Goal: Task Accomplishment & Management: Manage account settings

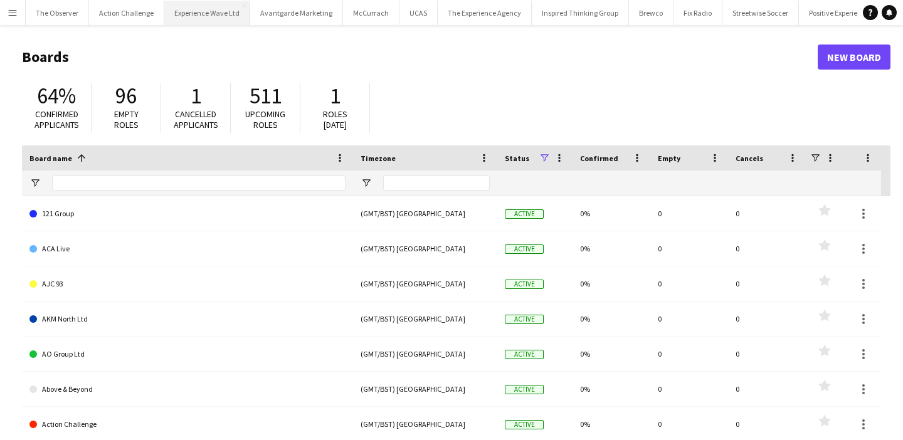
click at [181, 21] on button "Experience Wave Ltd Close" at bounding box center [207, 13] width 86 height 24
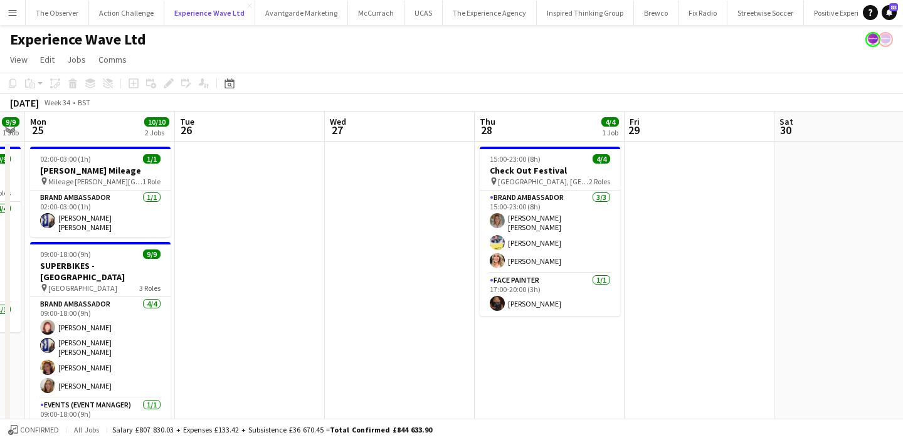
scroll to position [0, 401]
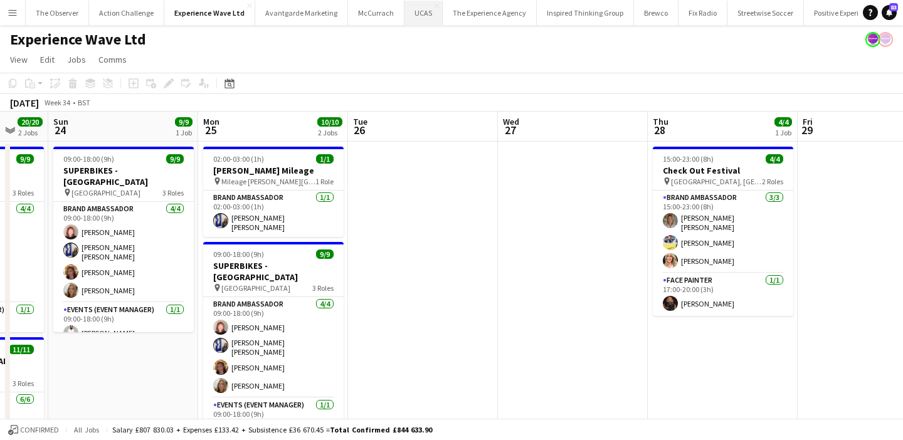
click at [411, 11] on button "UCAS Close" at bounding box center [423, 13] width 38 height 24
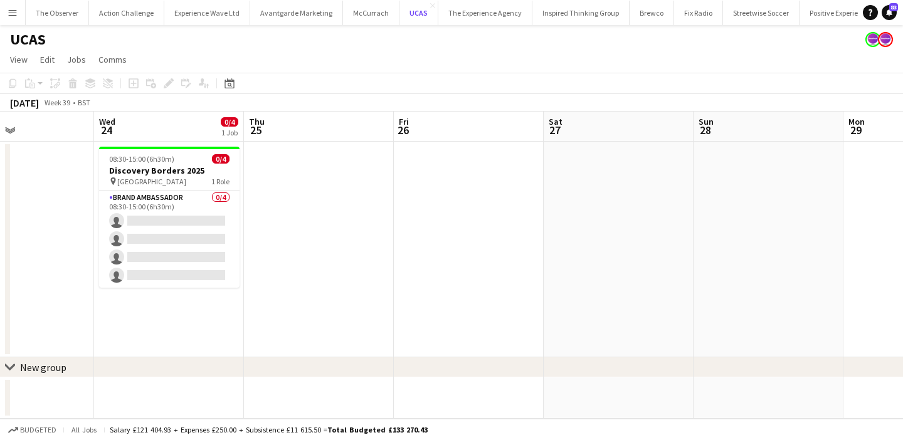
scroll to position [0, 338]
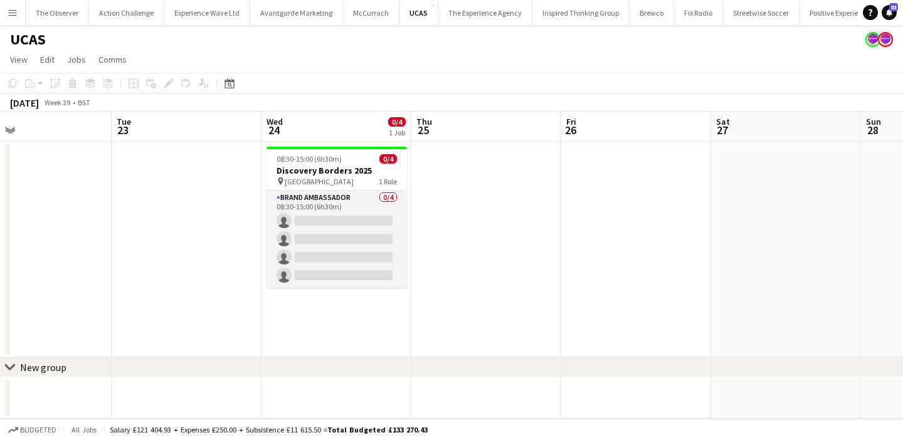
click at [353, 211] on app-card-role "Brand Ambassador 0/4 08:30-15:00 (6h30m) single-neutral-actions single-neutral-…" at bounding box center [336, 239] width 140 height 97
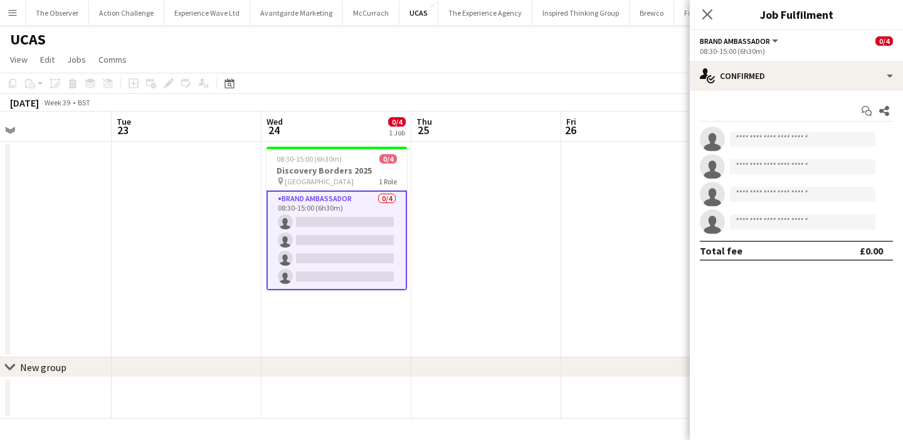
click at [575, 233] on app-date-cell at bounding box center [636, 250] width 150 height 216
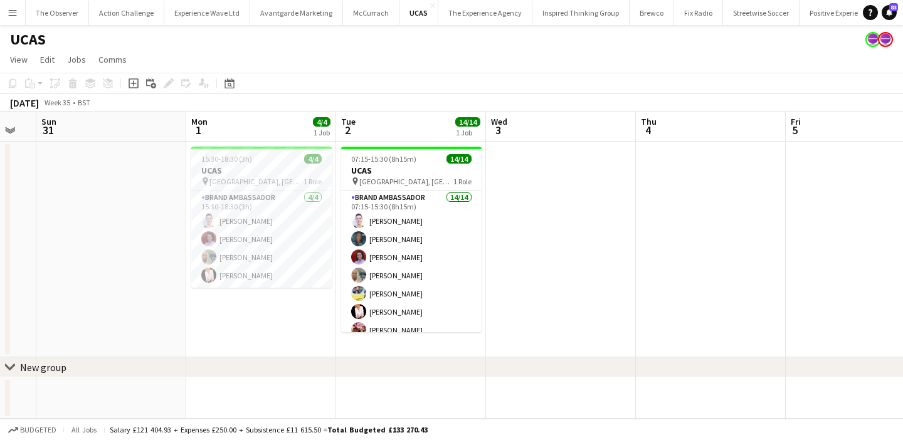
scroll to position [0, 375]
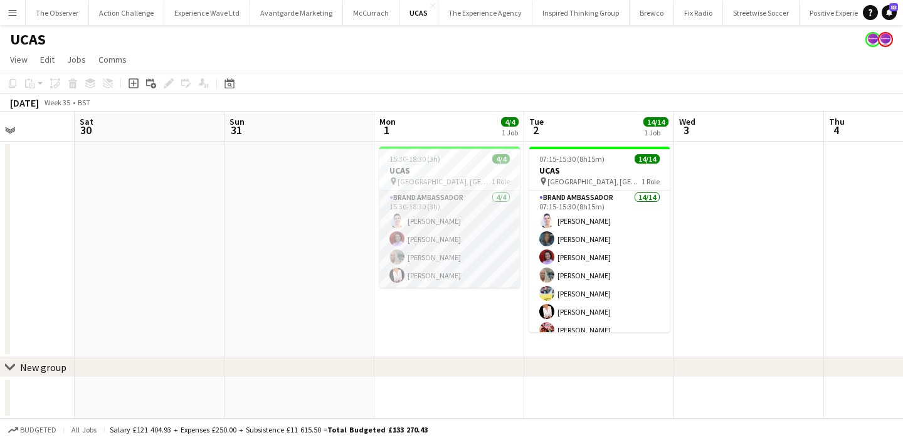
click at [492, 236] on app-card-role "Brand Ambassador 4/4 15:30-18:30 (3h) Cleo Gifford Rachel Adshead-Grant Sharonn…" at bounding box center [449, 239] width 140 height 97
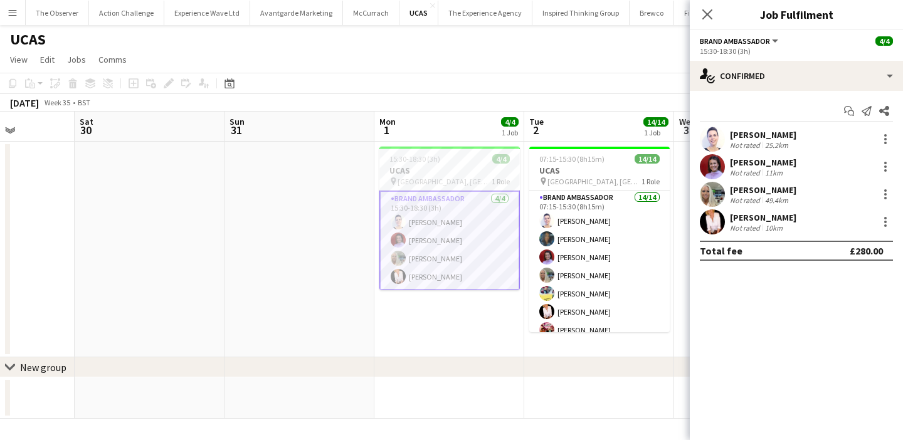
click at [307, 233] on app-date-cell at bounding box center [299, 250] width 150 height 216
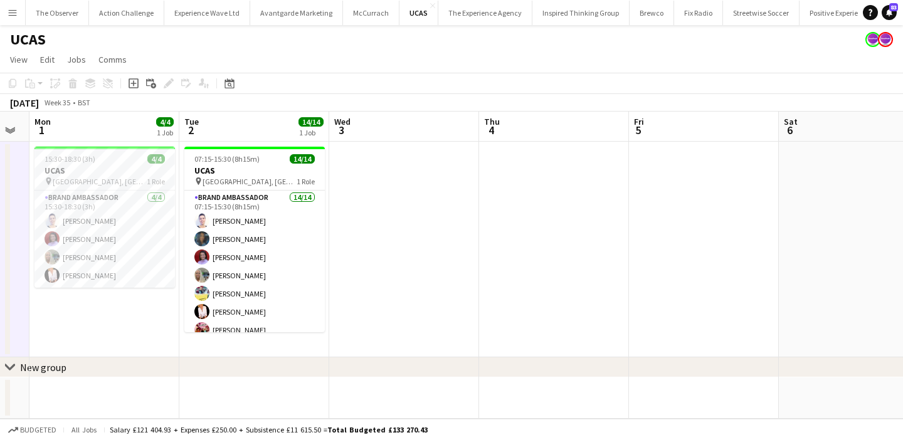
scroll to position [0, 421]
click at [110, 234] on app-card-role "Brand Ambassador 4/4 15:30-18:30 (3h) Cleo Gifford Rachel Adshead-Grant Sharonn…" at bounding box center [104, 239] width 140 height 97
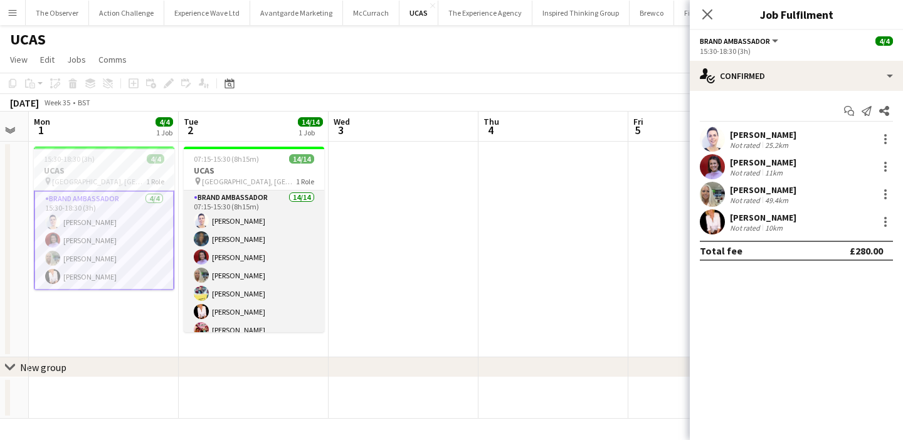
click at [266, 268] on app-card-role "Brand Ambassador 14/14 07:15-15:30 (8h15m) Cleo Gifford Mehreen Parvez Rachel A…" at bounding box center [254, 330] width 140 height 279
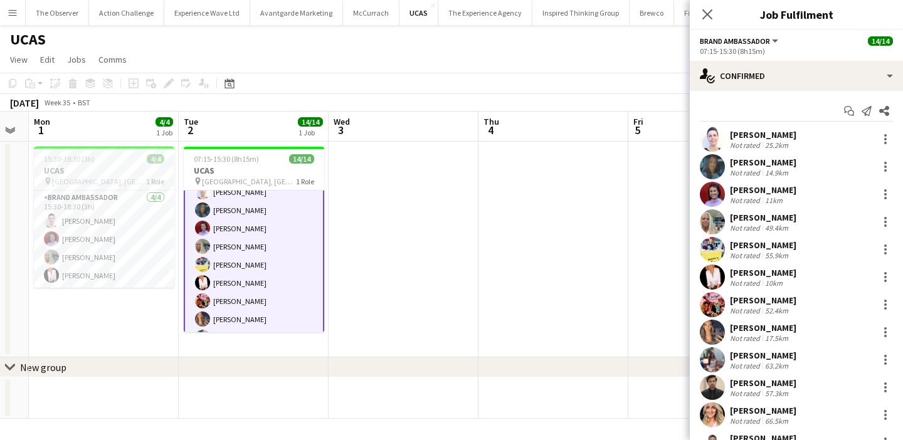
scroll to position [0, 0]
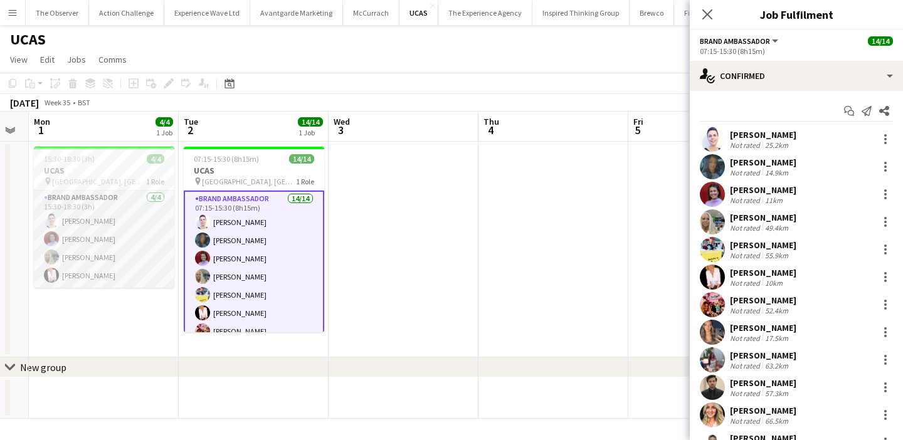
click at [146, 233] on app-card-role "Brand Ambassador 4/4 15:30-18:30 (3h) Cleo Gifford Rachel Adshead-Grant Sharonn…" at bounding box center [104, 239] width 140 height 97
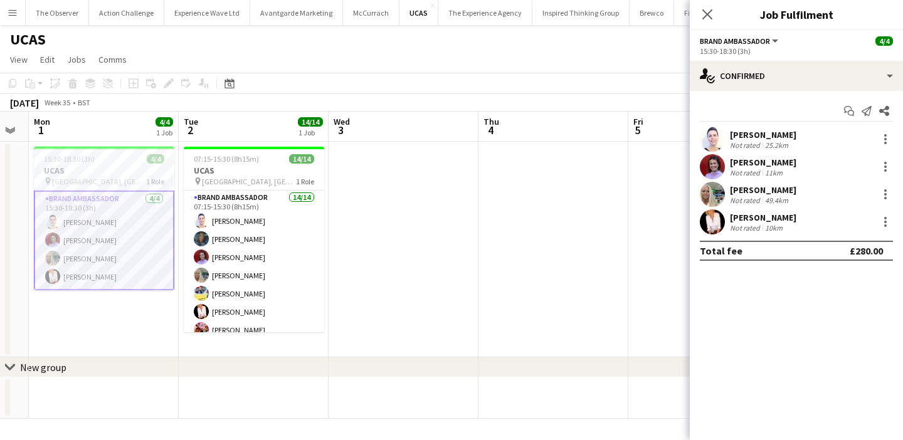
click at [420, 278] on app-date-cell at bounding box center [404, 250] width 150 height 216
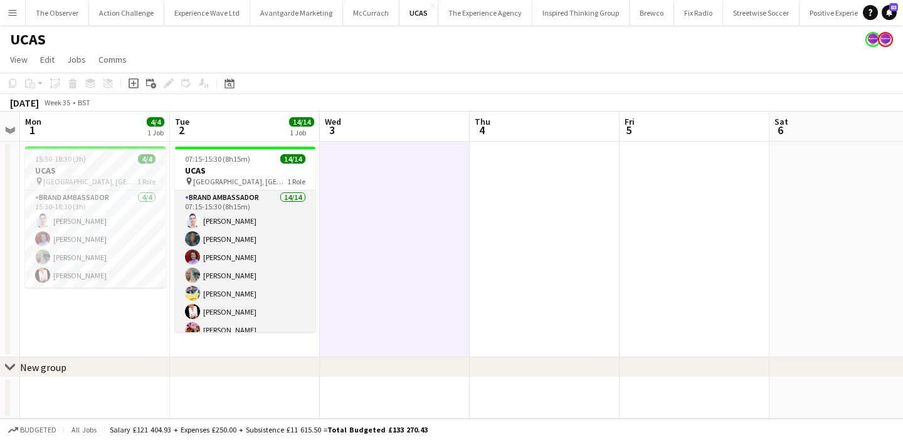
scroll to position [0, 431]
click at [238, 265] on app-card-role "Brand Ambassador 14/14 07:15-15:30 (8h15m) Cleo Gifford Mehreen Parvez Rachel A…" at bounding box center [244, 330] width 140 height 279
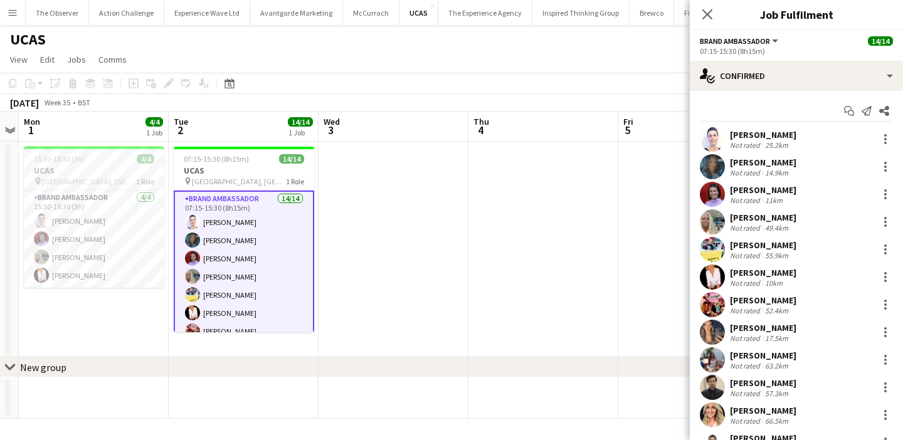
scroll to position [140, 0]
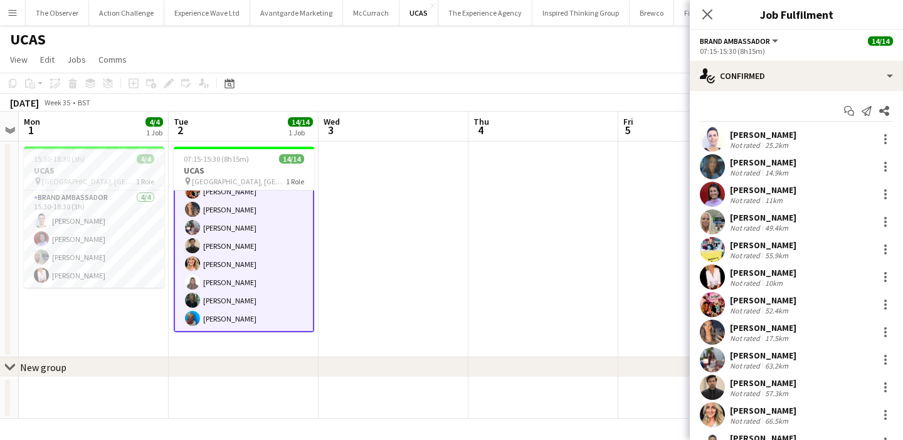
click at [384, 270] on app-date-cell at bounding box center [394, 250] width 150 height 216
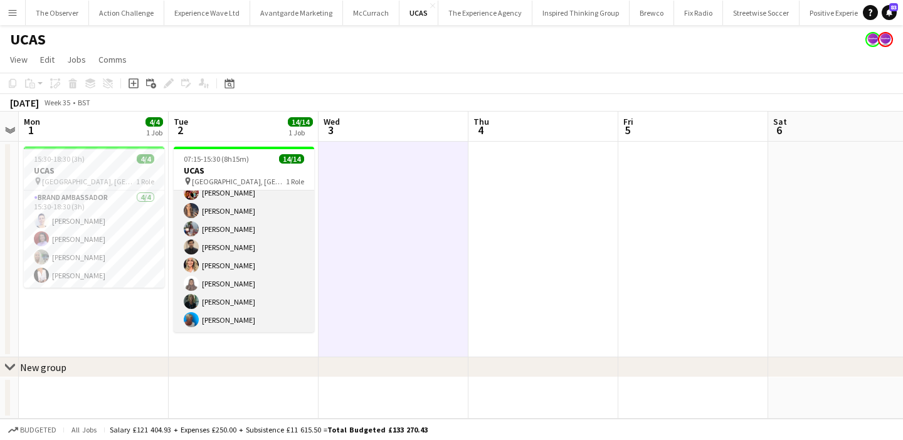
click at [285, 281] on app-card-role "Brand Ambassador 14/14 07:15-15:30 (8h15m) Cleo Gifford Mehreen Parvez Rachel A…" at bounding box center [244, 192] width 140 height 279
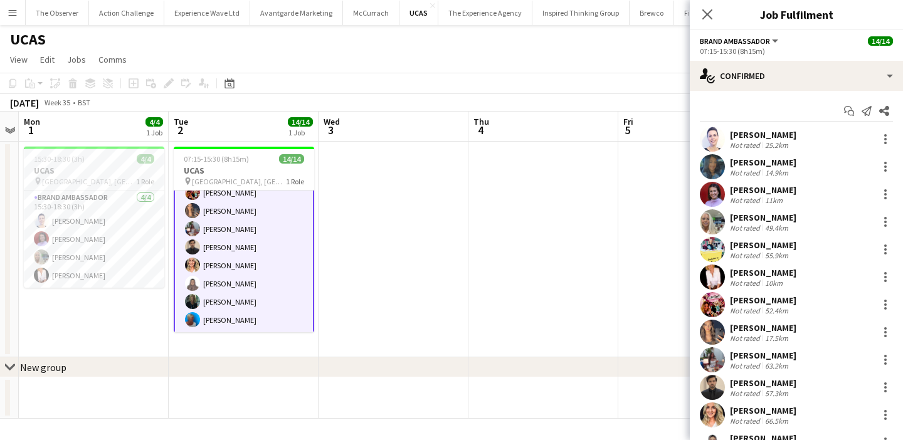
click at [350, 260] on app-date-cell at bounding box center [394, 250] width 150 height 216
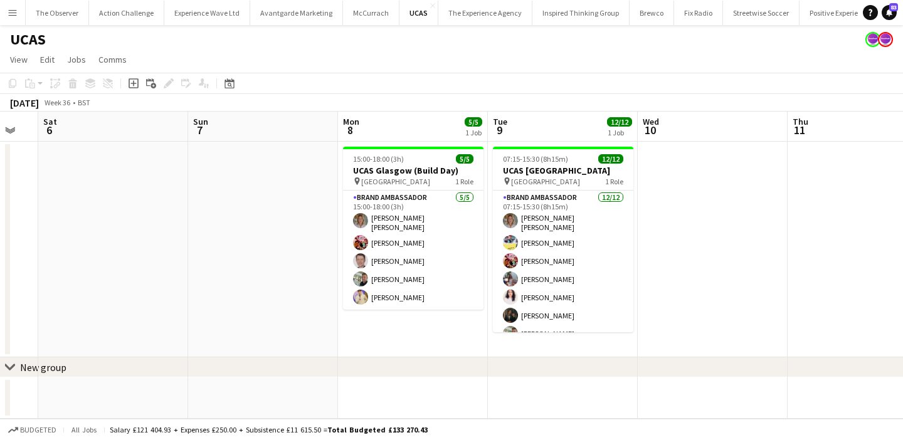
scroll to position [0, 577]
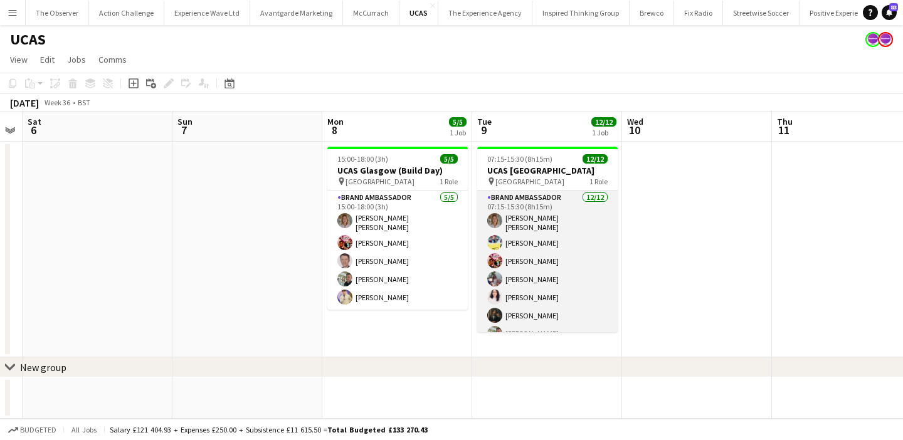
click at [510, 275] on app-card-role "Brand Ambassador 12/12 07:15-15:30 (8h15m) Sara Cooper da Silva Yvonne Smith Ad…" at bounding box center [547, 314] width 140 height 246
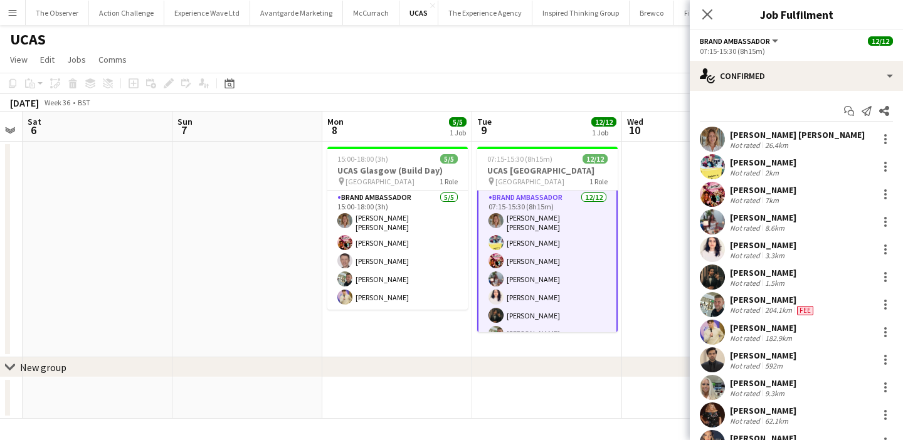
scroll to position [0, 0]
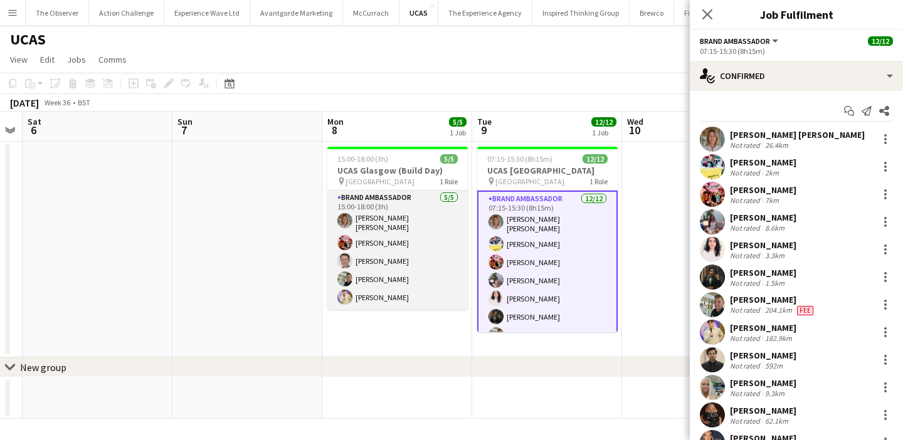
click at [421, 241] on app-card-role "Brand Ambassador 5/5 15:00-18:00 (3h) Sara Cooper da Silva Adriana Cvandova Gra…" at bounding box center [397, 250] width 140 height 119
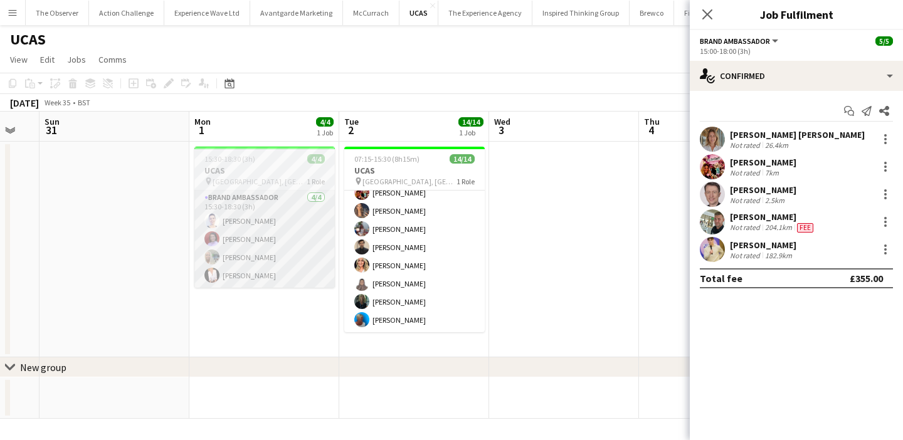
scroll to position [0, 567]
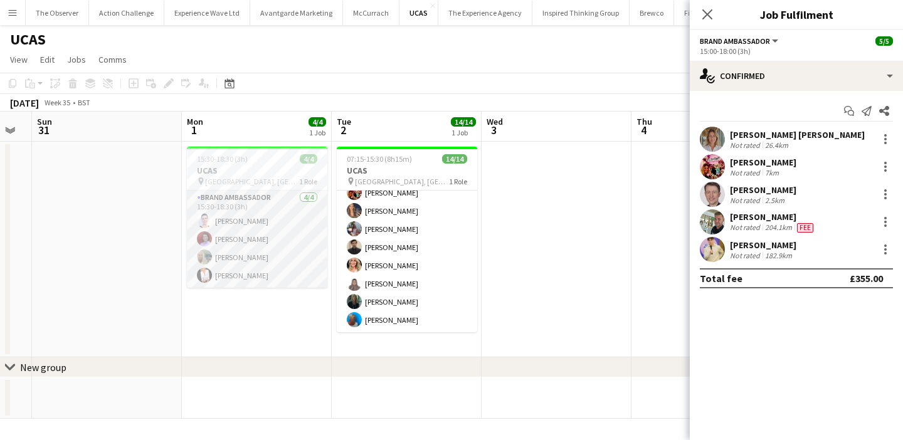
click at [300, 269] on app-card-role "Brand Ambassador 4/4 15:30-18:30 (3h) Cleo Gifford Rachel Adshead-Grant Sharonn…" at bounding box center [257, 239] width 140 height 97
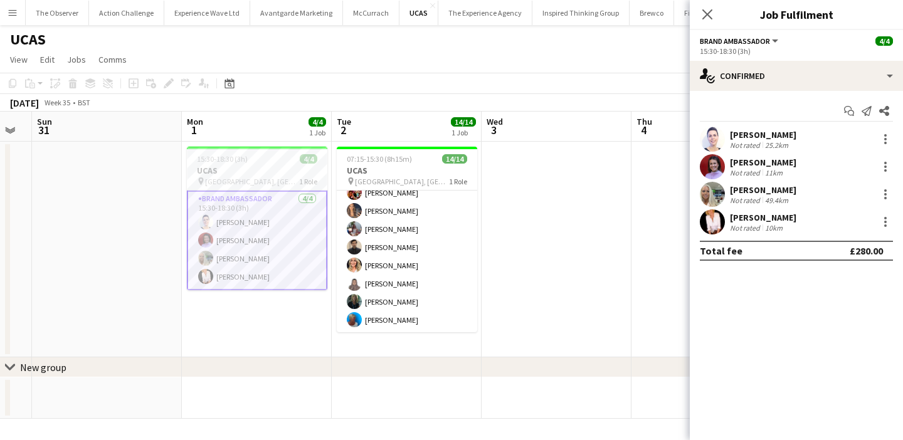
click at [528, 270] on app-date-cell at bounding box center [557, 250] width 150 height 216
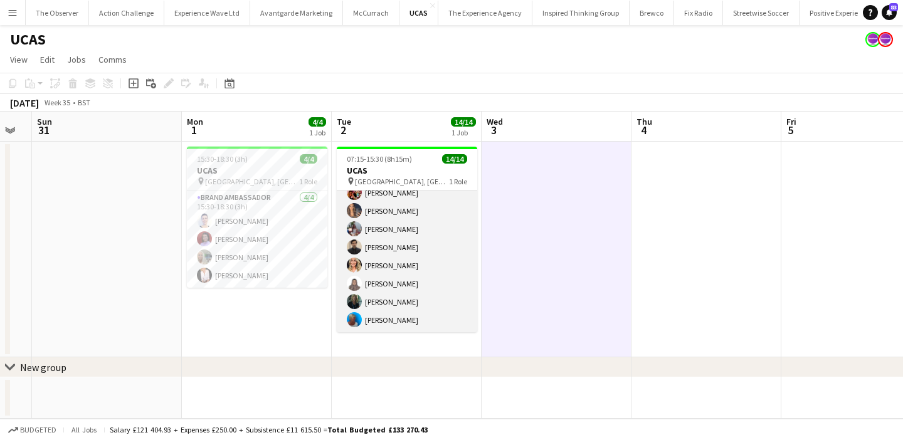
click at [446, 276] on app-card-role "Brand Ambassador 14/14 07:15-15:30 (8h15m) Cleo Gifford Mehreen Parvez Rachel A…" at bounding box center [407, 192] width 140 height 279
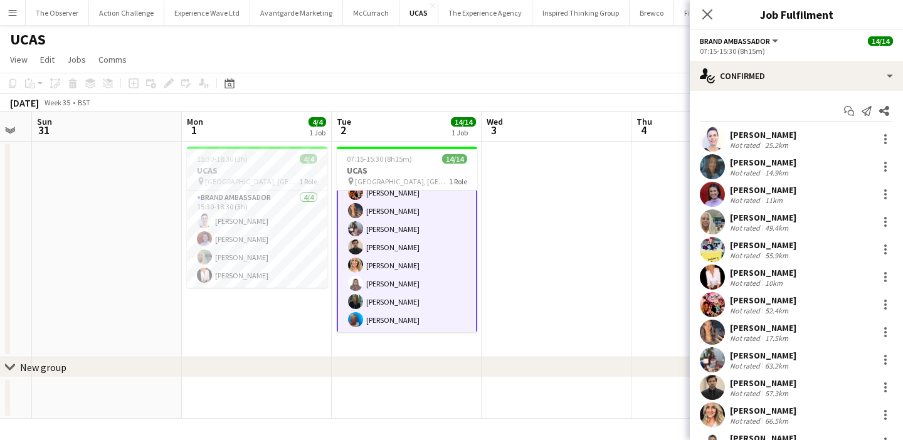
scroll to position [0, 0]
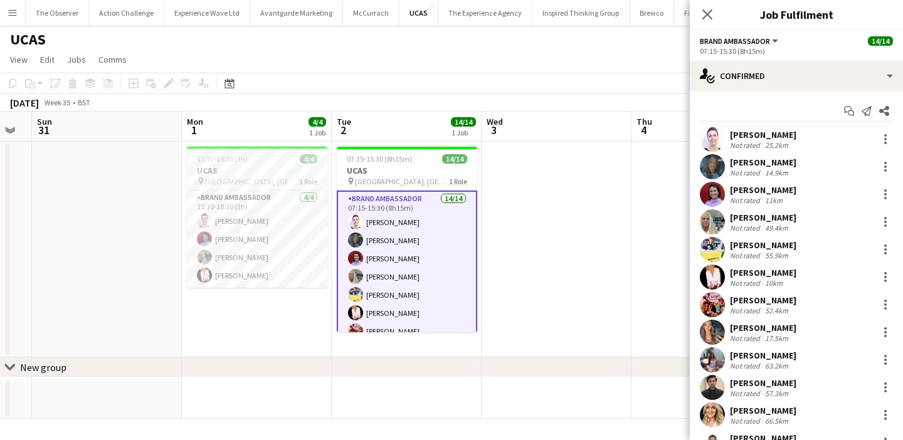
click at [574, 268] on app-date-cell at bounding box center [557, 250] width 150 height 216
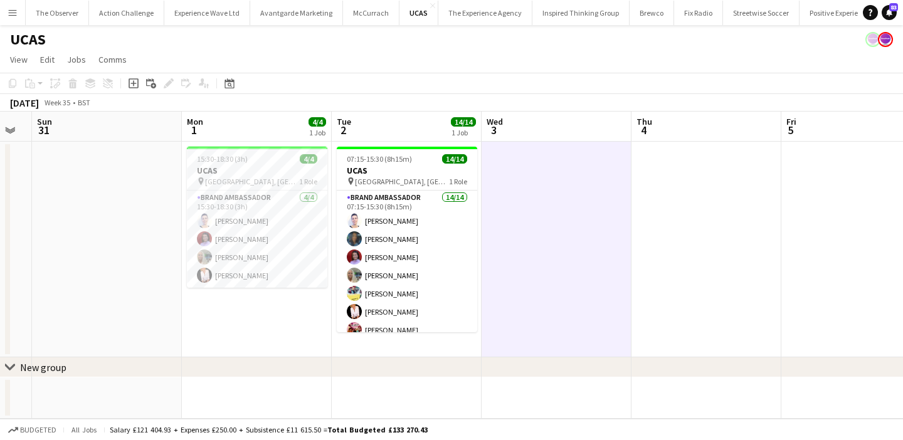
click at [549, 189] on app-date-cell at bounding box center [557, 250] width 150 height 216
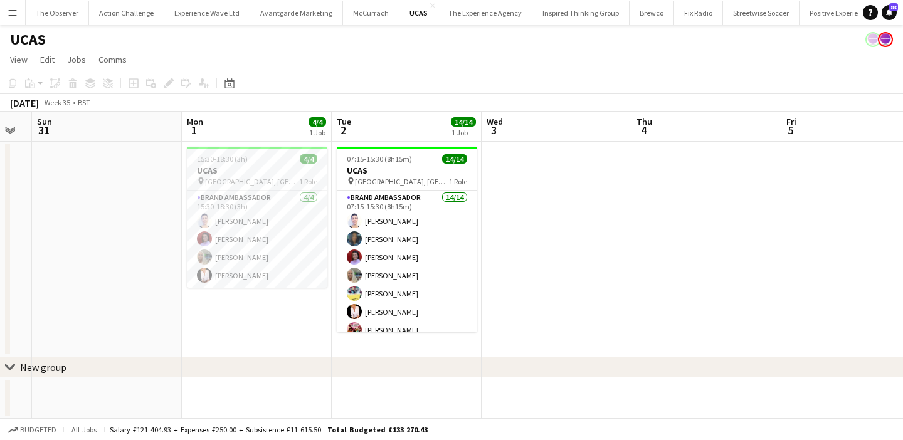
click at [4, 8] on button "Menu" at bounding box center [12, 12] width 25 height 25
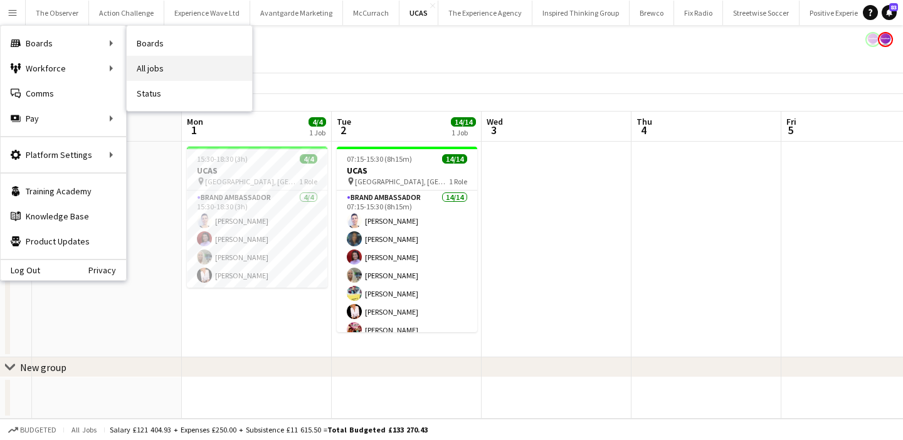
click at [160, 66] on link "All jobs" at bounding box center [189, 68] width 125 height 25
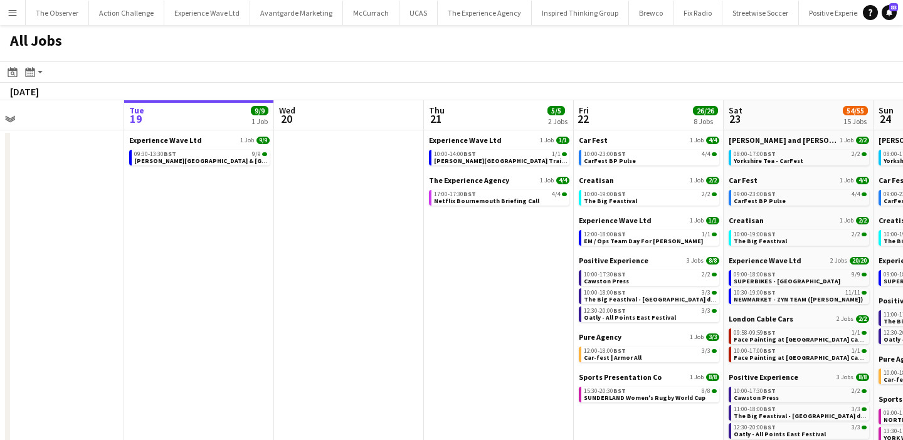
scroll to position [0, 270]
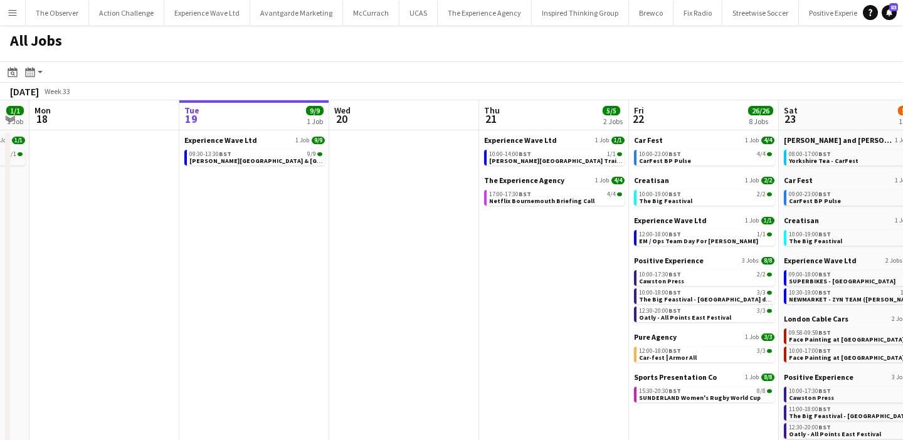
click at [18, 9] on button "Menu" at bounding box center [12, 12] width 25 height 25
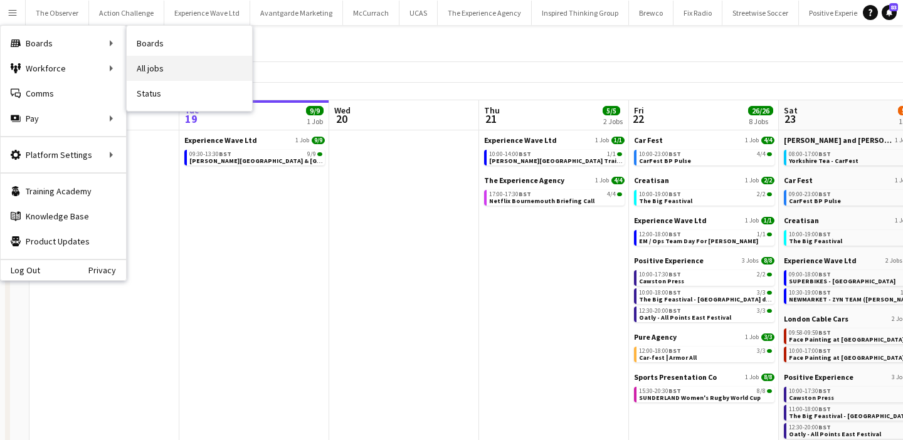
click at [155, 66] on link "All jobs" at bounding box center [189, 68] width 125 height 25
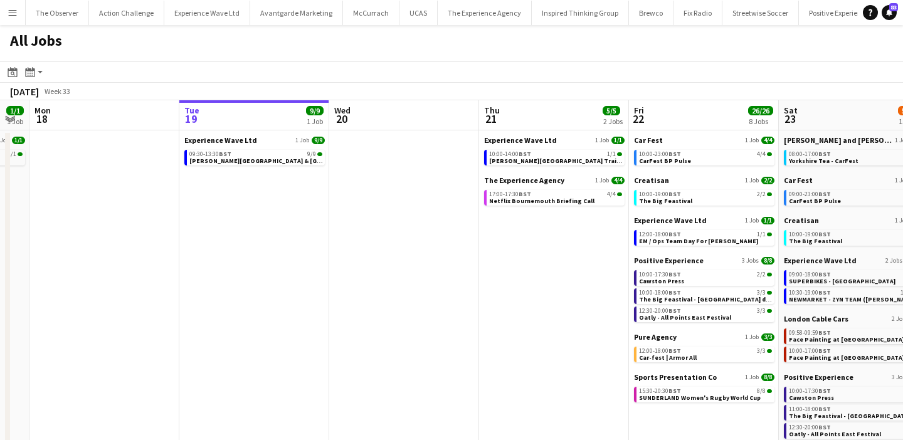
click at [3, 10] on button "Menu" at bounding box center [12, 12] width 25 height 25
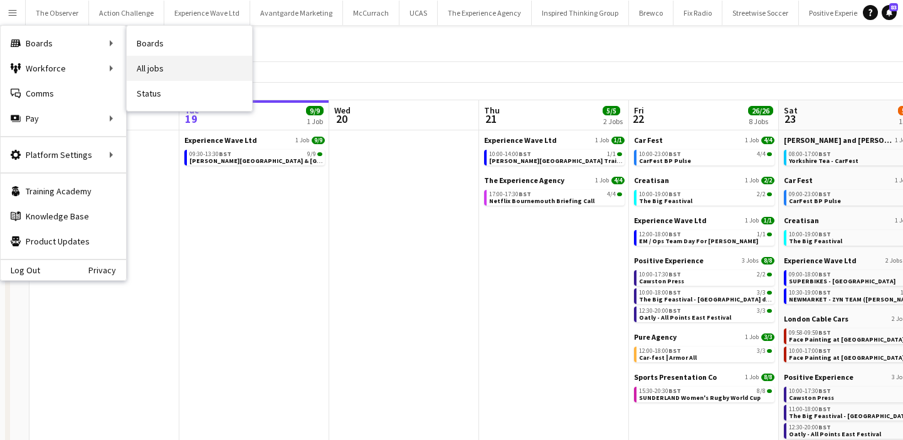
click at [161, 74] on link "All jobs" at bounding box center [189, 68] width 125 height 25
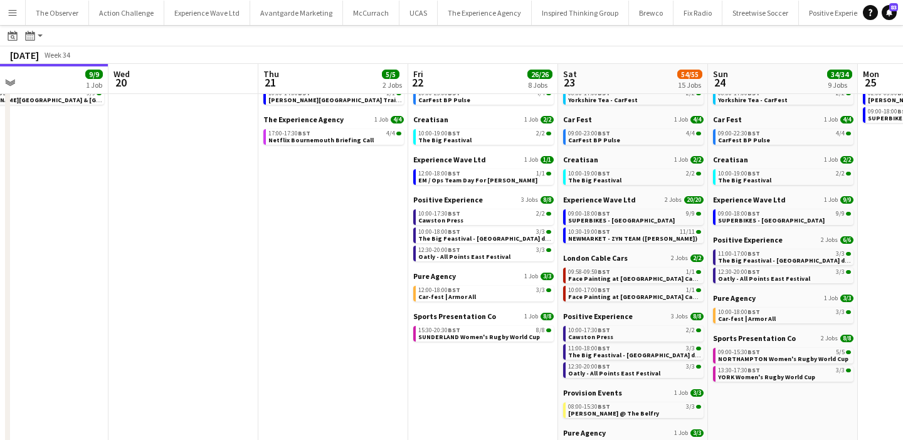
scroll to position [0, 0]
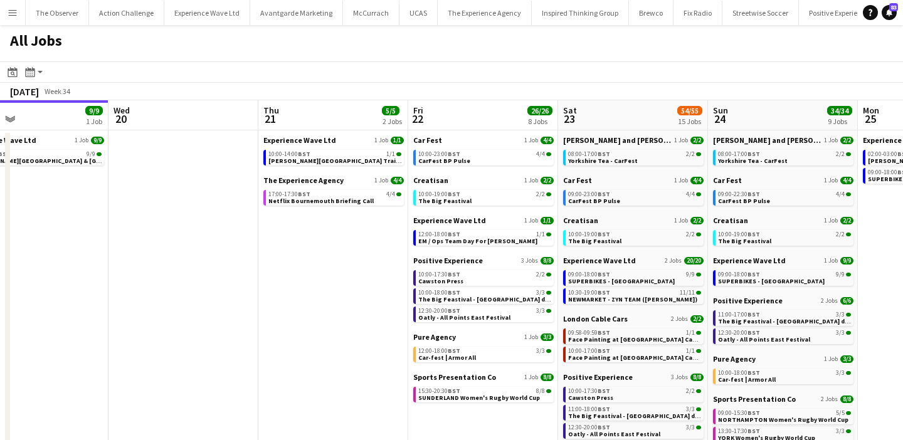
click at [6, 15] on button "Menu" at bounding box center [12, 12] width 25 height 25
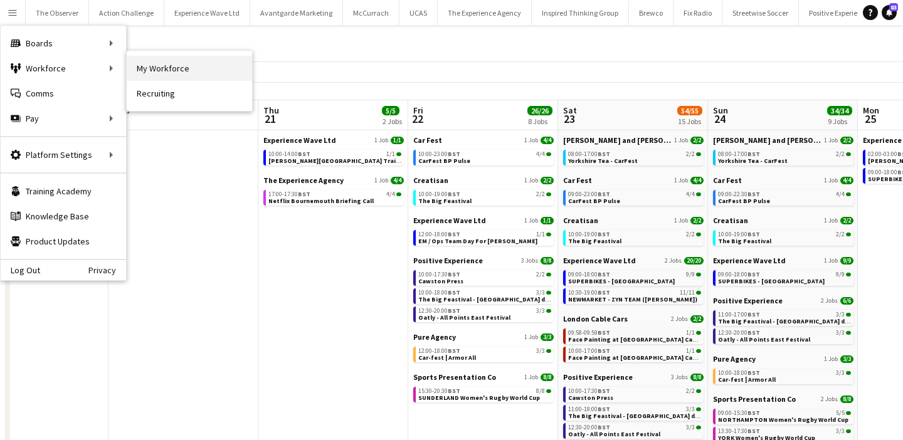
click at [163, 68] on link "My Workforce" at bounding box center [189, 68] width 125 height 25
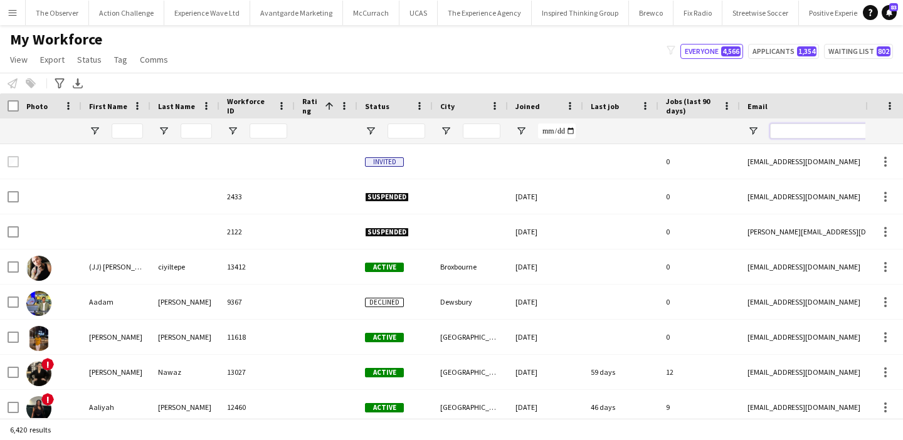
click at [860, 135] on input "Email Filter Input" at bounding box center [876, 131] width 213 height 15
paste input "**********"
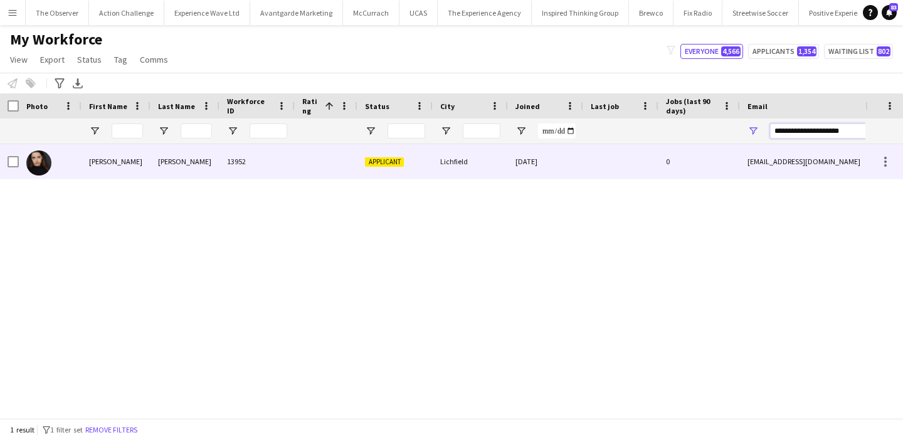
type input "**********"
click at [599, 168] on div at bounding box center [620, 161] width 75 height 34
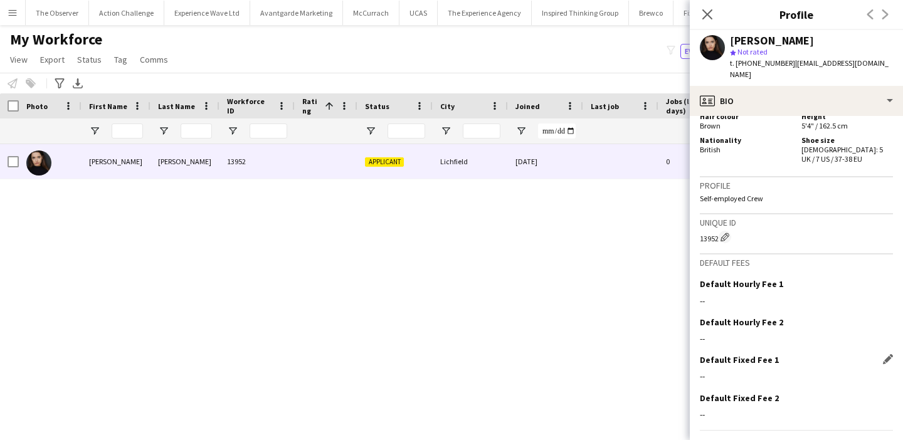
scroll to position [613, 0]
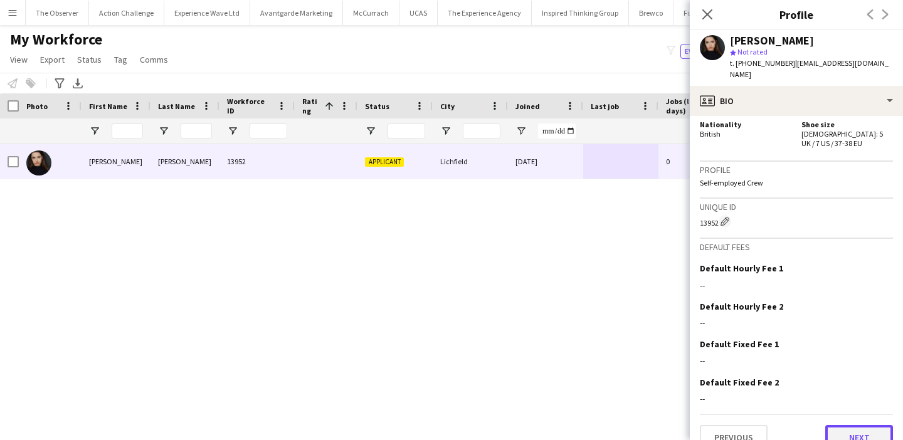
click at [847, 425] on button "Next" at bounding box center [859, 437] width 68 height 25
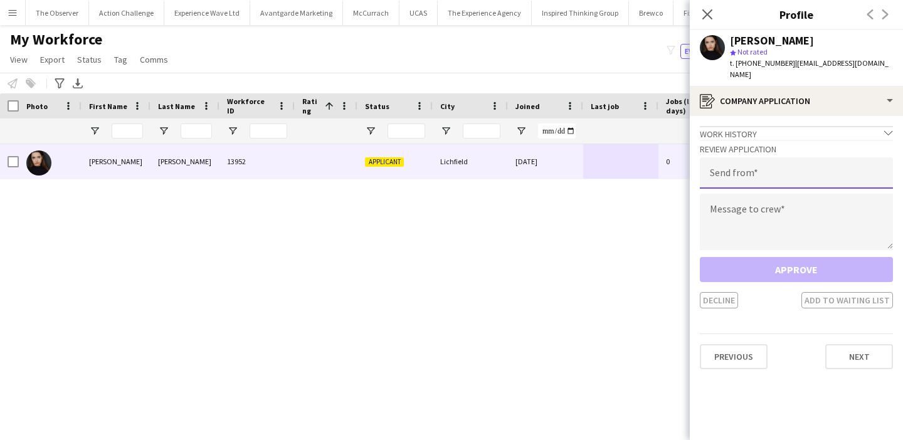
click at [799, 171] on input "email" at bounding box center [796, 172] width 193 height 31
type input "**********"
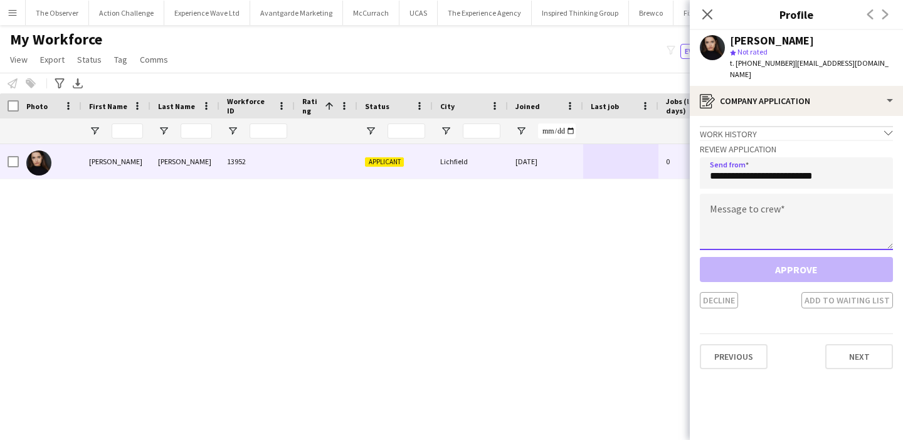
click at [799, 197] on textarea at bounding box center [796, 222] width 193 height 56
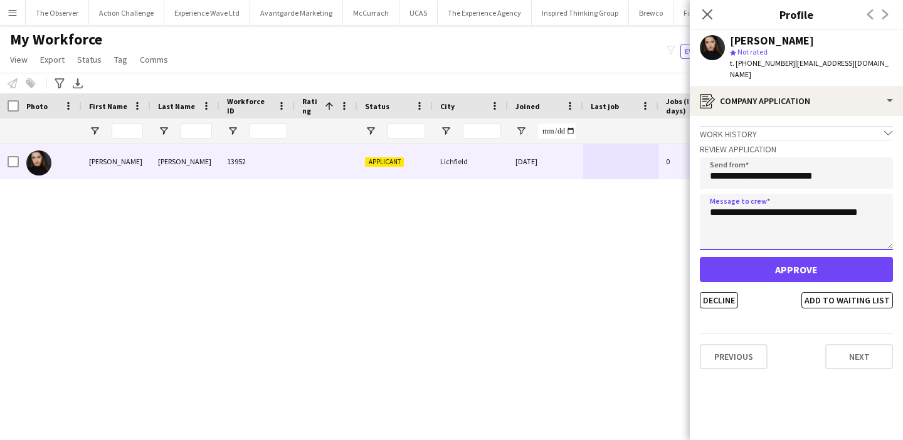
type textarea "**********"
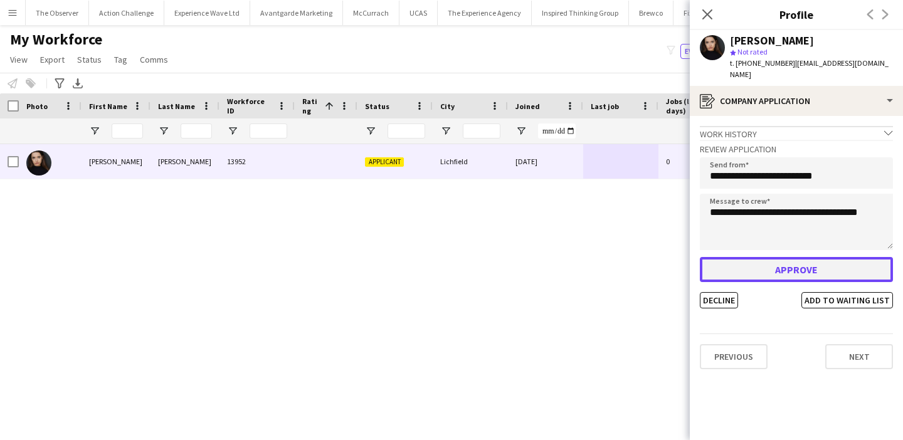
click at [801, 257] on button "Approve" at bounding box center [796, 269] width 193 height 25
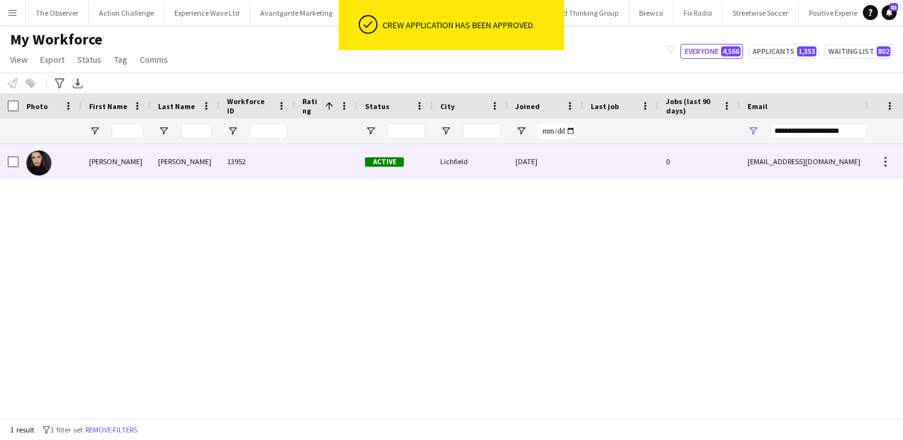
click at [605, 175] on div at bounding box center [620, 161] width 75 height 34
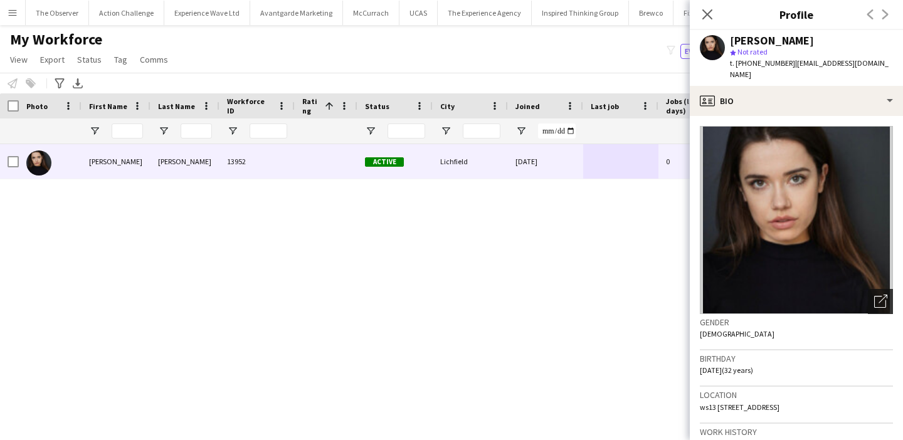
click at [888, 295] on div "Open photos pop-in" at bounding box center [880, 301] width 25 height 25
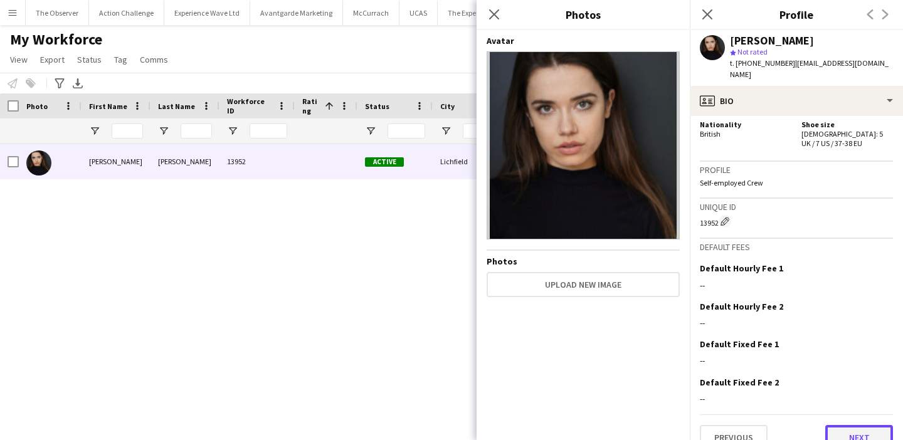
click at [847, 425] on button "Next" at bounding box center [859, 437] width 68 height 25
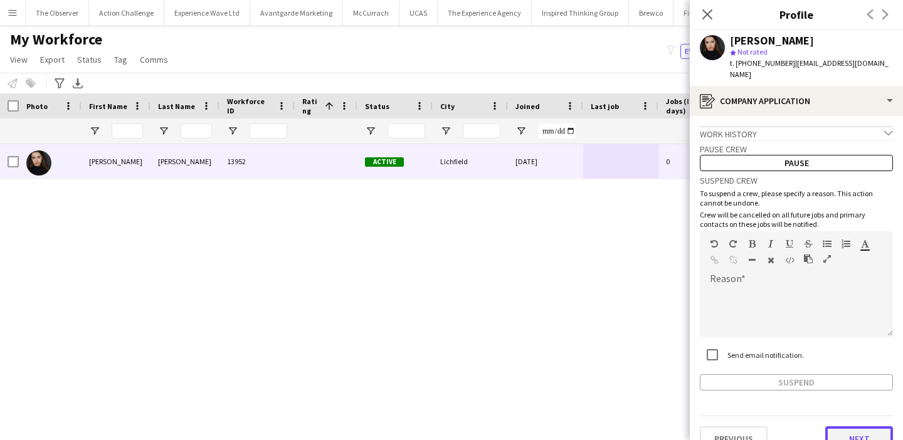
click at [859, 426] on button "Next" at bounding box center [859, 438] width 68 height 25
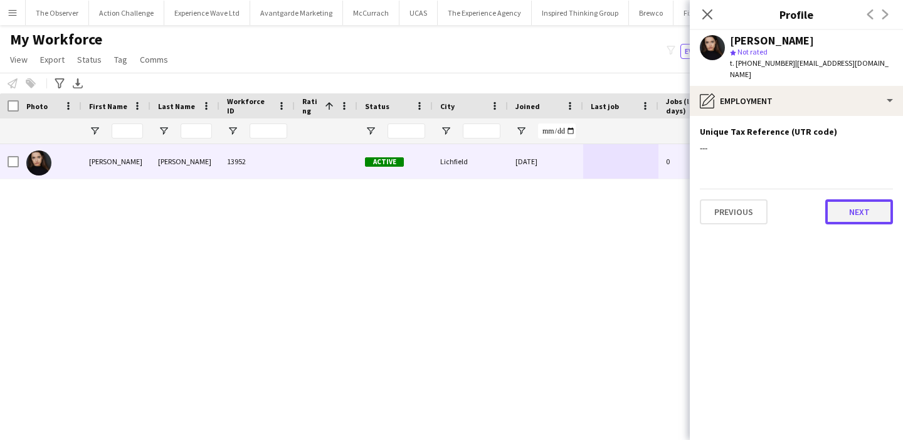
click at [870, 199] on button "Next" at bounding box center [859, 211] width 68 height 25
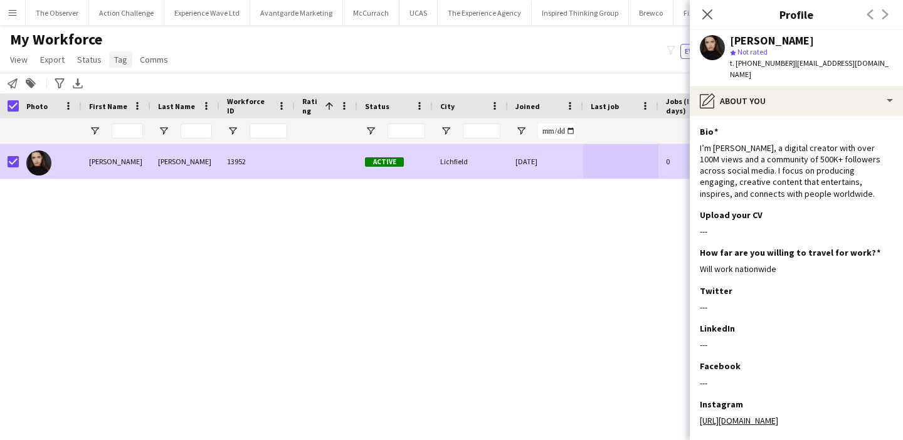
click at [119, 63] on span "Tag" at bounding box center [120, 59] width 13 height 11
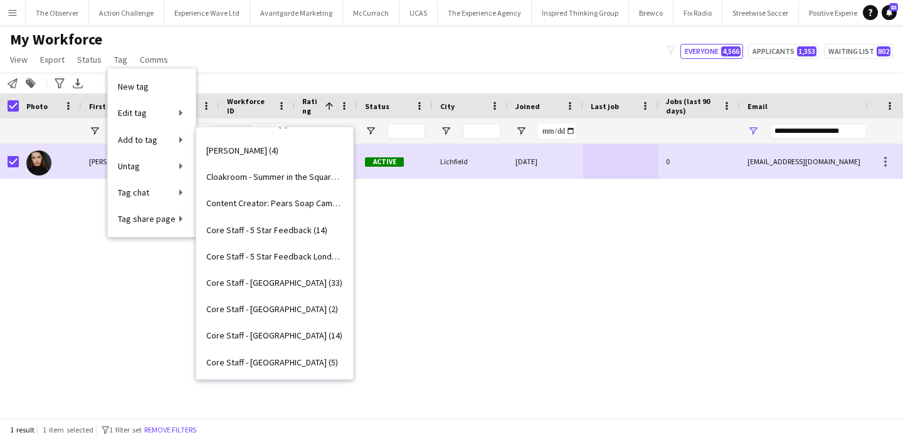
scroll to position [440, 0]
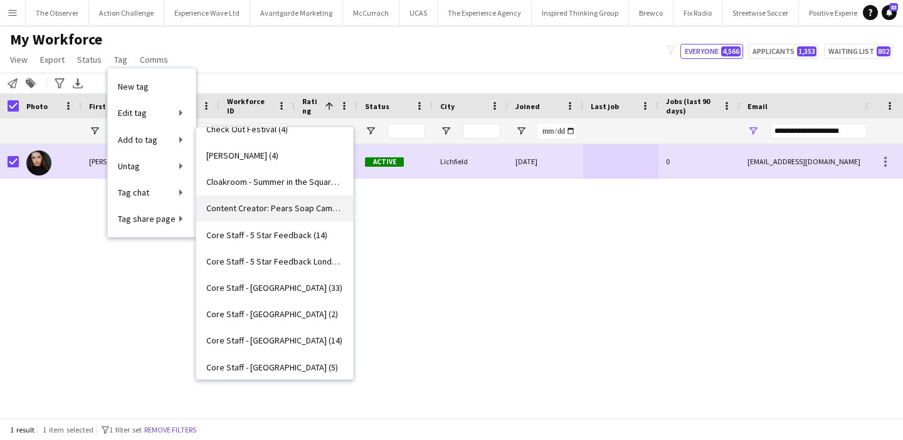
click at [295, 216] on link "Content Creator: Pears Soap Campaign (3)" at bounding box center [274, 208] width 157 height 26
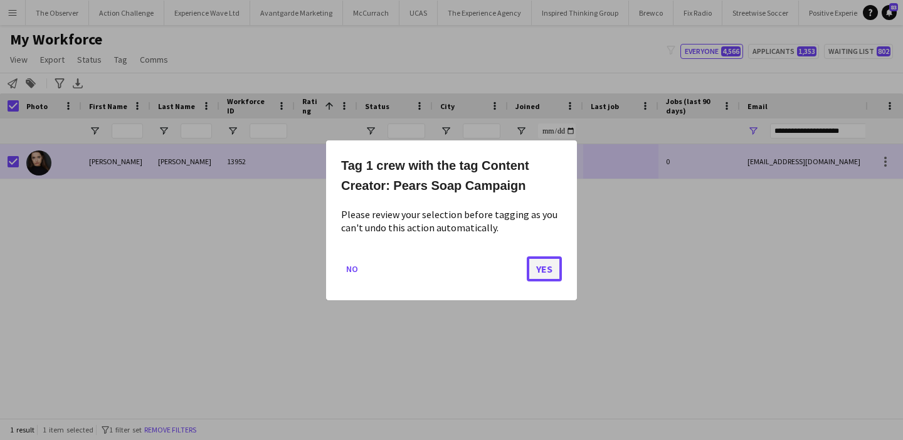
click at [547, 274] on button "Yes" at bounding box center [544, 268] width 35 height 25
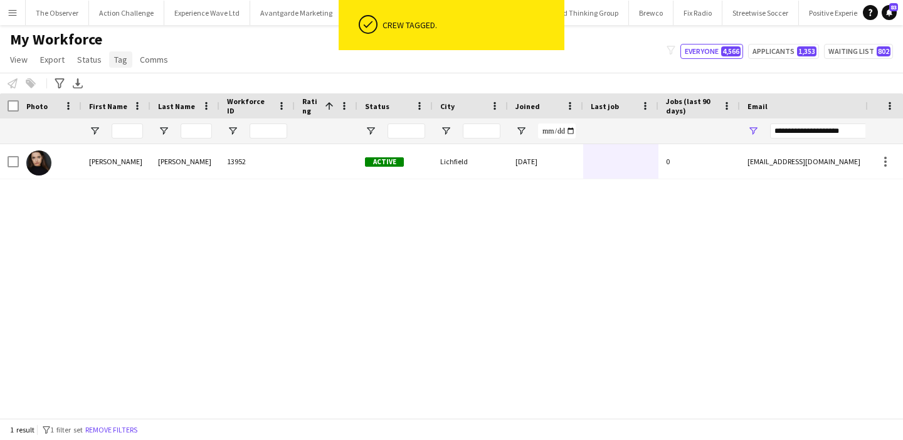
click at [116, 61] on span "Tag" at bounding box center [120, 59] width 13 height 11
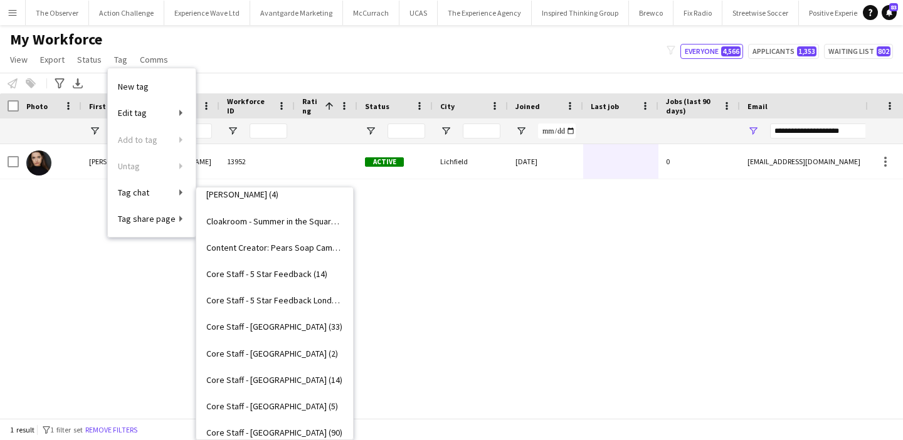
scroll to position [475, 0]
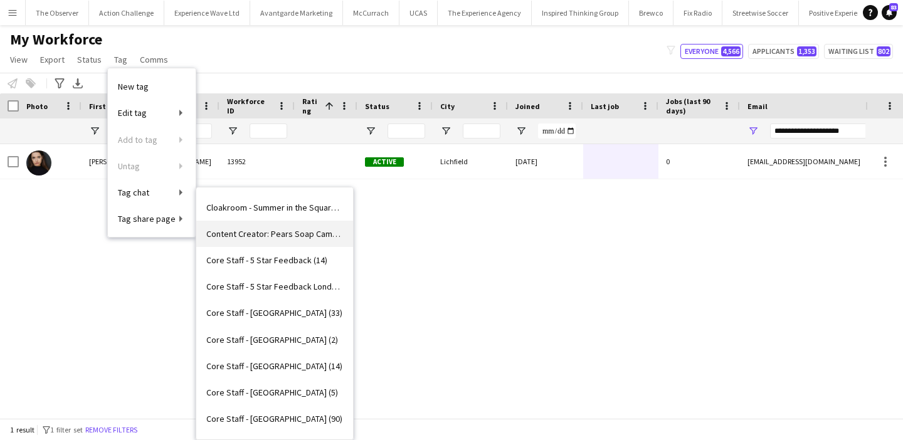
click at [301, 240] on link "Content Creator: Pears Soap Campaign (4)" at bounding box center [274, 234] width 157 height 26
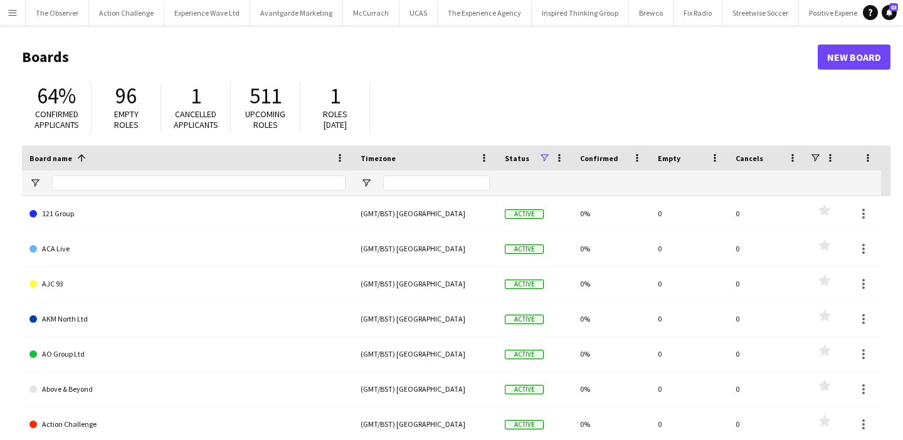
click at [5, 11] on button "Menu" at bounding box center [12, 12] width 25 height 25
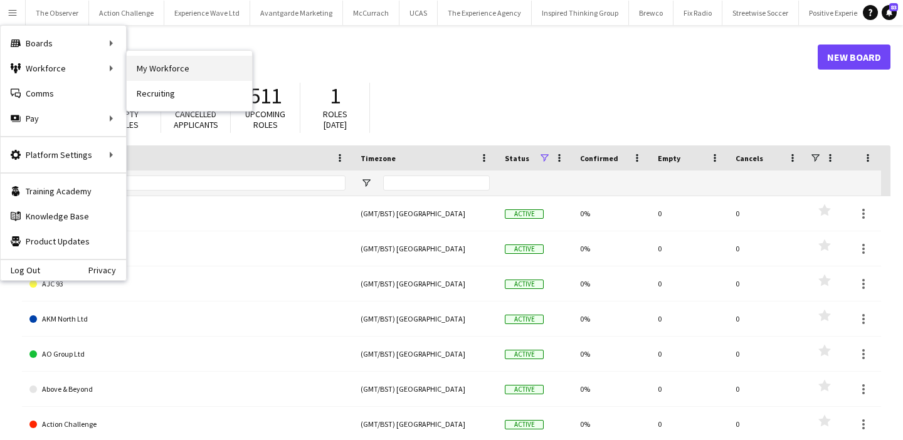
click at [152, 71] on link "My Workforce" at bounding box center [189, 68] width 125 height 25
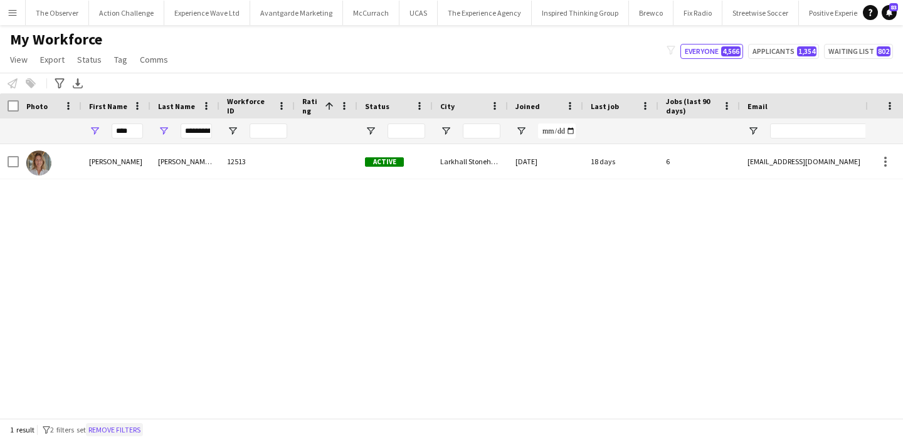
click at [129, 427] on button "Remove filters" at bounding box center [114, 430] width 57 height 14
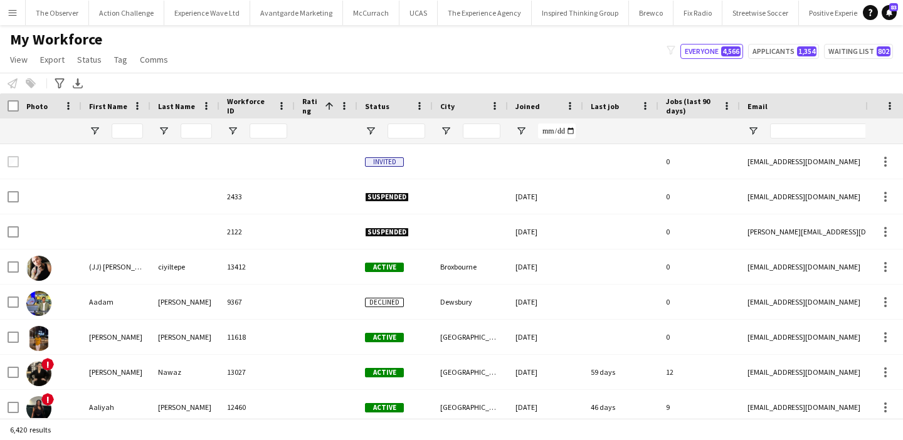
drag, startPoint x: 125, startPoint y: 60, endPoint x: 125, endPoint y: 97, distance: 37.0
click at [125, 68] on app-page-menu "View Views Default view New view Update view Delete view Edit name Customise vi…" at bounding box center [90, 61] width 181 height 24
click at [130, 61] on app-page-menu "View Views Default view New view Update view Delete view Edit name Customise vi…" at bounding box center [90, 61] width 181 height 24
click at [127, 61] on link "Tag" at bounding box center [120, 59] width 23 height 16
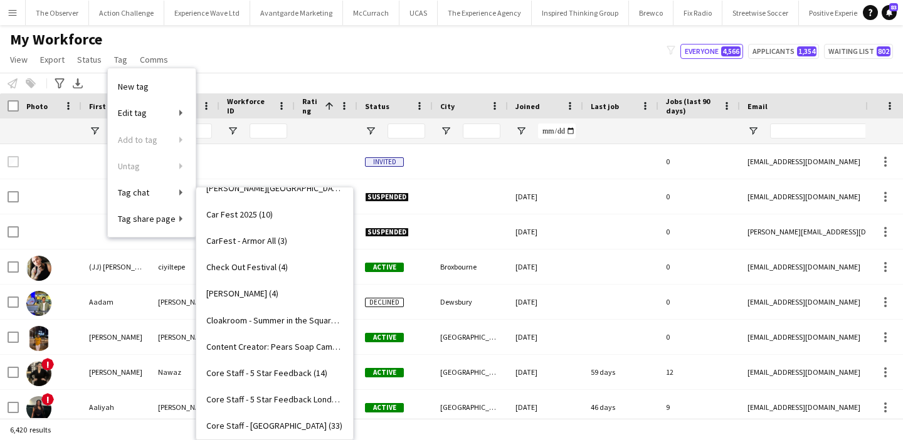
scroll to position [363, 0]
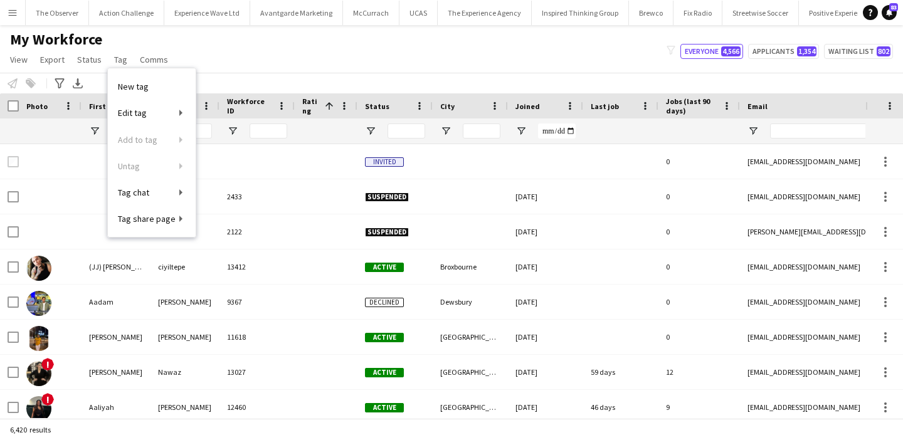
click at [10, 14] on app-icon "Menu" at bounding box center [13, 13] width 10 height 10
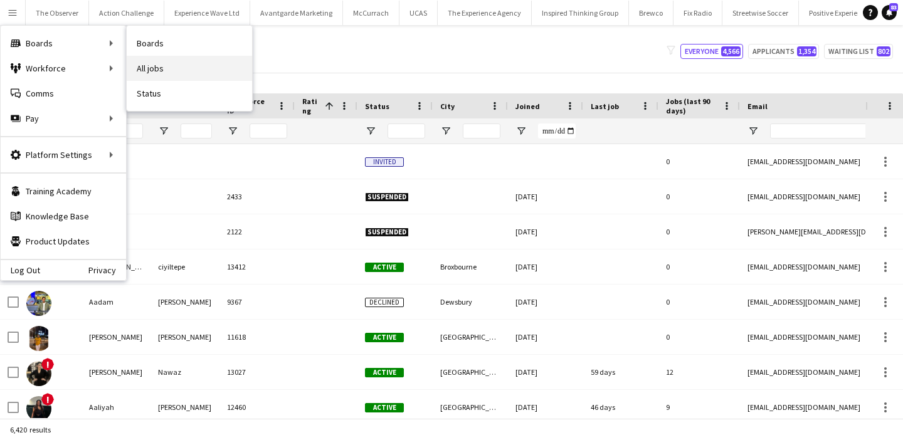
click at [147, 68] on link "All jobs" at bounding box center [189, 68] width 125 height 25
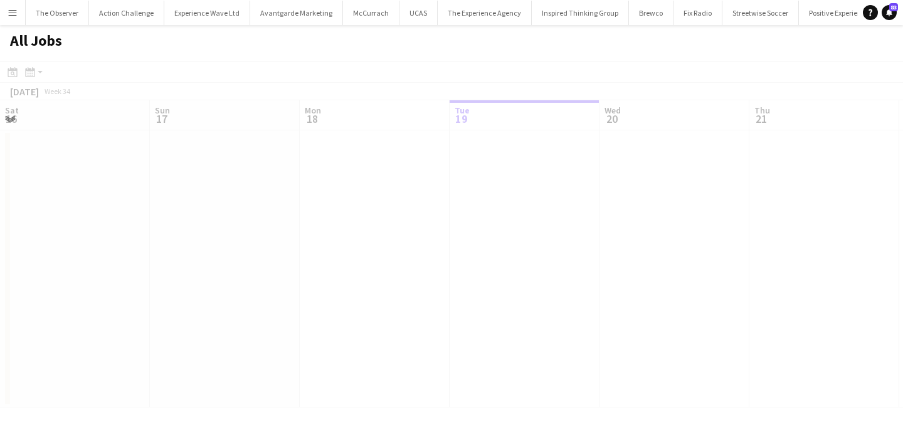
scroll to position [0, 300]
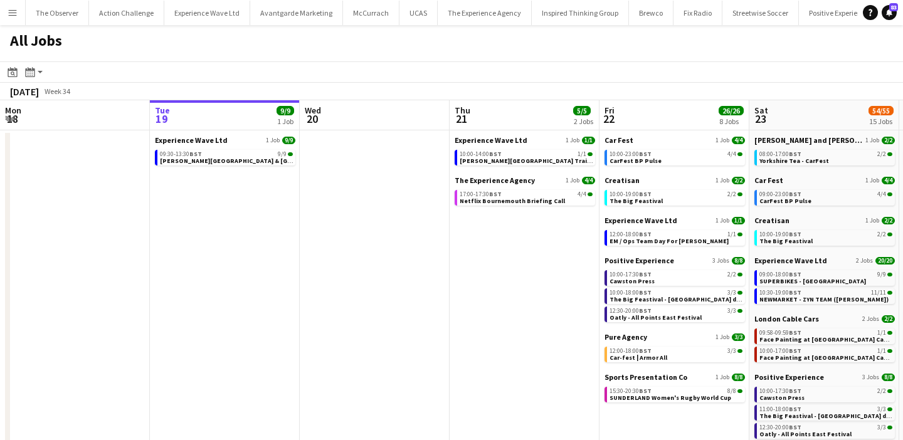
click at [9, 18] on button "Menu" at bounding box center [12, 12] width 25 height 25
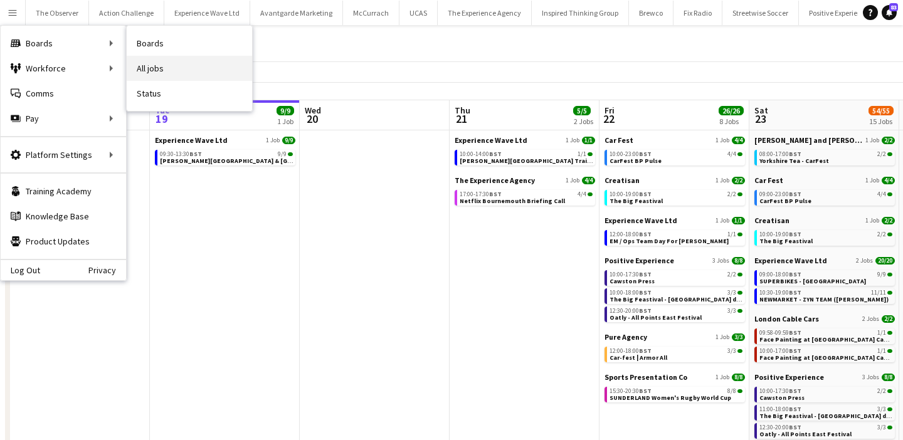
click at [162, 75] on link "All jobs" at bounding box center [189, 68] width 125 height 25
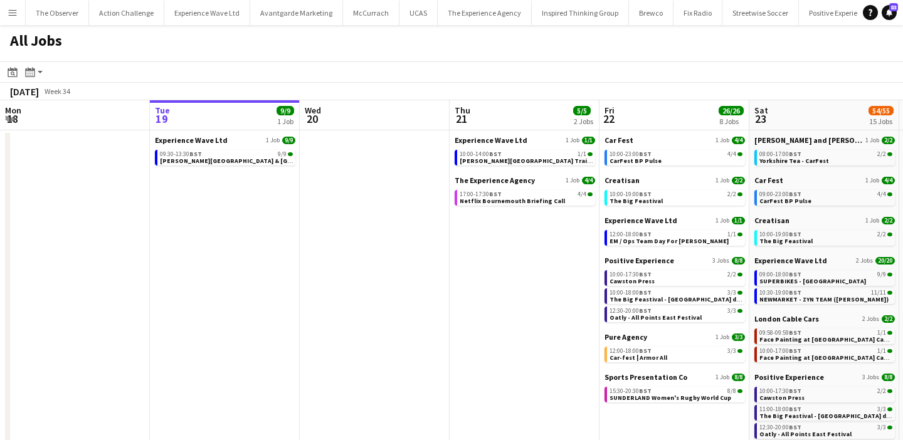
scroll to position [0, 311]
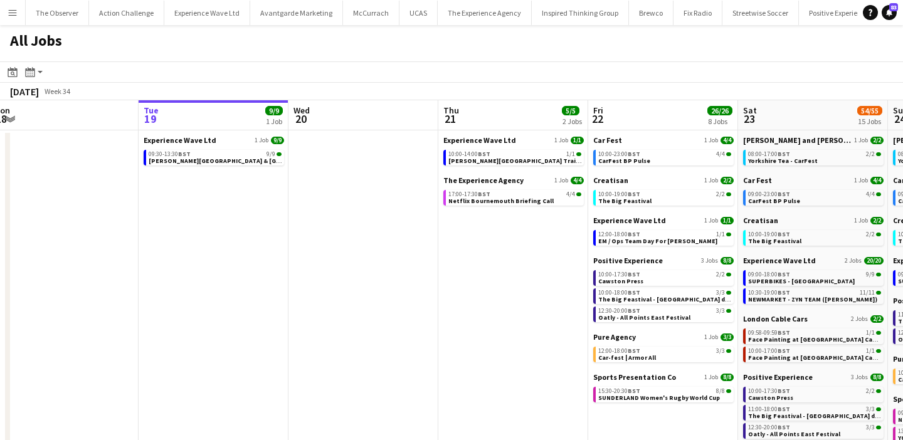
click at [8, 8] on app-icon "Menu" at bounding box center [13, 13] width 10 height 10
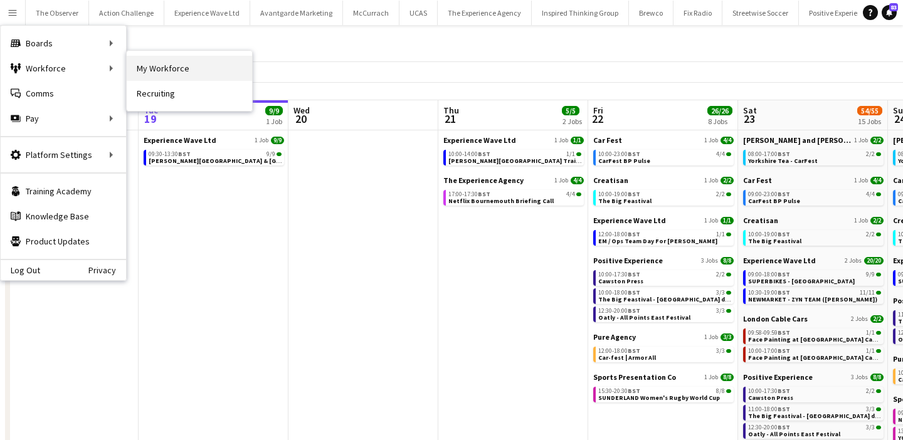
click at [135, 71] on link "My Workforce" at bounding box center [189, 68] width 125 height 25
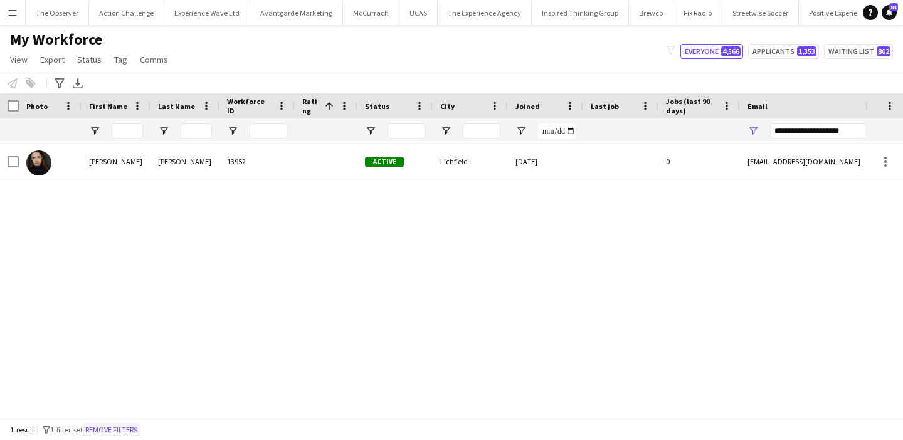
click at [122, 431] on button "Remove filters" at bounding box center [111, 430] width 57 height 14
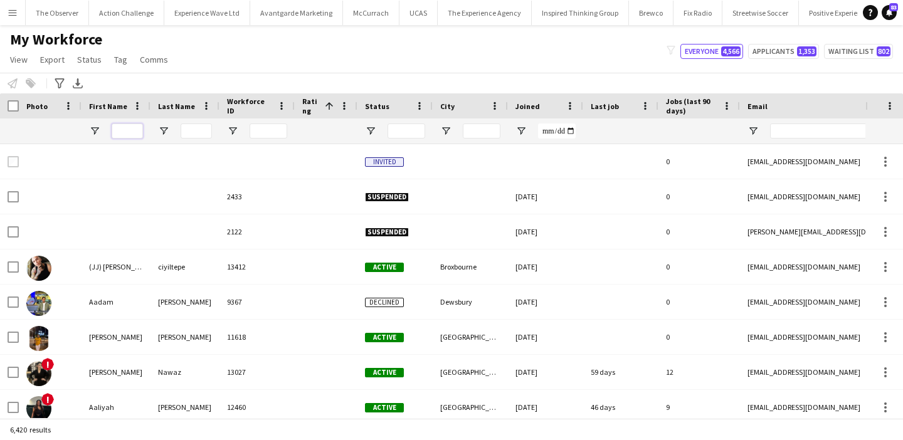
click at [124, 132] on input "First Name Filter Input" at bounding box center [127, 131] width 31 height 15
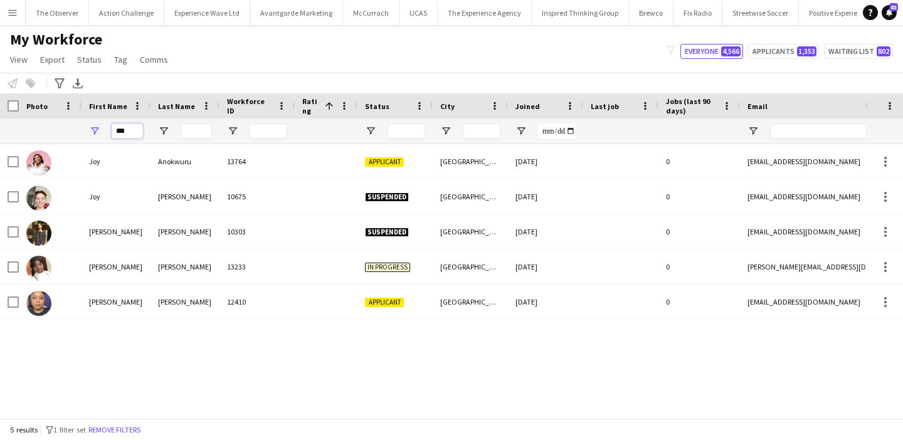
type input "***"
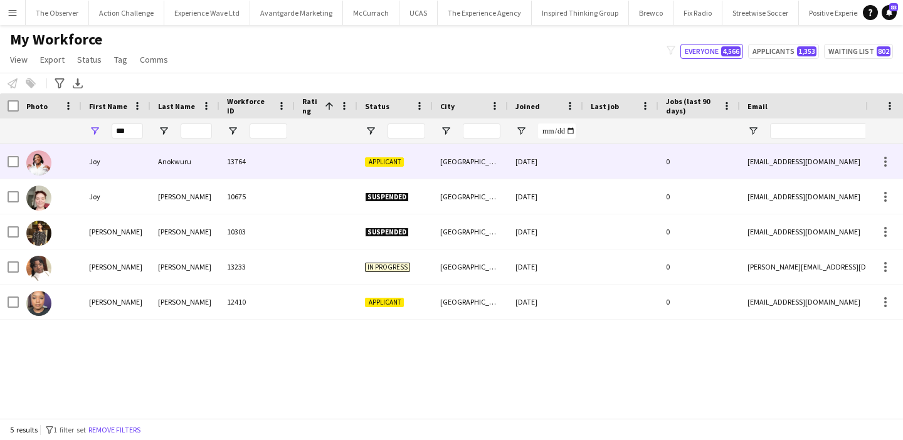
click at [186, 164] on div "Anokwuru" at bounding box center [184, 161] width 69 height 34
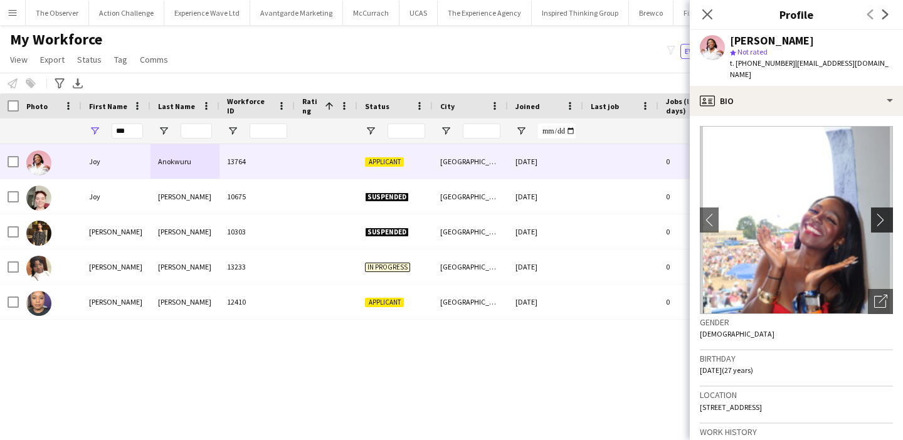
click at [882, 213] on app-icon "chevron-right" at bounding box center [883, 219] width 19 height 13
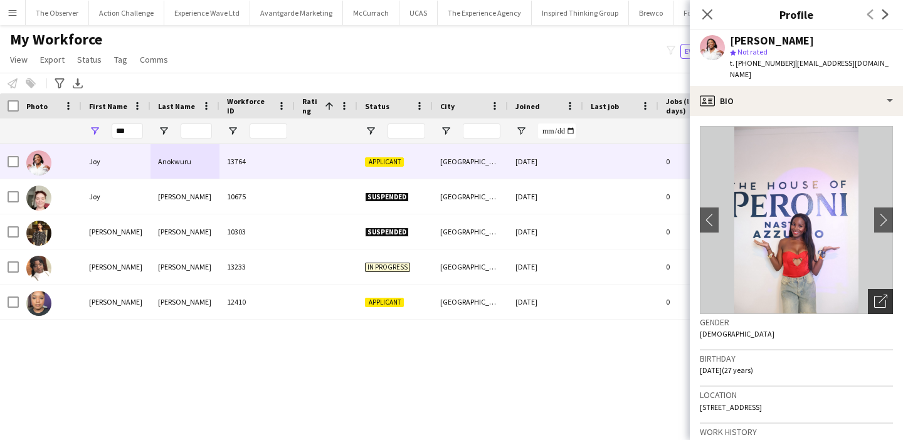
click at [885, 297] on div "Open photos pop-in" at bounding box center [880, 301] width 25 height 25
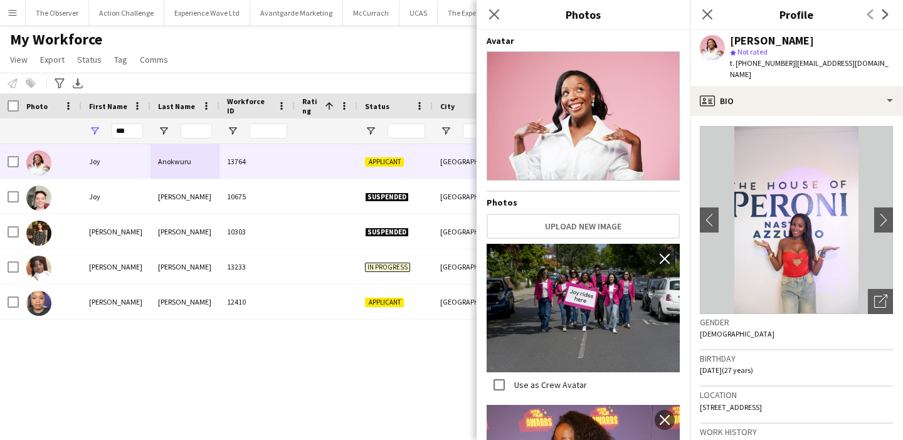
click at [884, 191] on img at bounding box center [796, 220] width 193 height 188
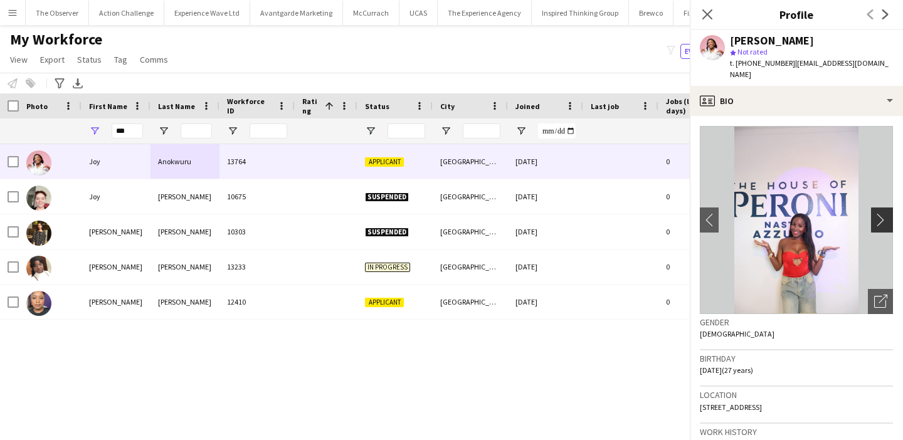
click at [884, 213] on app-icon "chevron-right" at bounding box center [883, 219] width 19 height 13
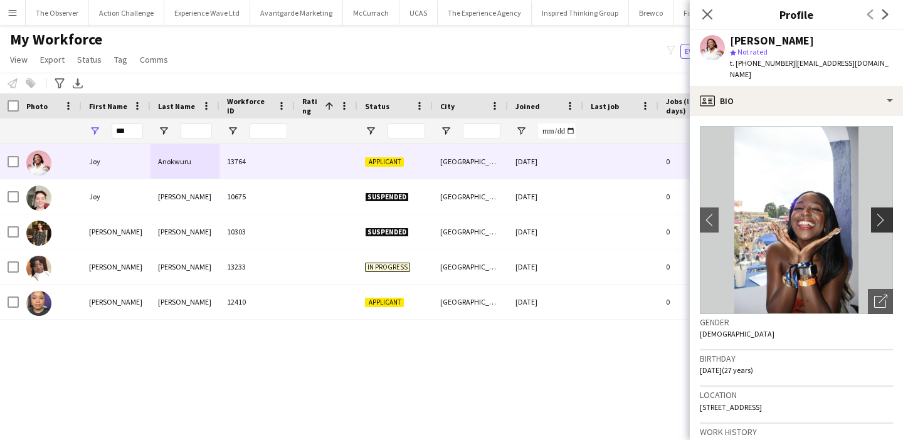
click at [884, 213] on app-icon "chevron-right" at bounding box center [883, 219] width 19 height 13
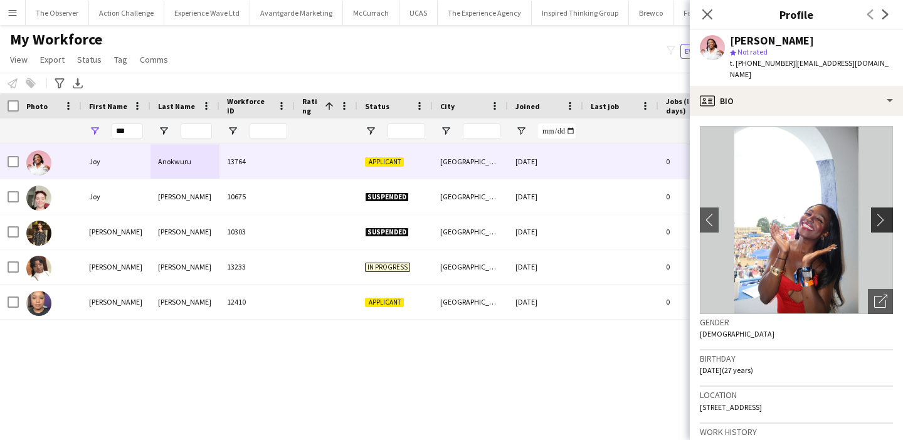
click at [884, 213] on app-icon "chevron-right" at bounding box center [883, 219] width 19 height 13
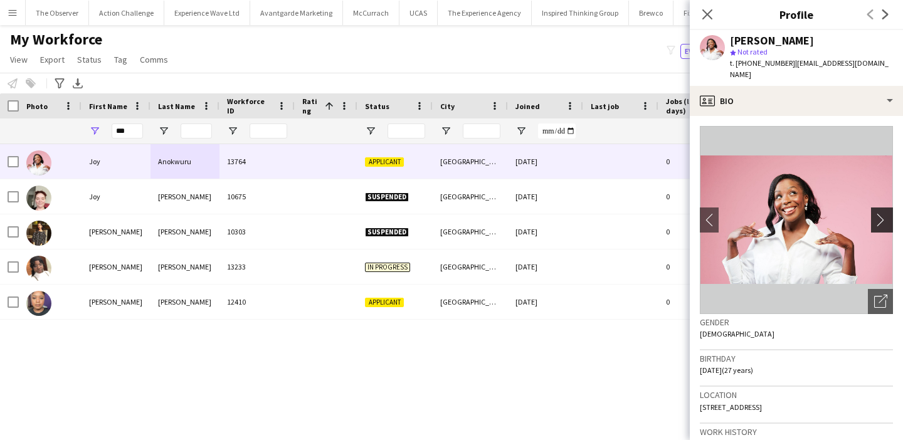
click at [884, 213] on app-icon "chevron-right" at bounding box center [883, 219] width 19 height 13
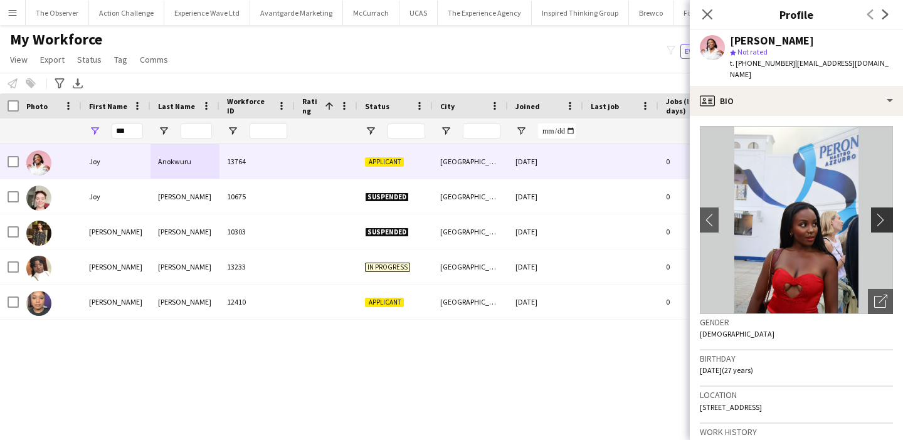
click at [884, 213] on app-icon "chevron-right" at bounding box center [883, 219] width 19 height 13
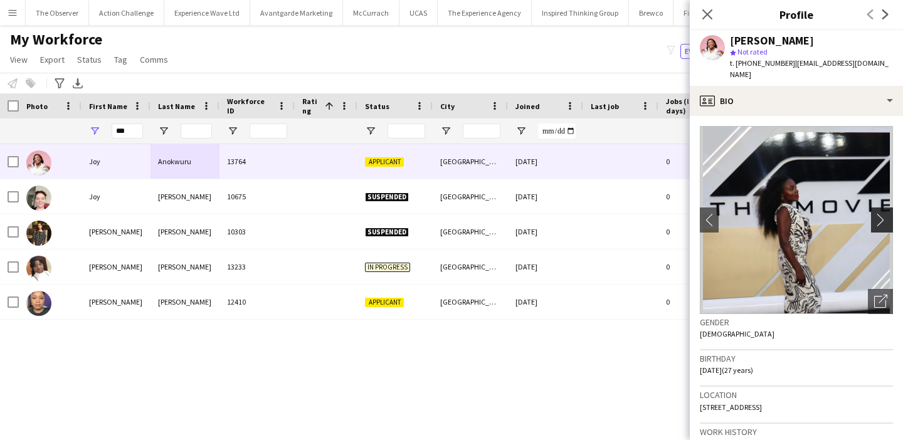
click at [884, 213] on app-icon "chevron-right" at bounding box center [883, 219] width 19 height 13
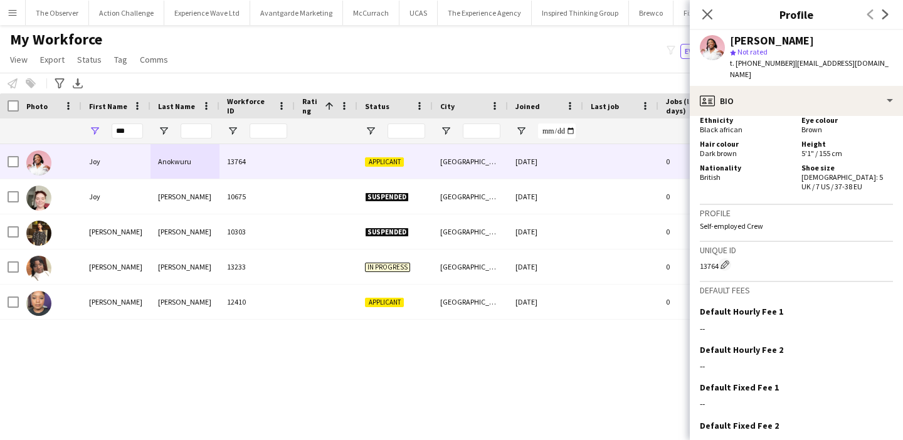
scroll to position [611, 0]
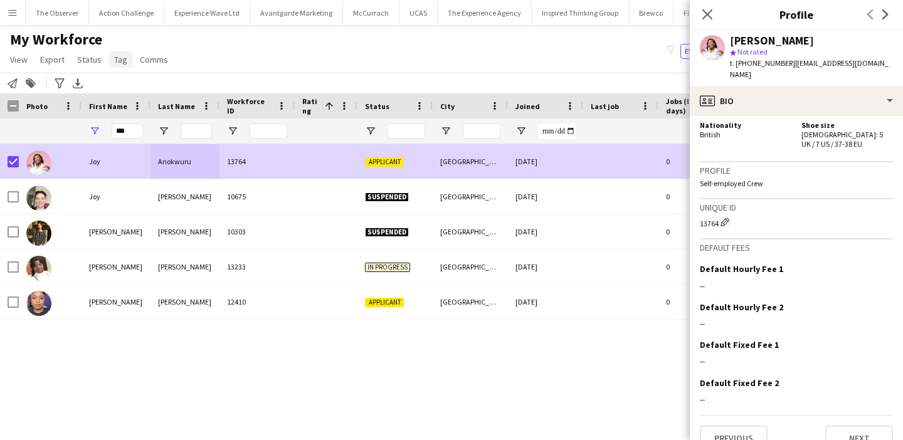
click at [121, 58] on span "Tag" at bounding box center [120, 59] width 13 height 11
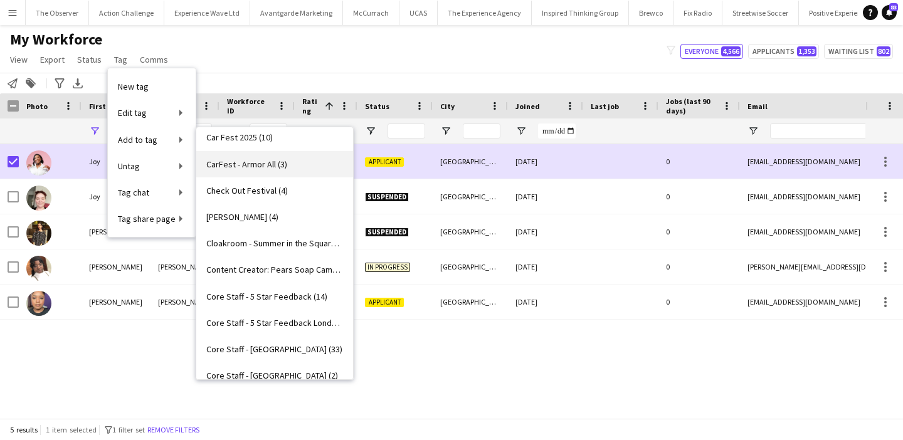
scroll to position [382, 0]
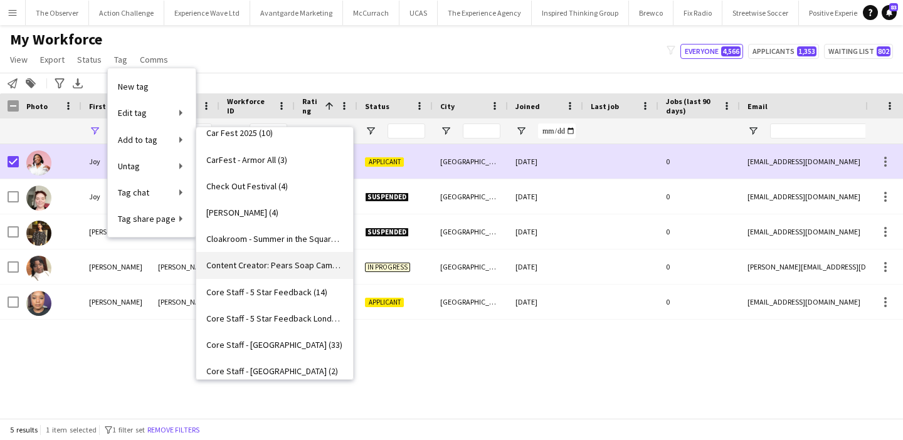
click at [290, 262] on span "Content Creator: Pears Soap Campaign (4)" at bounding box center [274, 265] width 137 height 11
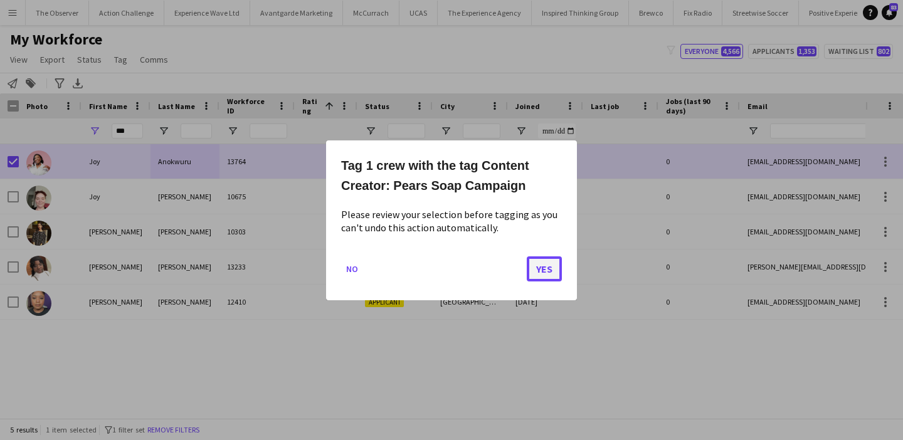
click at [550, 269] on button "Yes" at bounding box center [544, 268] width 35 height 25
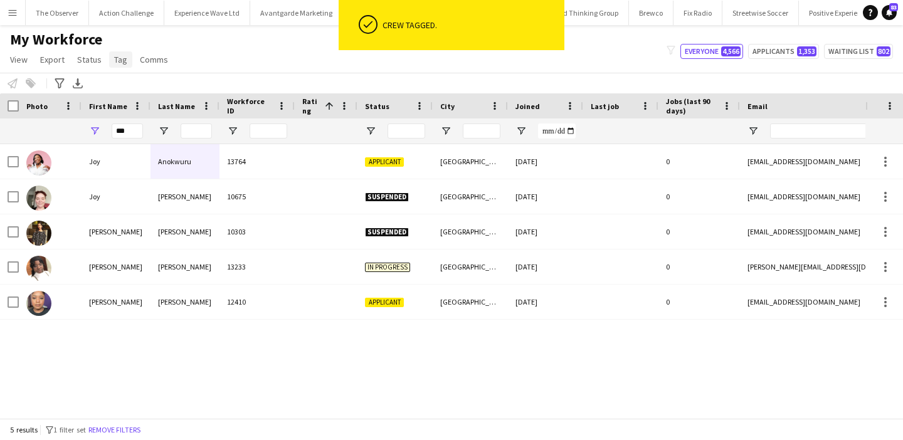
click at [114, 54] on span "Tag" at bounding box center [120, 59] width 13 height 11
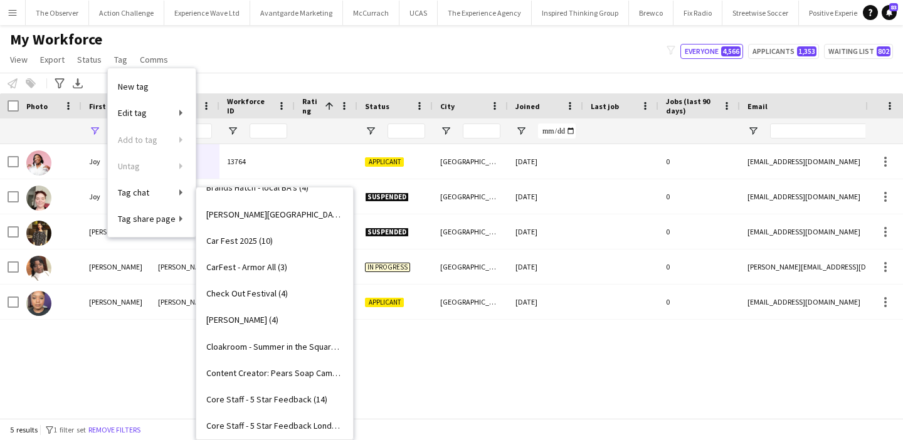
scroll to position [363, 0]
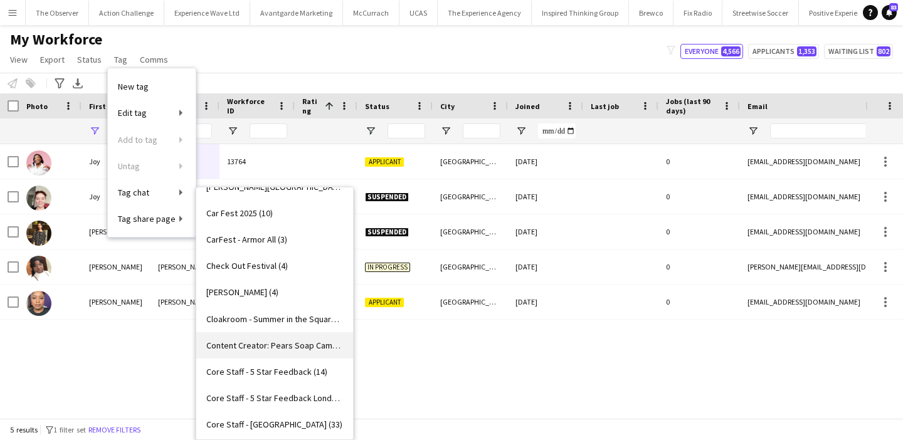
click at [298, 347] on span "Content Creator: Pears Soap Campaign (5)" at bounding box center [274, 345] width 137 height 11
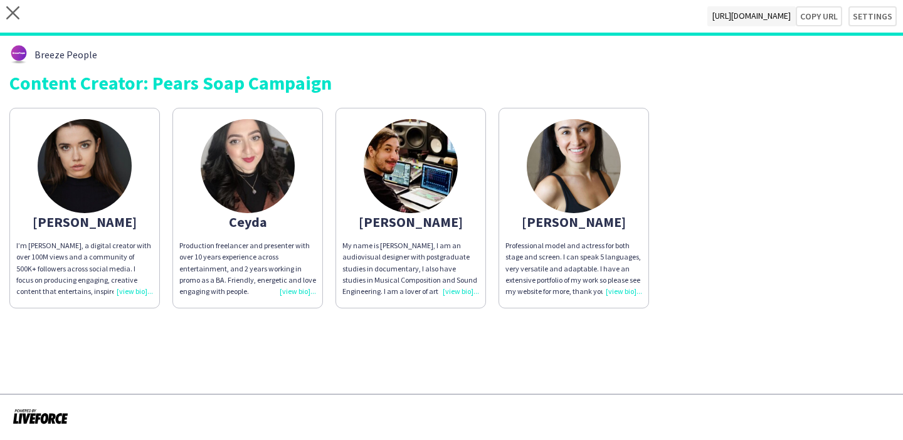
click at [113, 155] on img at bounding box center [85, 166] width 94 height 94
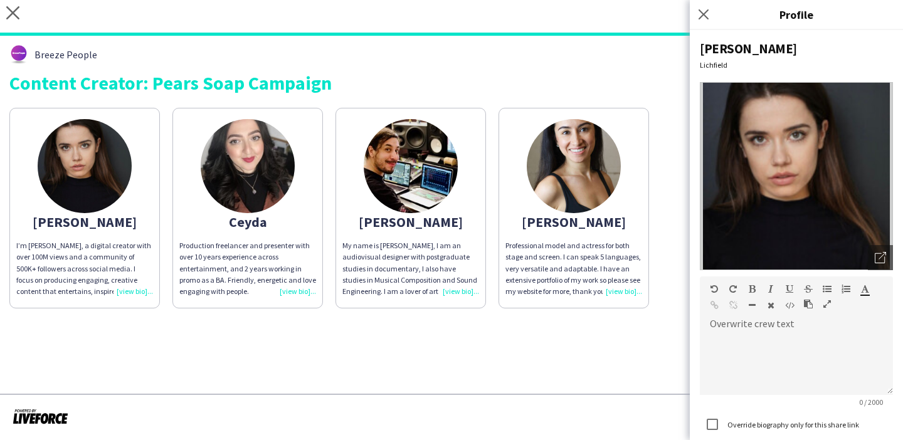
scroll to position [89, 0]
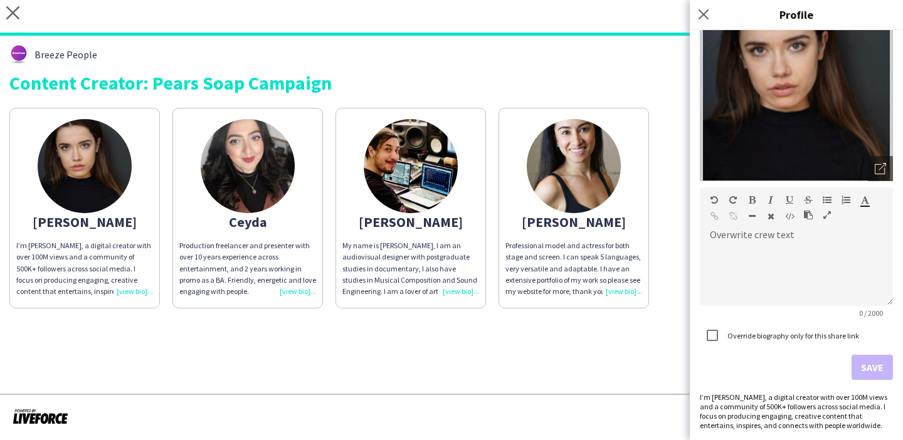
click at [760, 396] on div "I’m KarolkaShow, a digital creator with over 100M views and a community of 500K…" at bounding box center [796, 411] width 193 height 38
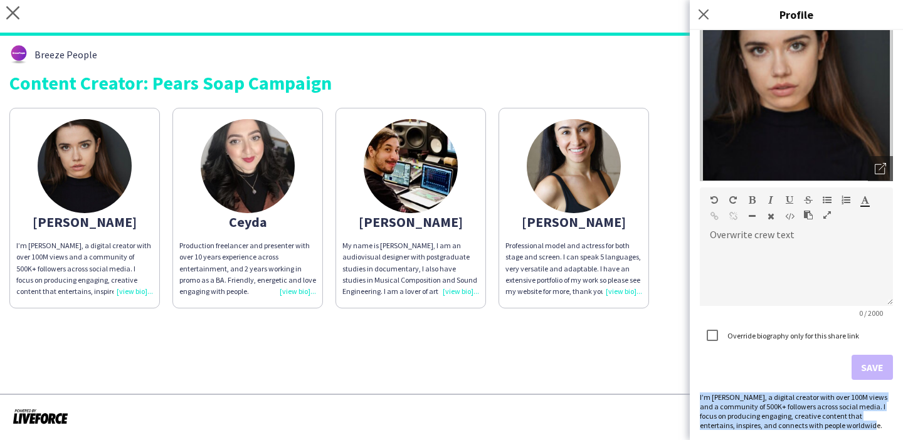
click at [760, 396] on div "I’m [PERSON_NAME], a digital creator with over 100M views and a community of 50…" at bounding box center [796, 411] width 193 height 38
copy div "I’m [PERSON_NAME], a digital creator with over 100M views and a community of 50…"
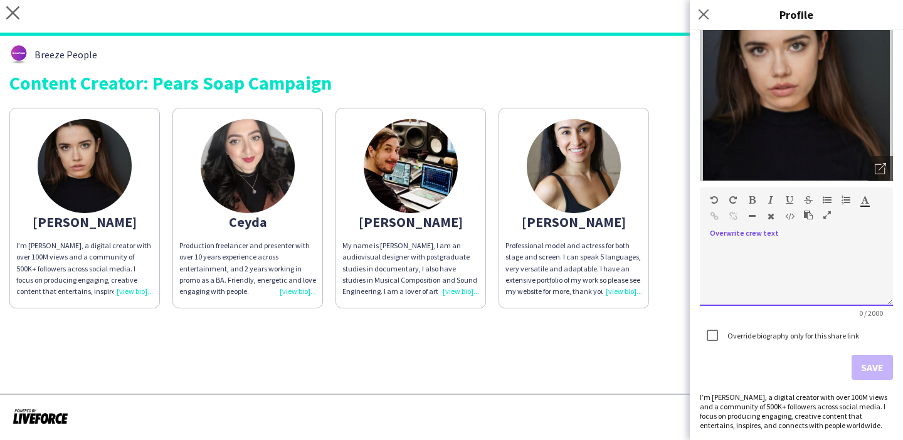
click at [813, 263] on div at bounding box center [796, 274] width 193 height 63
paste div
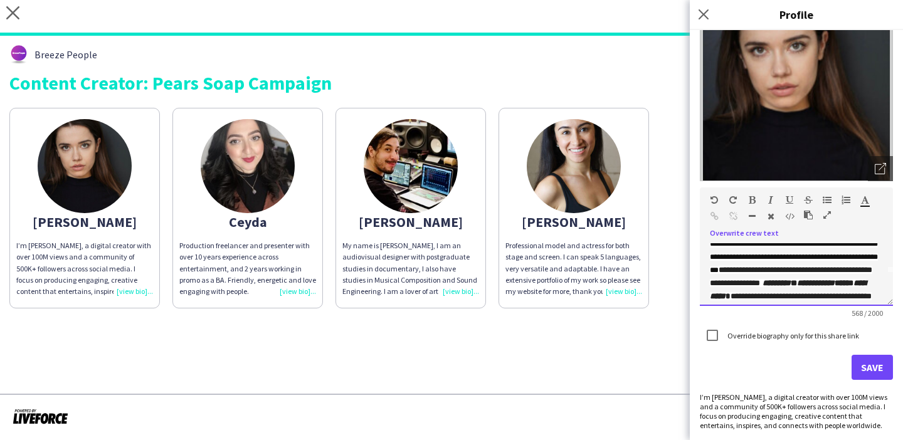
scroll to position [24, 0]
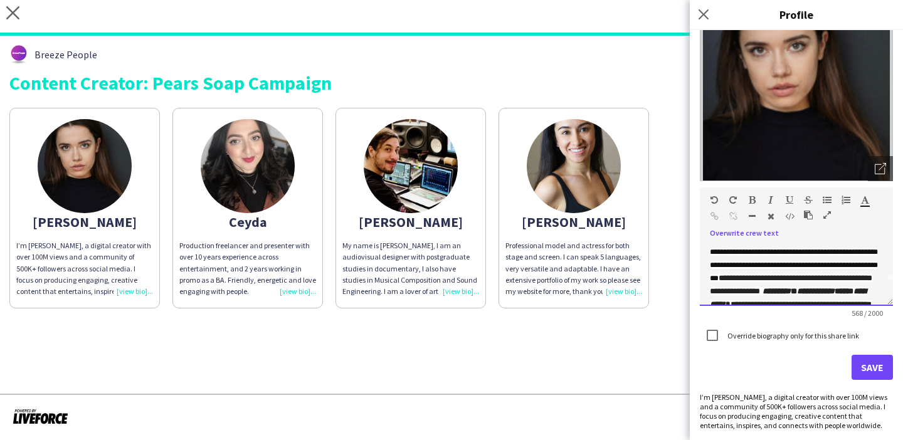
click at [768, 278] on span "**********" at bounding box center [794, 252] width 168 height 60
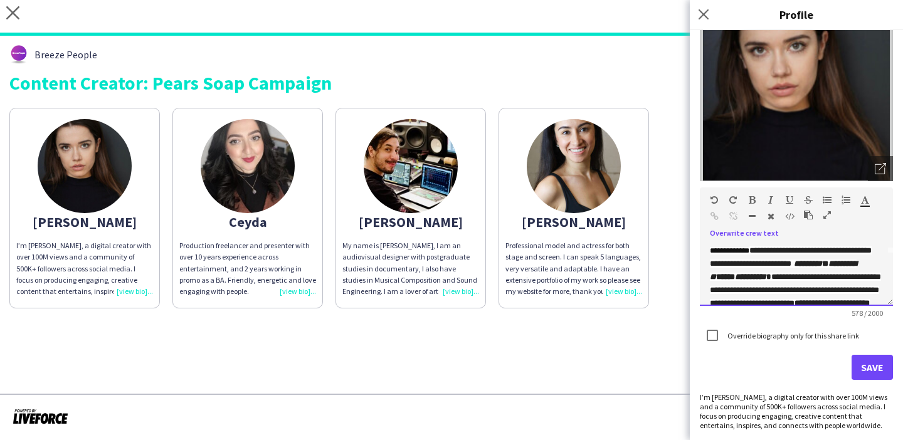
click at [798, 268] on span "**********" at bounding box center [791, 256] width 162 height 21
drag, startPoint x: 798, startPoint y: 268, endPoint x: 747, endPoint y: 268, distance: 50.8
click at [748, 268] on span "**********" at bounding box center [791, 256] width 162 height 21
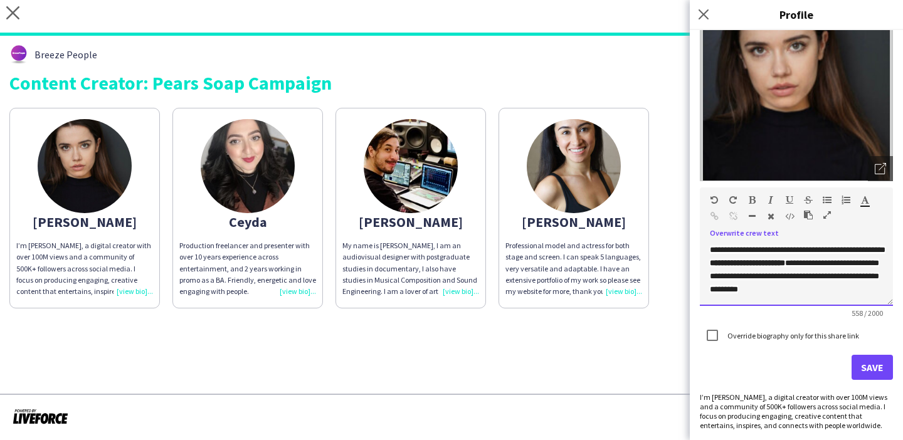
scroll to position [113, 0]
click at [759, 296] on div "**********" at bounding box center [796, 274] width 193 height 63
drag, startPoint x: 778, startPoint y: 295, endPoint x: 749, endPoint y: 272, distance: 37.0
click at [749, 272] on div "**********" at bounding box center [796, 274] width 193 height 63
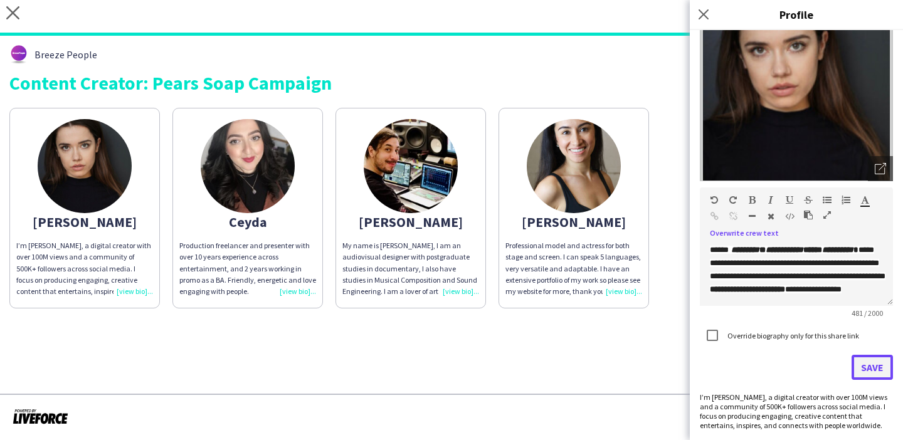
click at [867, 368] on button "Save" at bounding box center [871, 367] width 41 height 25
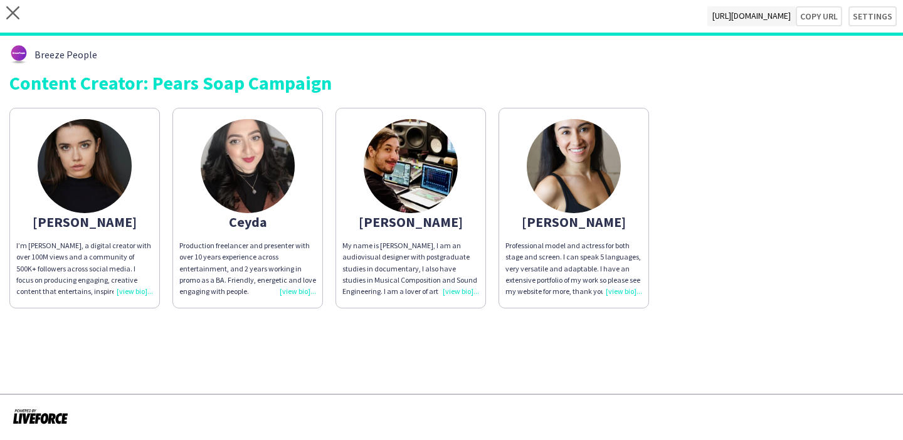
click at [458, 366] on app-share-pages "close https://admin.liveforce.co/v2/s/5b1ca0d9-ee34-4c0a-aa8d-d619a5f08612 Copy…" at bounding box center [451, 220] width 903 height 440
click at [612, 132] on app-share-pages-crew-card "Rebecca Professional model and actress for both stage and screen. I can speak 5…" at bounding box center [573, 208] width 150 height 201
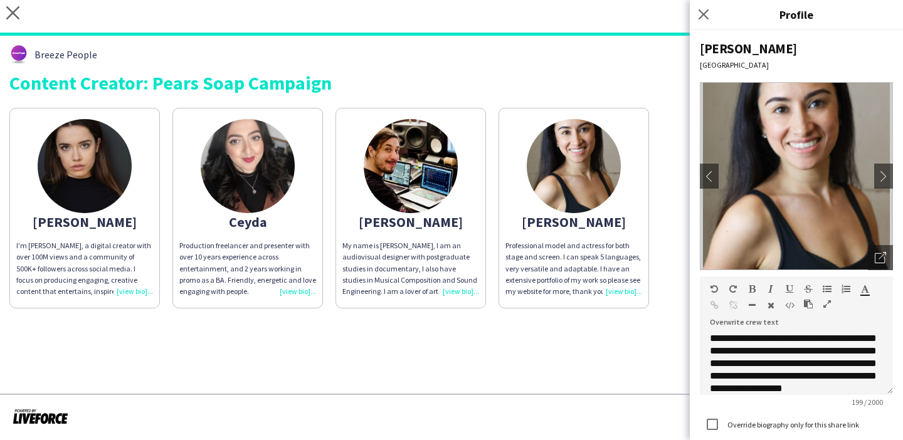
scroll to position [23, 0]
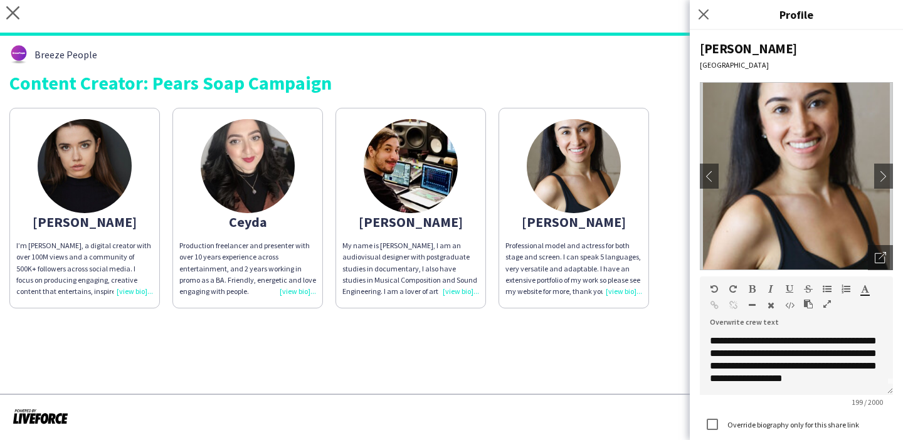
click at [579, 199] on img at bounding box center [574, 166] width 94 height 94
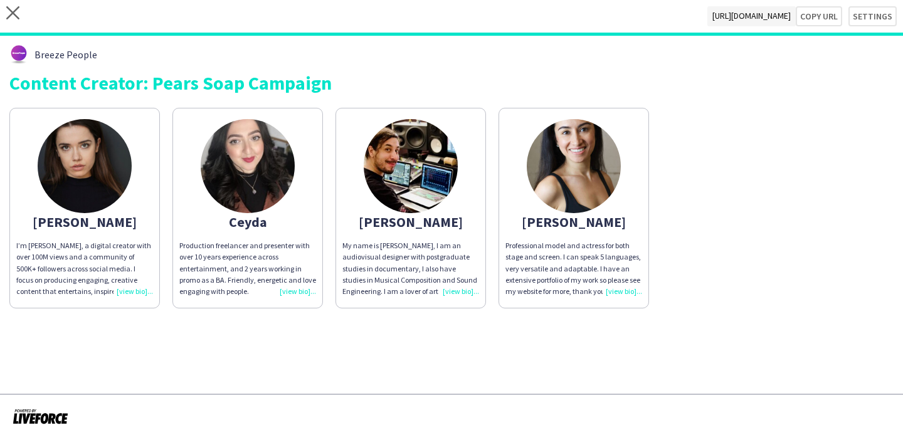
click at [579, 199] on img at bounding box center [574, 166] width 94 height 94
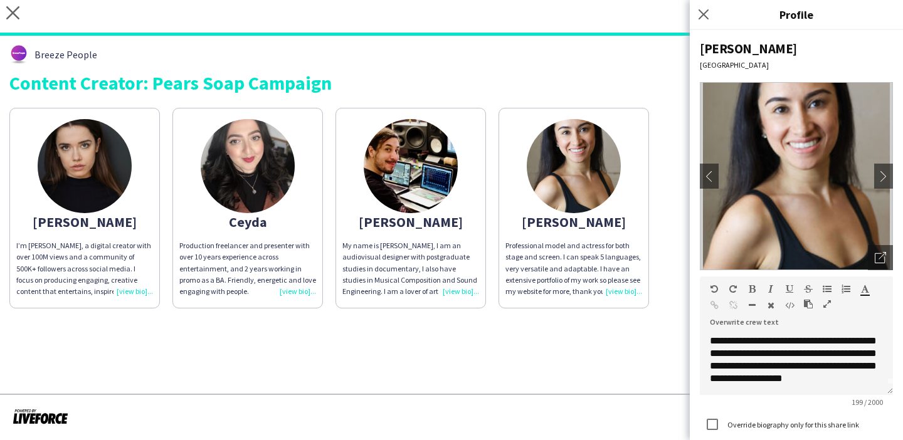
click at [500, 49] on div "Breeze People" at bounding box center [451, 54] width 884 height 19
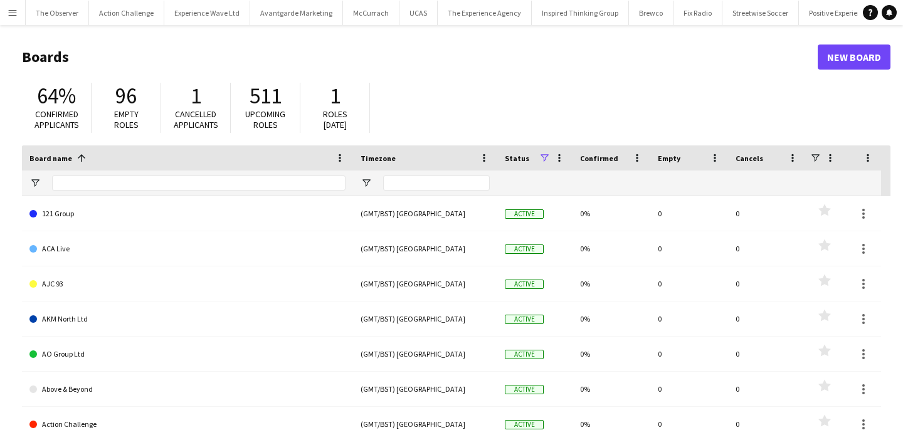
click at [15, 11] on app-icon "Menu" at bounding box center [13, 13] width 10 height 10
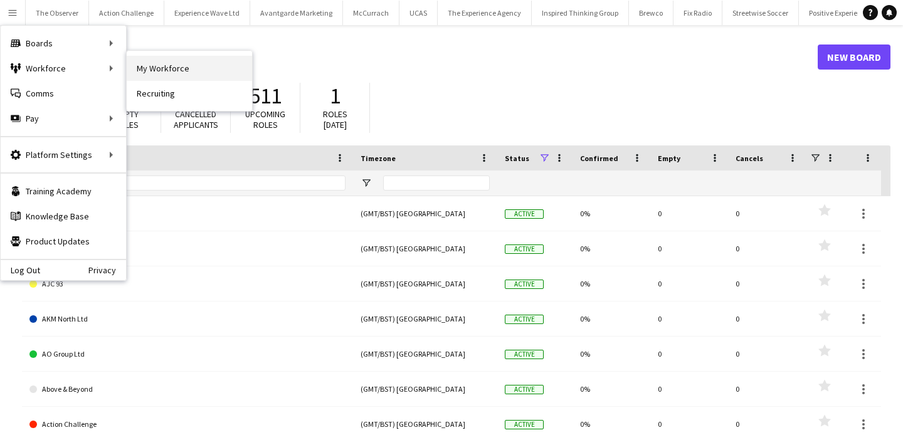
click at [161, 63] on link "My Workforce" at bounding box center [189, 68] width 125 height 25
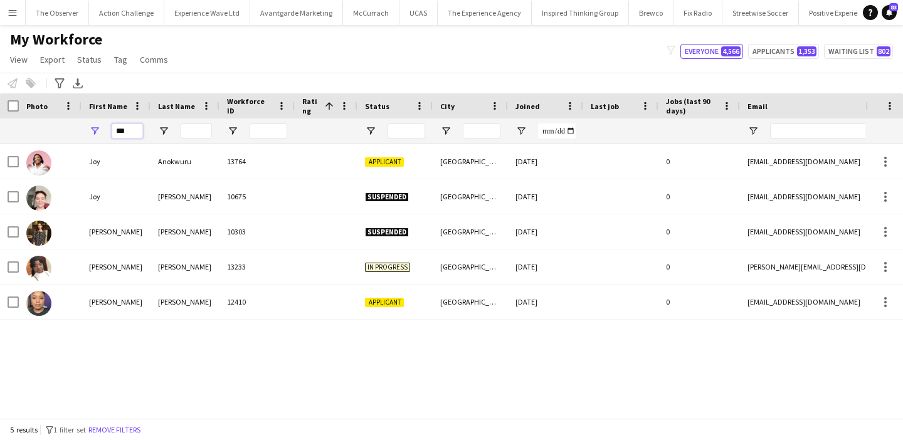
click at [125, 132] on input "***" at bounding box center [127, 131] width 31 height 15
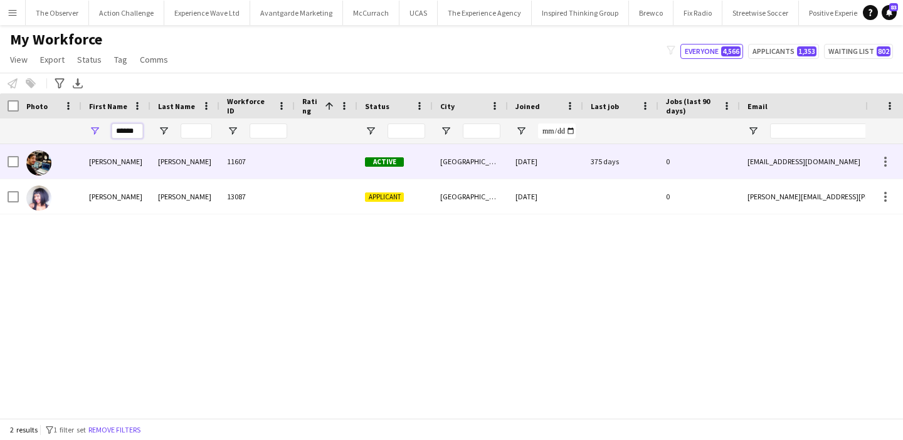
type input "******"
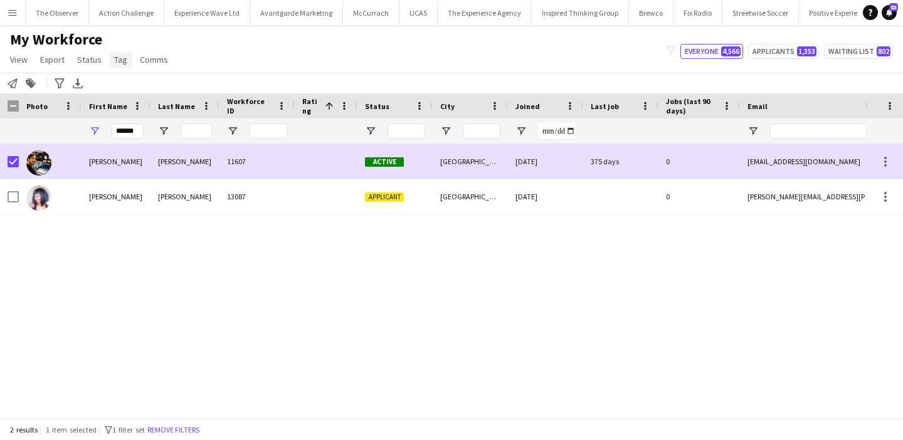
click at [116, 58] on span "Tag" at bounding box center [120, 59] width 13 height 11
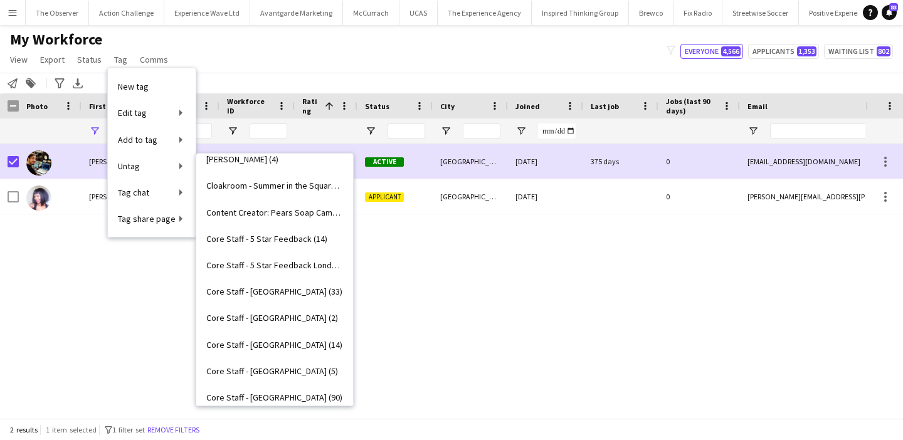
scroll to position [451, 0]
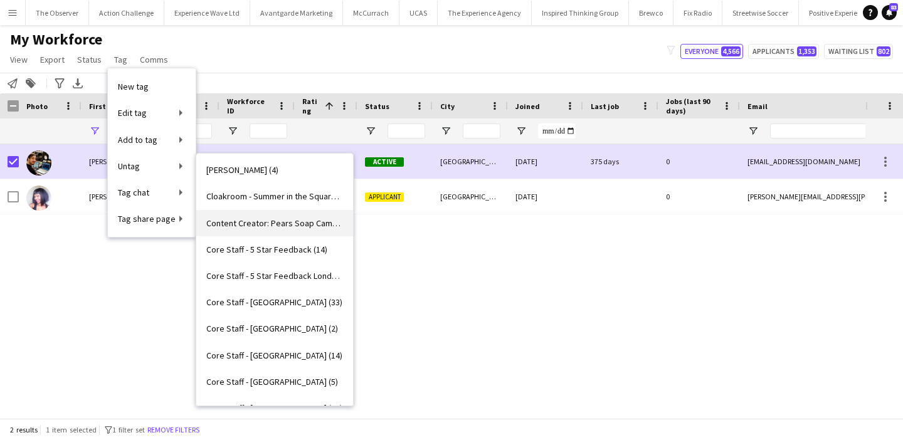
click at [274, 219] on span "Content Creator: Pears Soap Campaign (5)" at bounding box center [274, 223] width 137 height 11
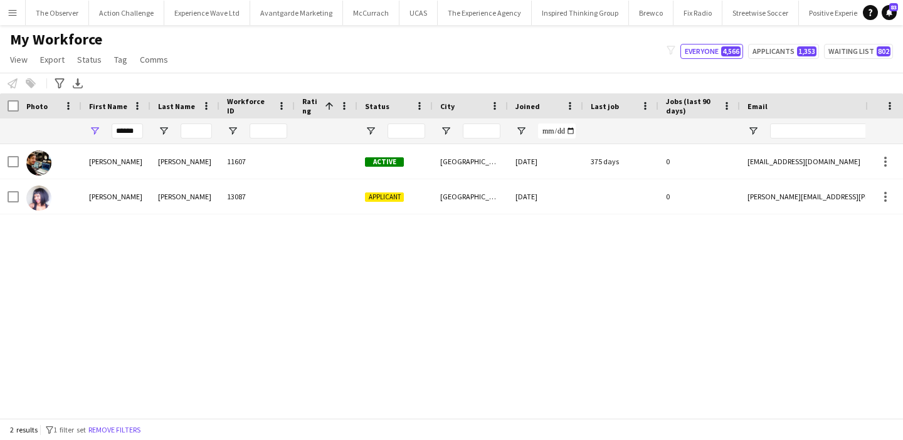
click at [10, 8] on app-icon "Menu" at bounding box center [13, 13] width 10 height 10
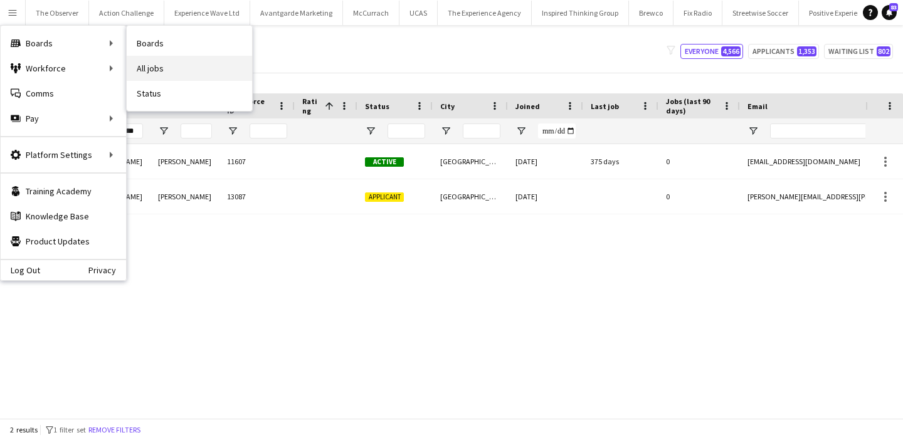
click at [145, 58] on link "All jobs" at bounding box center [189, 68] width 125 height 25
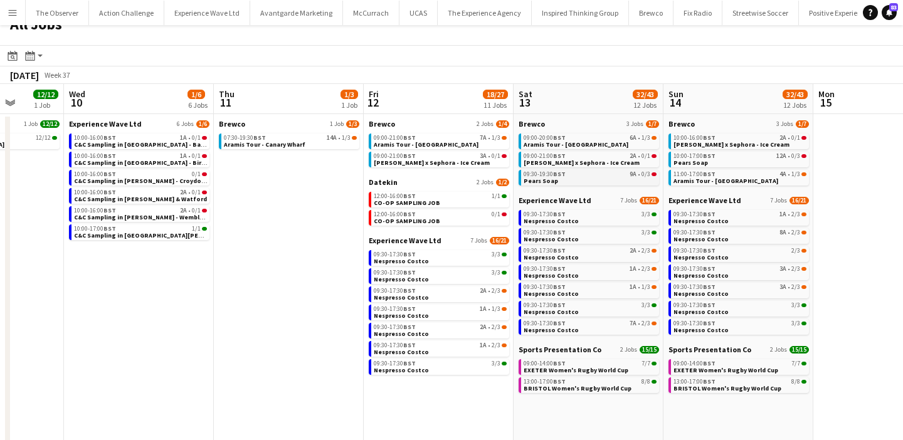
scroll to position [1, 0]
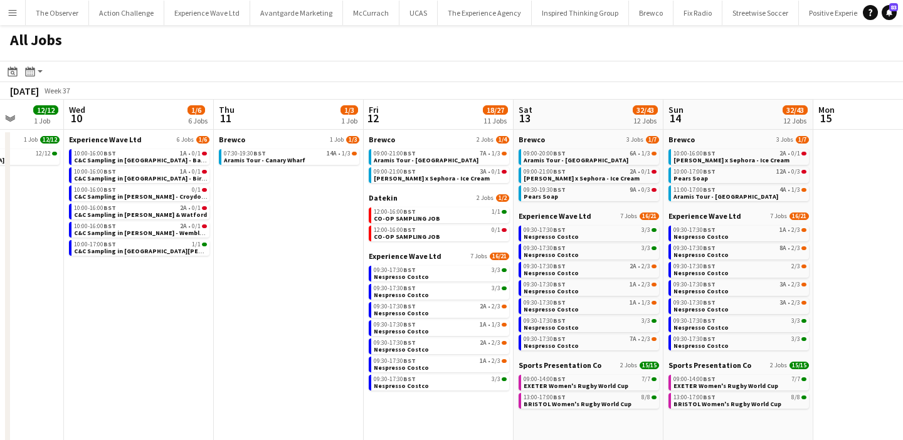
click at [9, 16] on app-icon "Menu" at bounding box center [13, 13] width 10 height 10
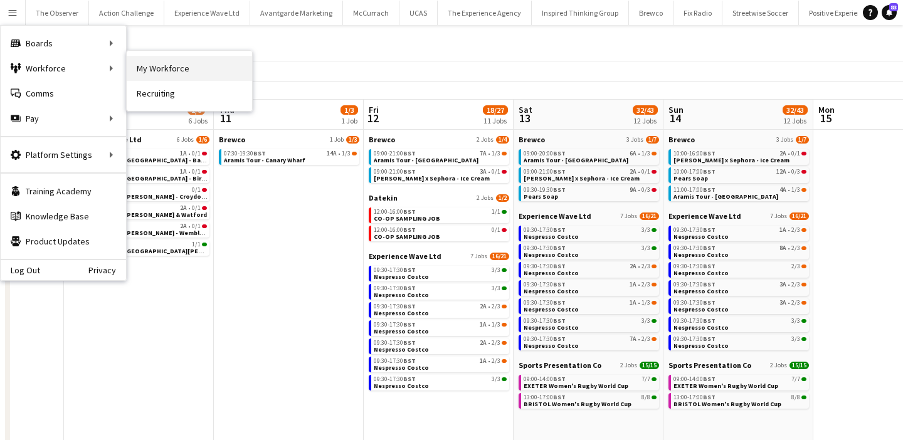
click at [150, 72] on link "My Workforce" at bounding box center [189, 68] width 125 height 25
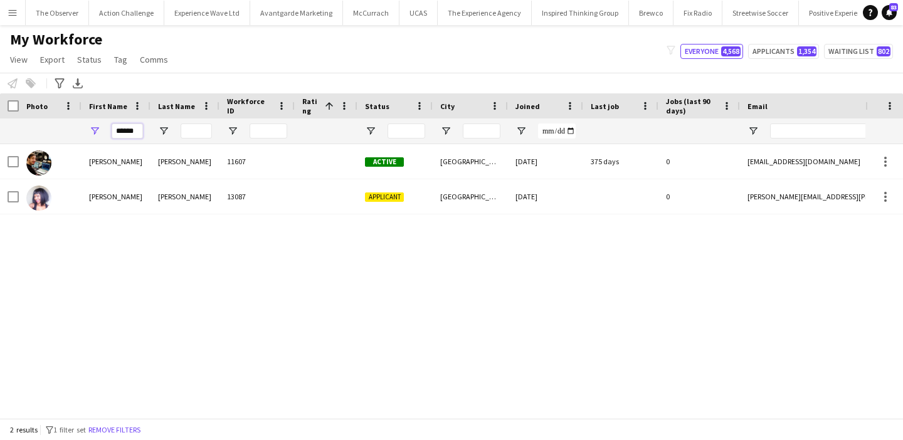
click at [132, 134] on input "******" at bounding box center [127, 131] width 31 height 15
type input "*"
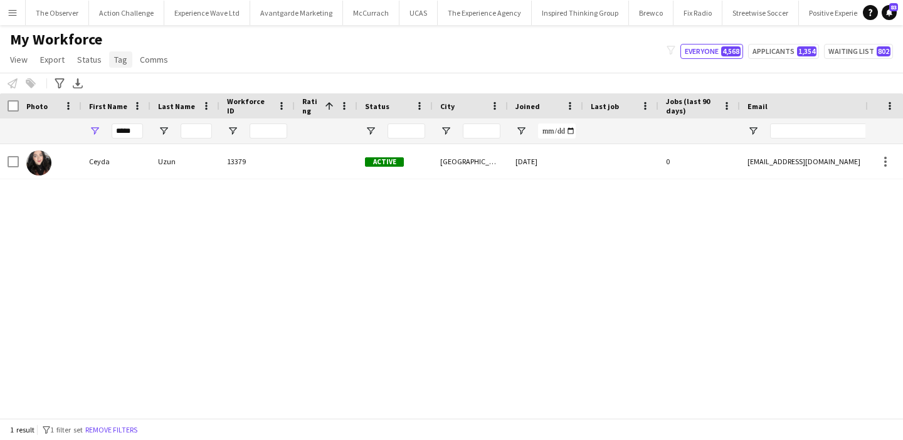
click at [118, 61] on span "Tag" at bounding box center [120, 59] width 13 height 11
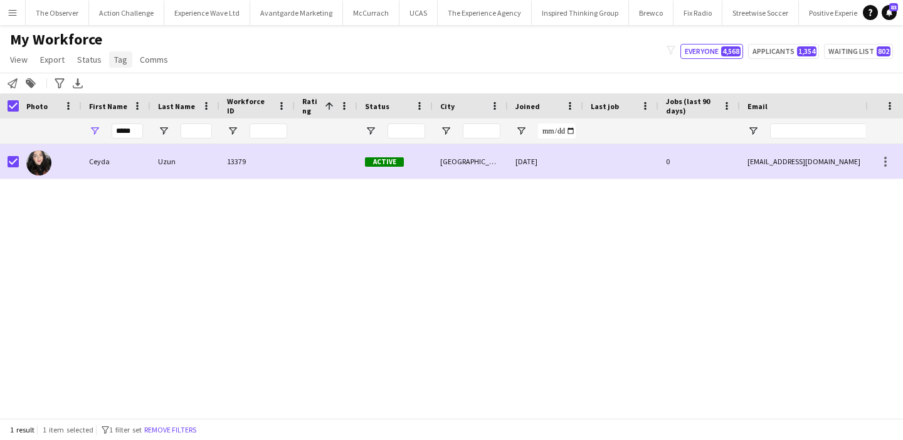
click at [115, 57] on span "Tag" at bounding box center [120, 59] width 13 height 11
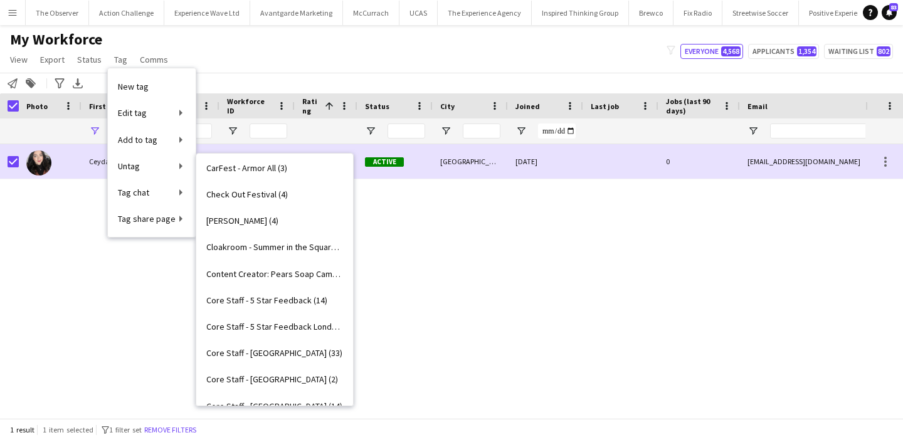
scroll to position [406, 0]
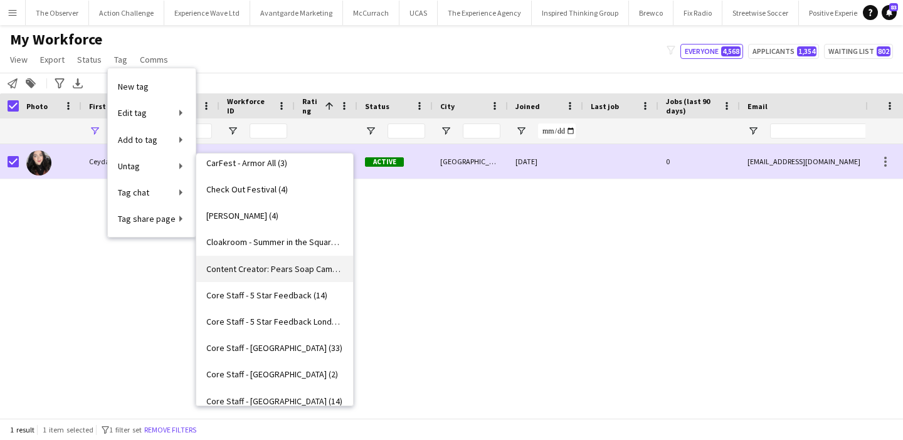
click at [281, 273] on span "Content Creator: Pears Soap Campaign (4)" at bounding box center [274, 268] width 137 height 11
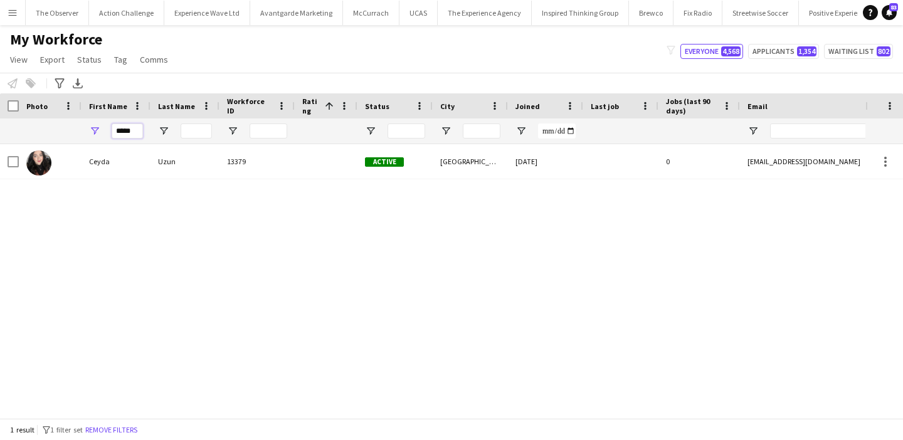
click at [118, 136] on input "*****" at bounding box center [127, 131] width 31 height 15
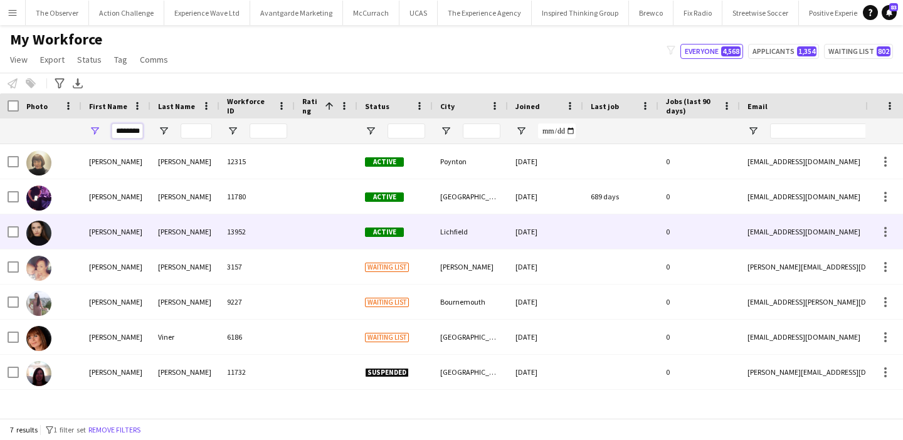
type input "********"
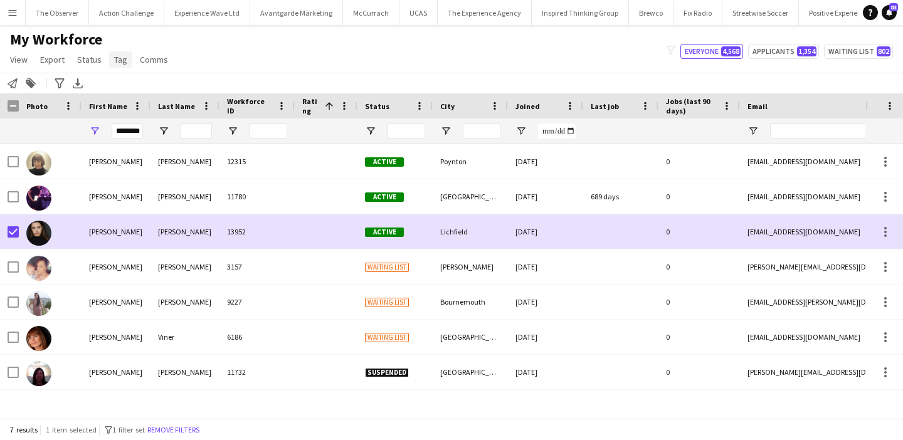
click at [117, 61] on span "Tag" at bounding box center [120, 59] width 13 height 11
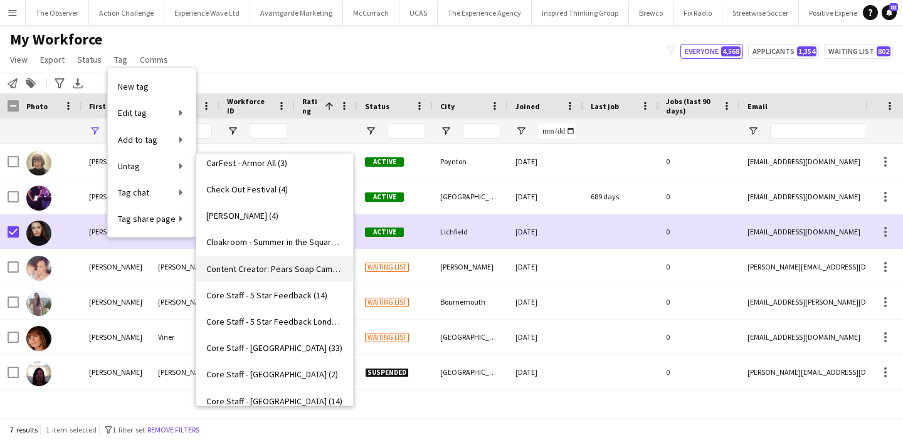
click at [288, 274] on span "Content Creator: Pears Soap Campaign (3)" at bounding box center [274, 268] width 137 height 11
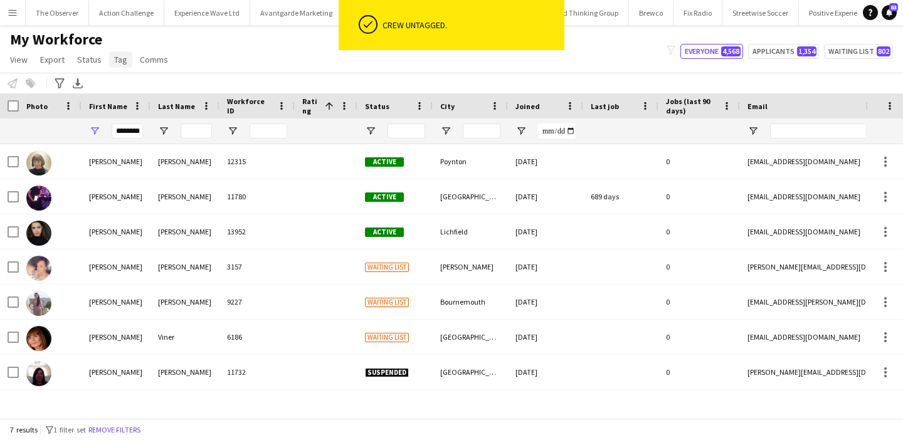
click at [124, 65] on link "Tag" at bounding box center [120, 59] width 23 height 16
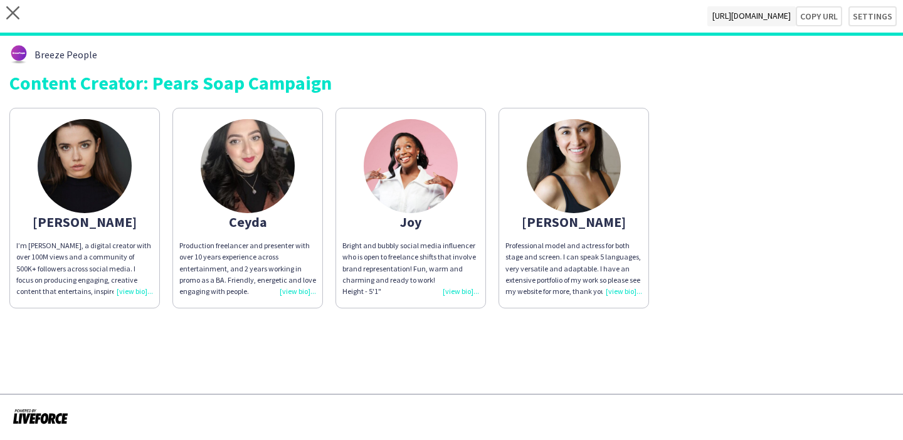
click at [260, 261] on div "Production freelancer and presenter with over 10 years experience across entert…" at bounding box center [247, 268] width 137 height 57
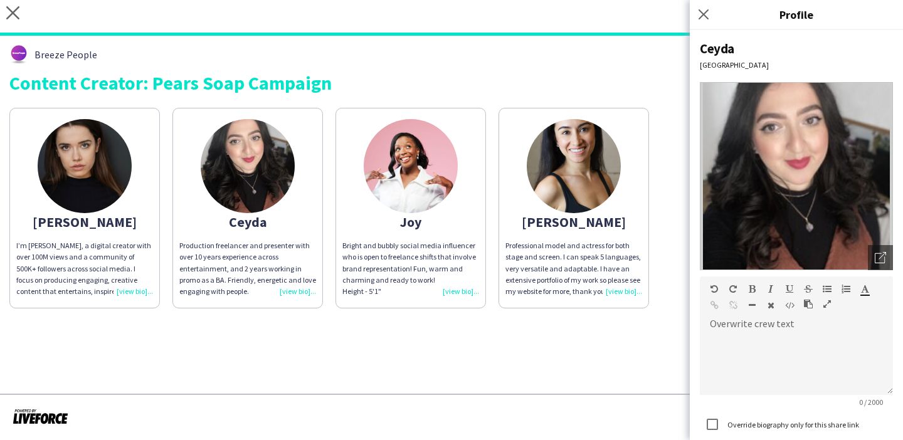
scroll to position [89, 0]
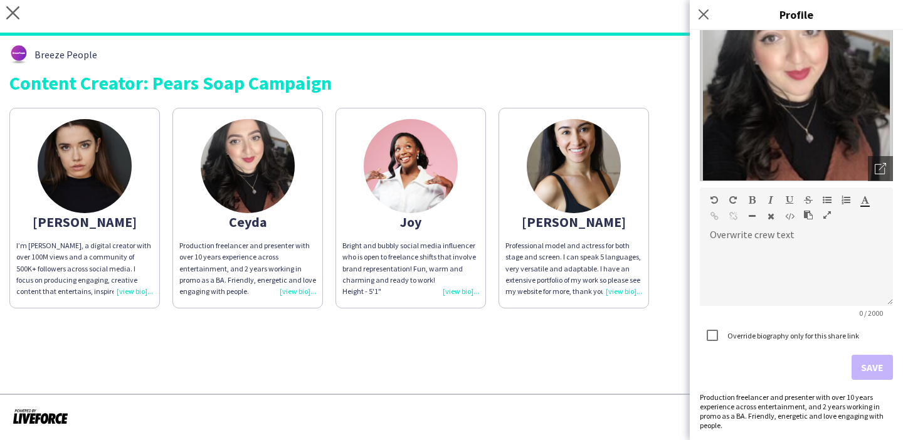
click at [809, 408] on div "Production freelancer and presenter with over 10 years experience across entert…" at bounding box center [796, 411] width 193 height 38
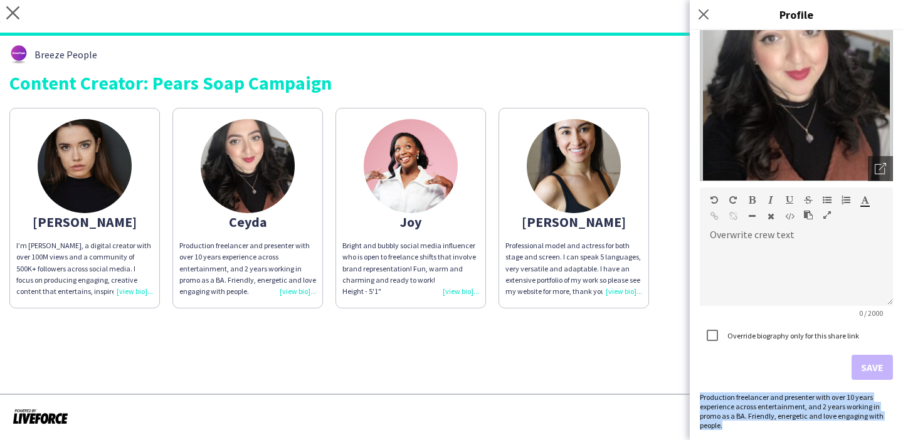
click at [809, 408] on div "Production freelancer and presenter with over 10 years experience across entert…" at bounding box center [796, 411] width 193 height 38
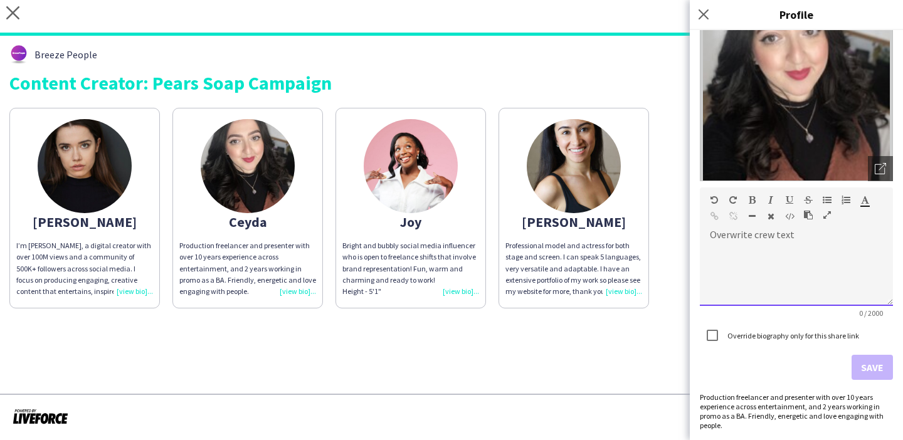
click at [774, 286] on div at bounding box center [796, 274] width 193 height 63
paste div
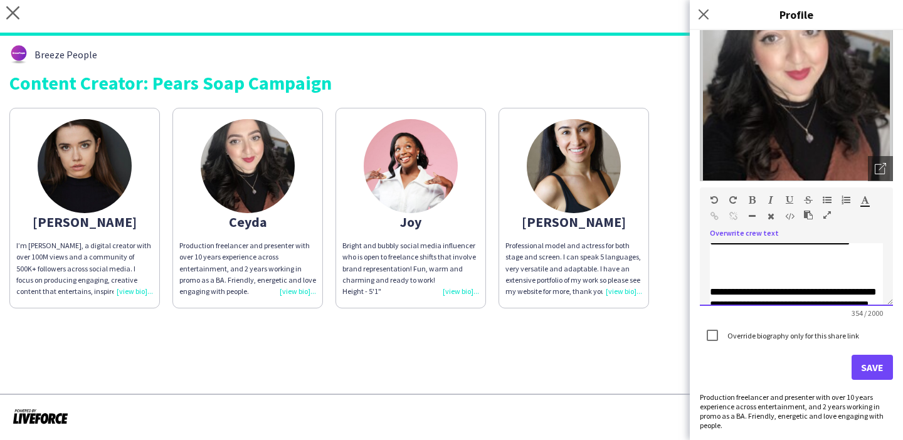
scroll to position [71, 0]
click at [711, 292] on div "**********" at bounding box center [796, 304] width 173 height 38
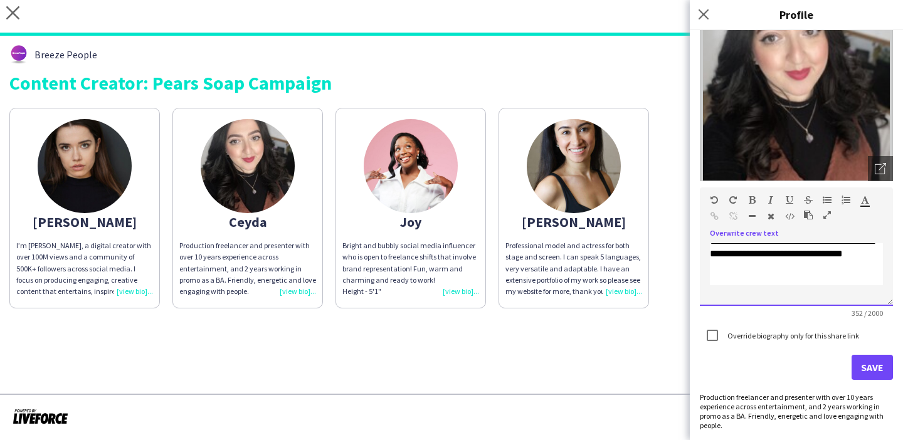
scroll to position [85, 0]
click at [816, 301] on div "**********" at bounding box center [796, 274] width 193 height 63
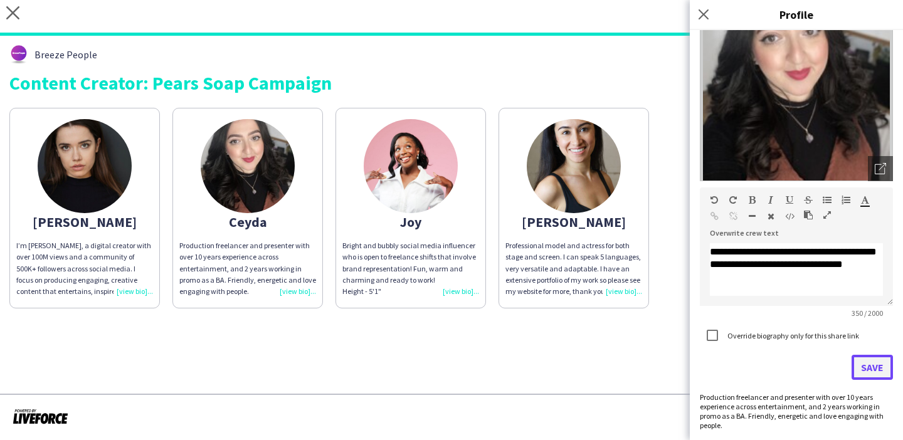
click at [863, 366] on button "Save" at bounding box center [871, 367] width 41 height 25
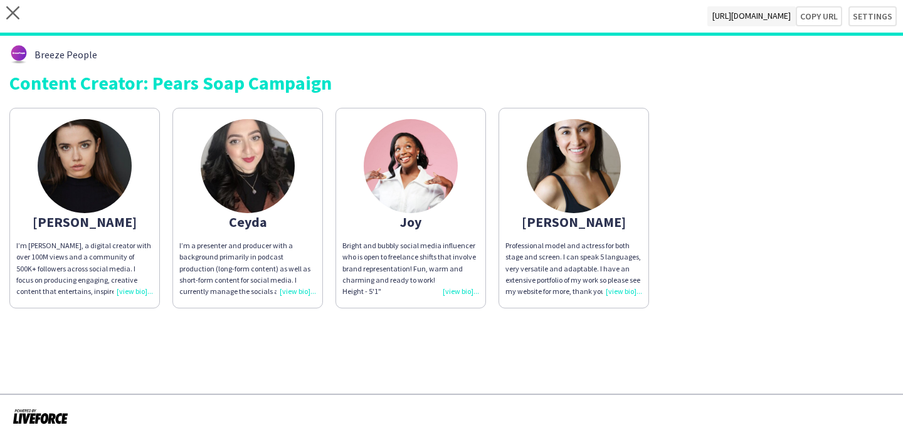
click at [583, 339] on app-share-pages "close [URL][DOMAIN_NAME] Copy url Settings Breeze People Content Creator: Pears…" at bounding box center [451, 220] width 903 height 440
click at [468, 283] on div "Bright and bubbly social media influencer who is open to freelance shifts that …" at bounding box center [410, 268] width 137 height 57
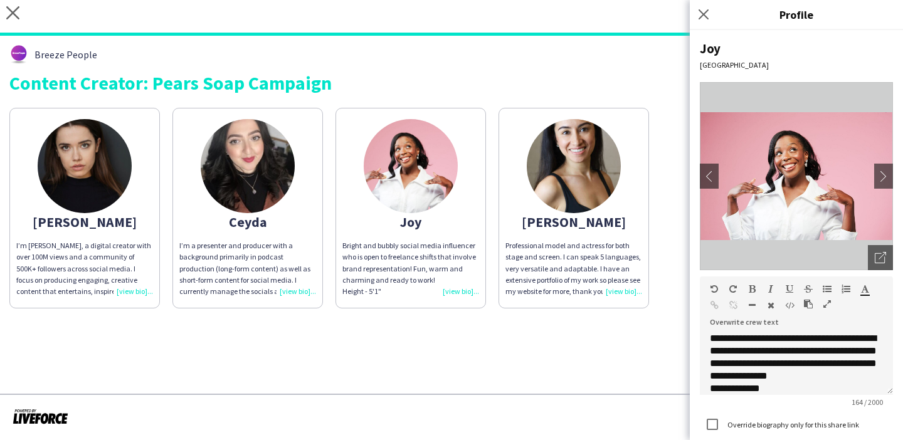
scroll to position [10, 0]
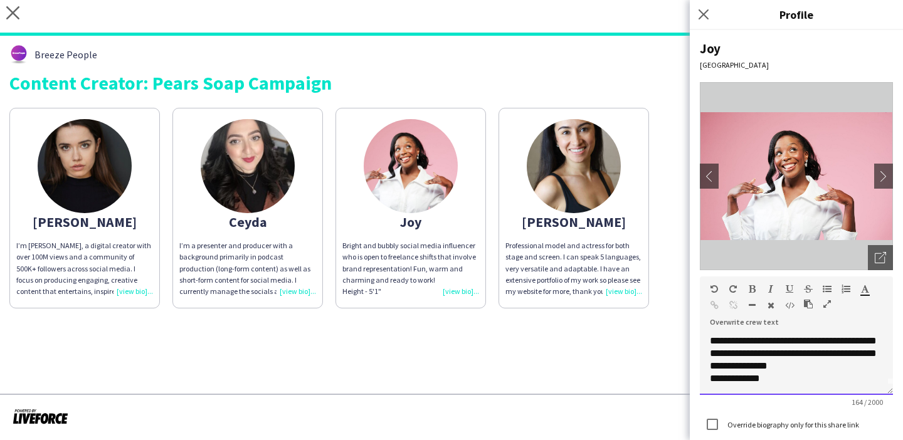
click at [786, 376] on div "**********" at bounding box center [796, 378] width 173 height 13
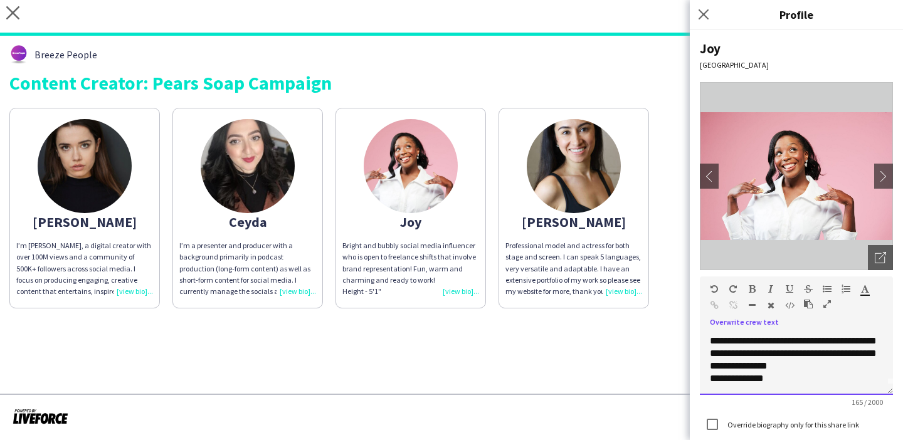
click at [786, 376] on div "**********" at bounding box center [796, 378] width 173 height 13
drag, startPoint x: 786, startPoint y: 376, endPoint x: 683, endPoint y: 372, distance: 102.9
click at [683, 372] on body "close [URL][DOMAIN_NAME] Copy url Settings Breeze People Content Creator: Pears…" at bounding box center [451, 220] width 903 height 440
click at [725, 373] on span "**********" at bounding box center [793, 357] width 167 height 47
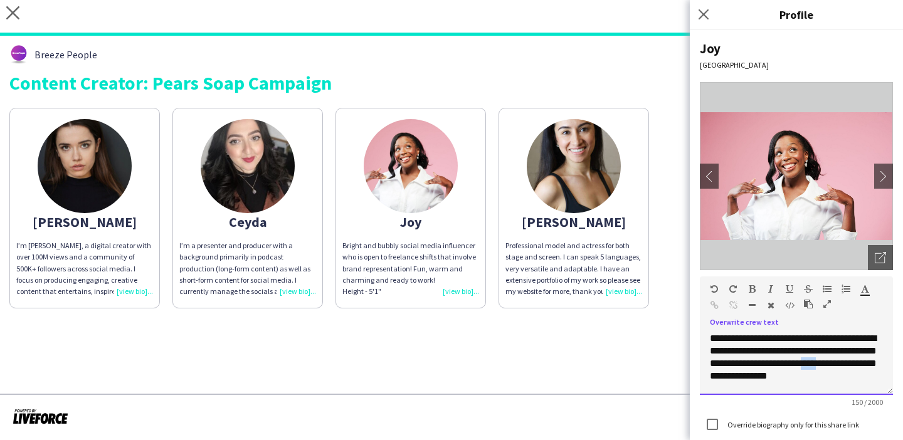
click at [725, 373] on span "**********" at bounding box center [793, 357] width 167 height 47
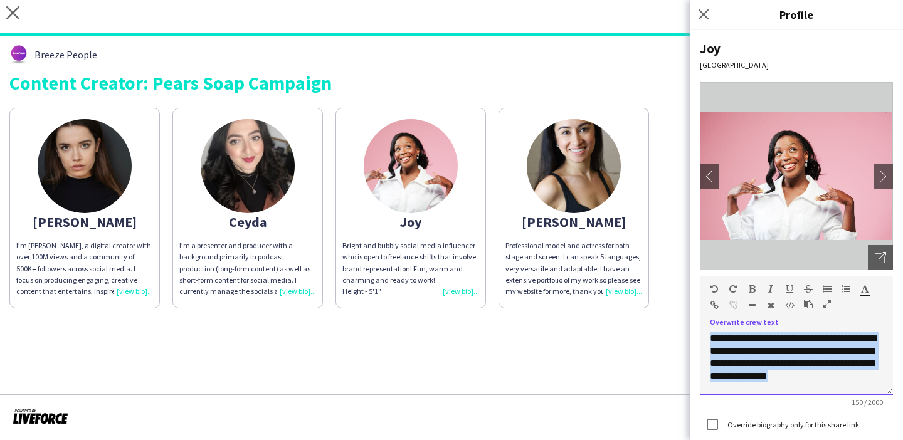
click at [725, 373] on span "**********" at bounding box center [793, 357] width 167 height 47
copy span "**********"
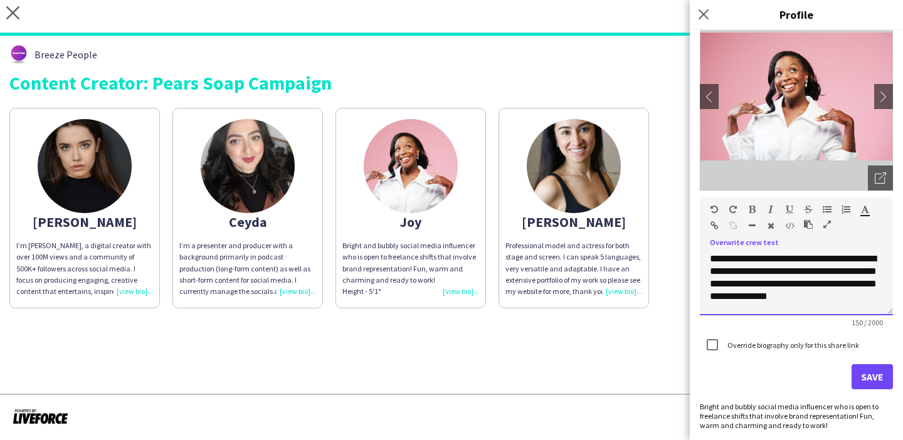
scroll to position [39, 0]
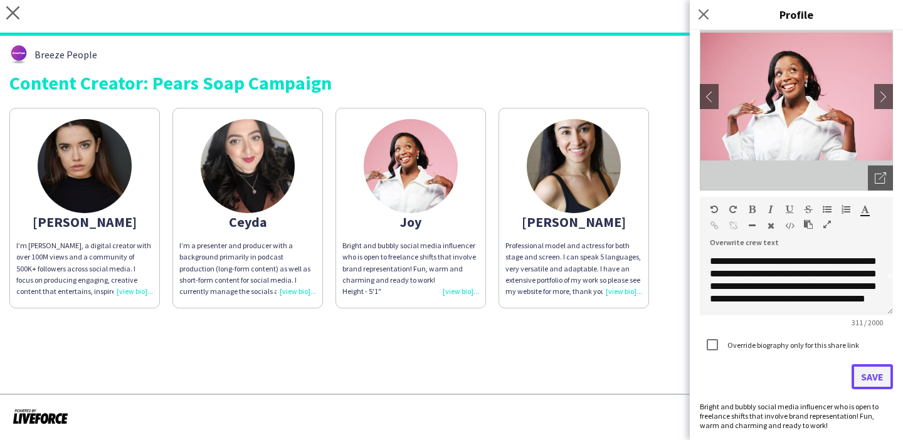
click at [860, 366] on button "Save" at bounding box center [871, 376] width 41 height 25
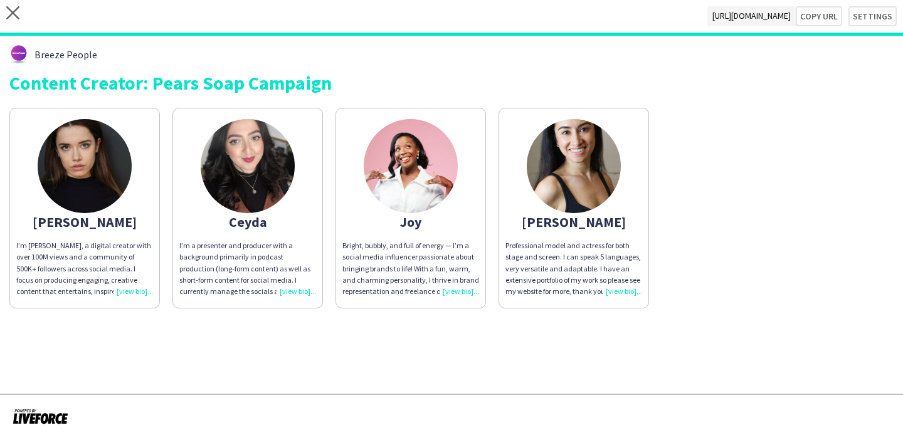
click at [635, 297] on div "Professional model and actress for both stage and screen. I can speak 5 languag…" at bounding box center [573, 268] width 137 height 57
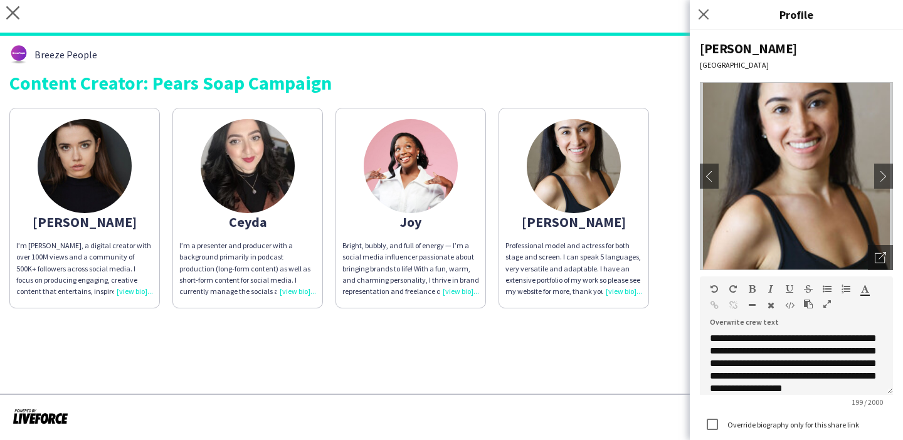
scroll to position [23, 0]
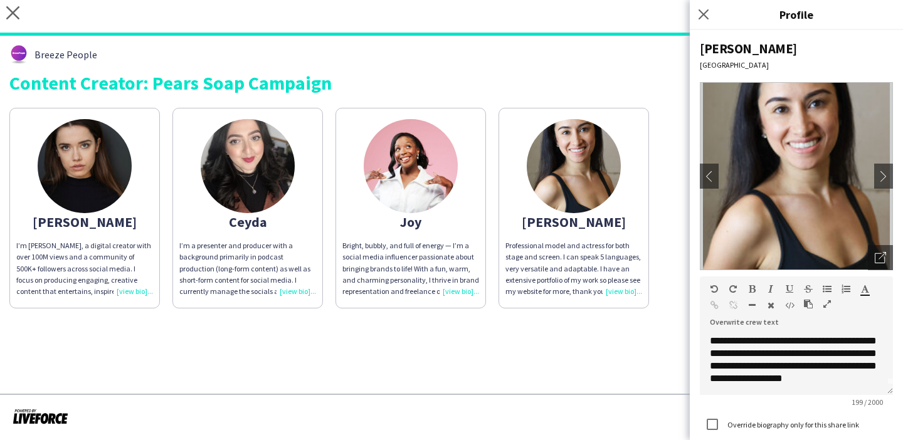
click at [248, 177] on img at bounding box center [248, 166] width 94 height 94
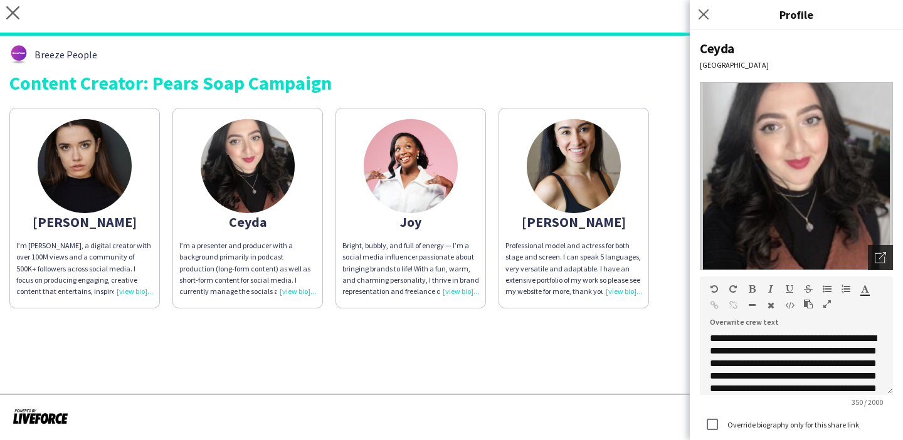
click at [881, 256] on icon at bounding box center [882, 256] width 8 height 8
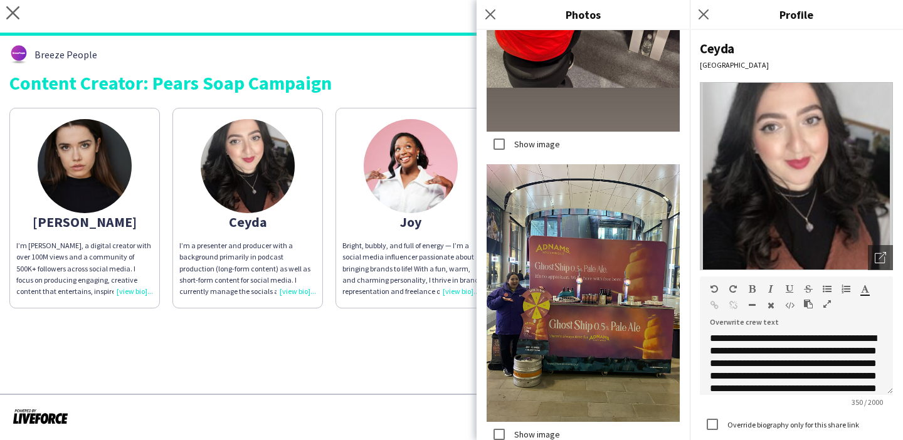
scroll to position [682, 0]
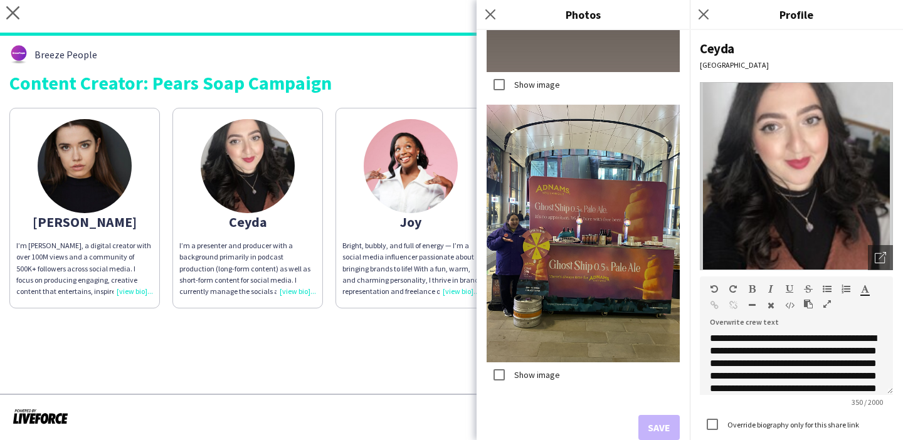
click at [412, 371] on app-share-pages "close https://admin.liveforce.co/v2/s/5b1ca0d9-ee34-4c0a-aa8d-d619a5f08612 Copy…" at bounding box center [451, 220] width 903 height 440
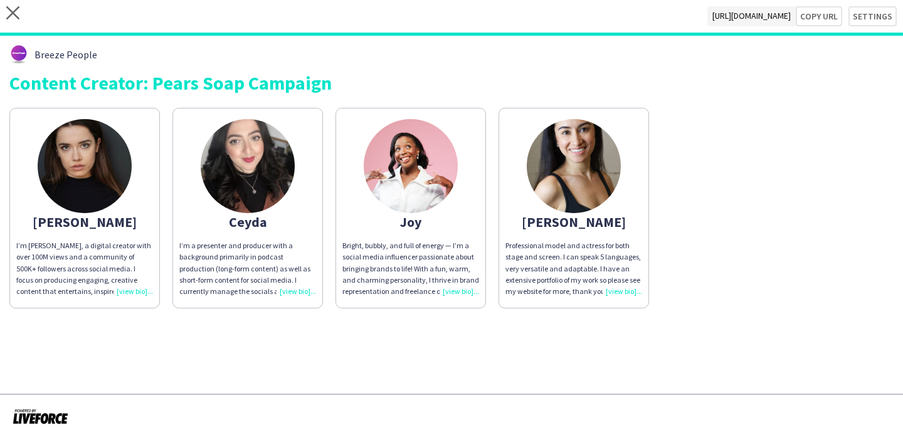
click at [577, 262] on div "Professional model and actress for both stage and screen. I can speak 5 languag…" at bounding box center [573, 268] width 137 height 57
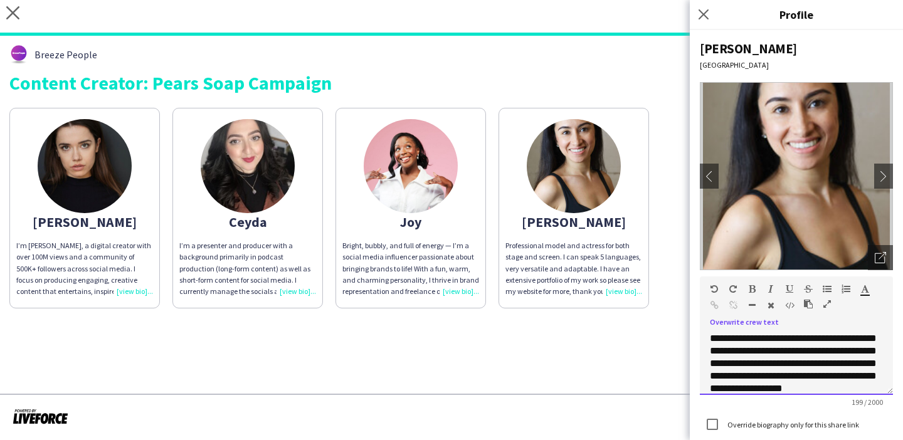
click at [749, 349] on div "**********" at bounding box center [796, 363] width 193 height 63
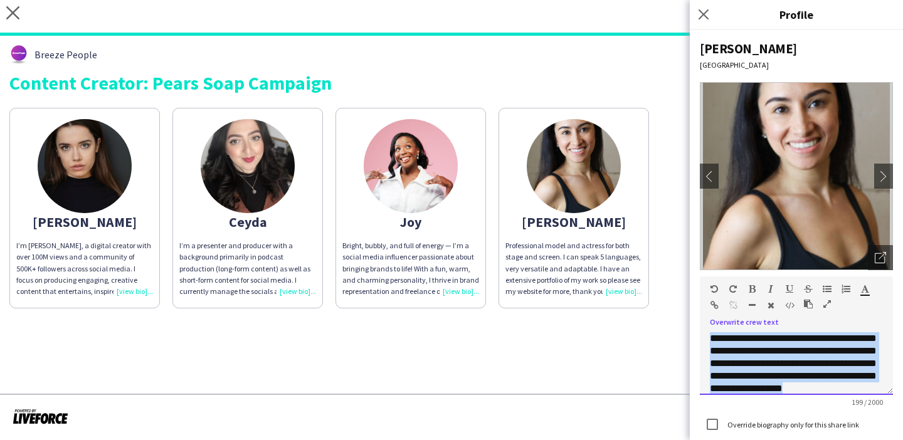
click at [749, 349] on div "**********" at bounding box center [796, 363] width 193 height 63
click at [781, 342] on div "**********" at bounding box center [796, 363] width 193 height 63
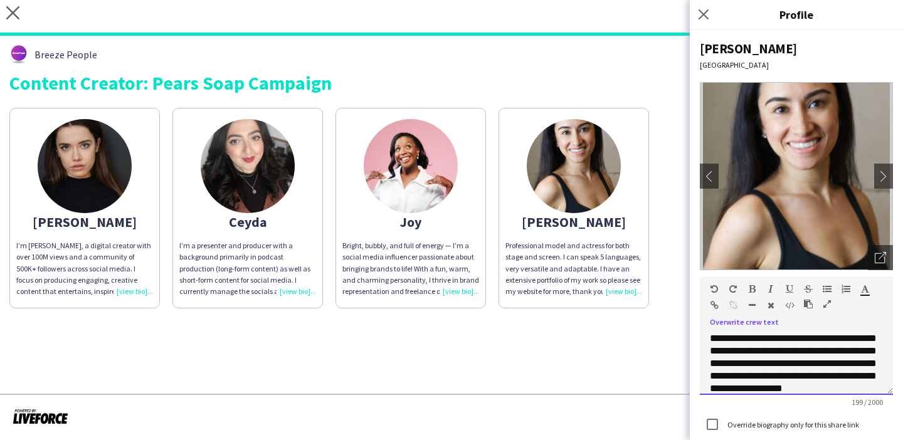
click at [818, 341] on div "**********" at bounding box center [796, 363] width 193 height 63
drag, startPoint x: 818, startPoint y: 341, endPoint x: 709, endPoint y: 338, distance: 108.5
click at [709, 339] on div "**********" at bounding box center [796, 363] width 193 height 63
click at [831, 342] on div "**********" at bounding box center [796, 363] width 193 height 63
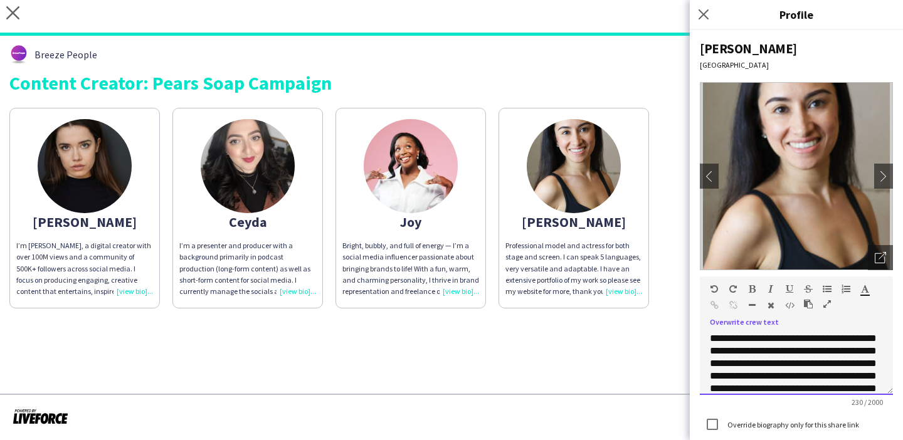
click at [801, 354] on div "**********" at bounding box center [796, 363] width 193 height 63
drag, startPoint x: 819, startPoint y: 364, endPoint x: 702, endPoint y: 366, distance: 116.6
click at [702, 366] on div "**********" at bounding box center [796, 363] width 193 height 63
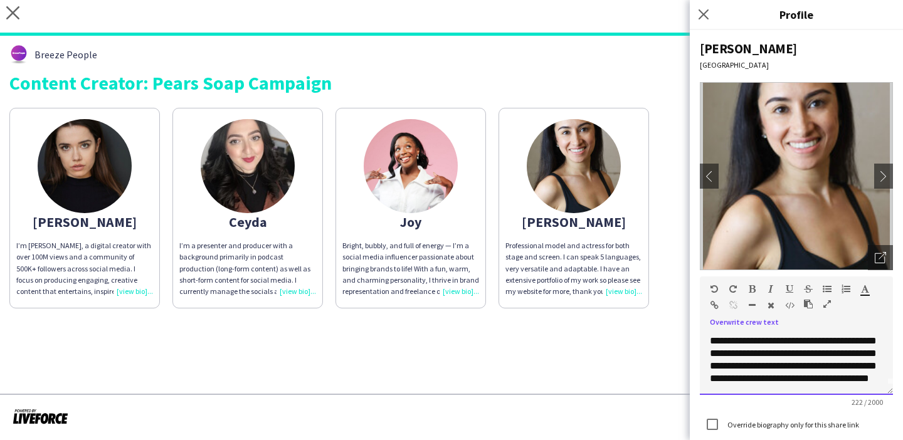
scroll to position [23, 0]
click at [792, 379] on div "**********" at bounding box center [796, 363] width 193 height 63
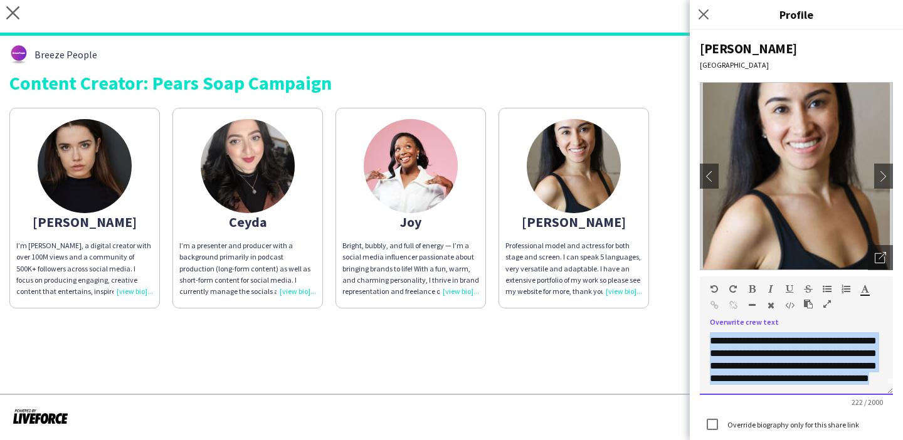
click at [792, 379] on div "**********" at bounding box center [796, 363] width 193 height 63
copy div "**********"
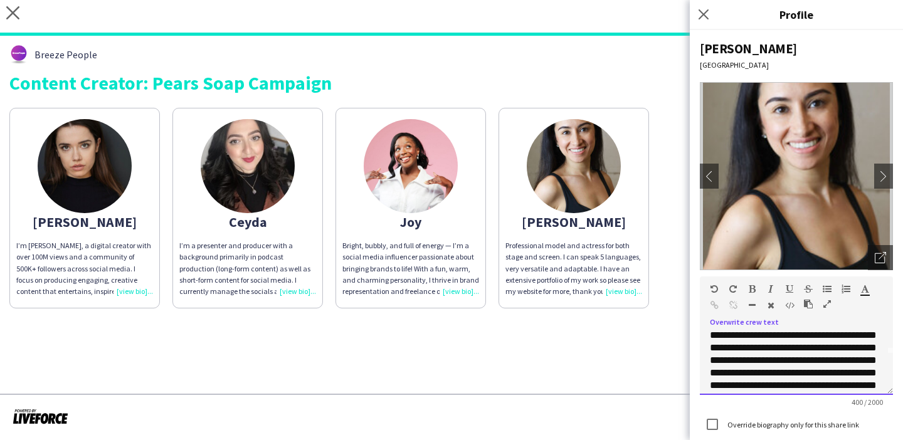
scroll to position [0, 0]
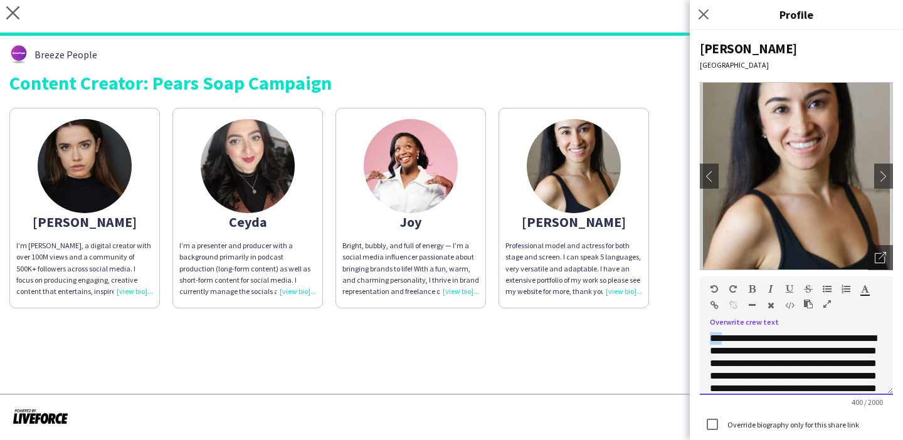
drag, startPoint x: 721, startPoint y: 336, endPoint x: 696, endPoint y: 337, distance: 25.1
click at [696, 337] on div "**********" at bounding box center [796, 235] width 213 height 410
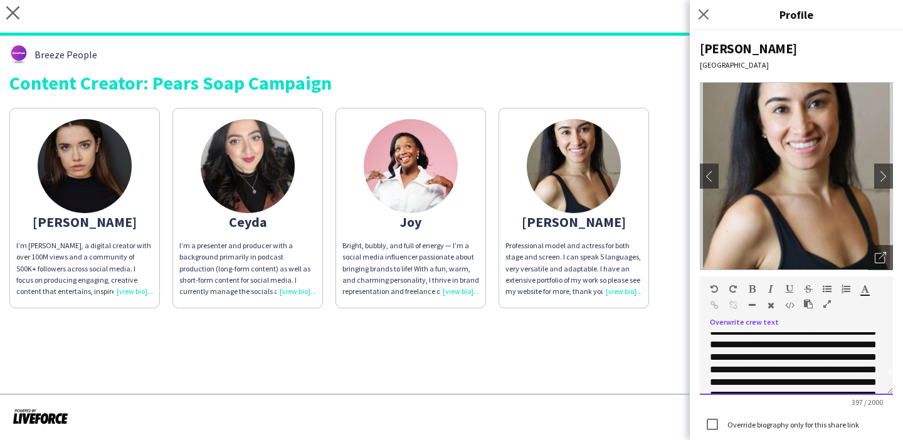
scroll to position [26, 0]
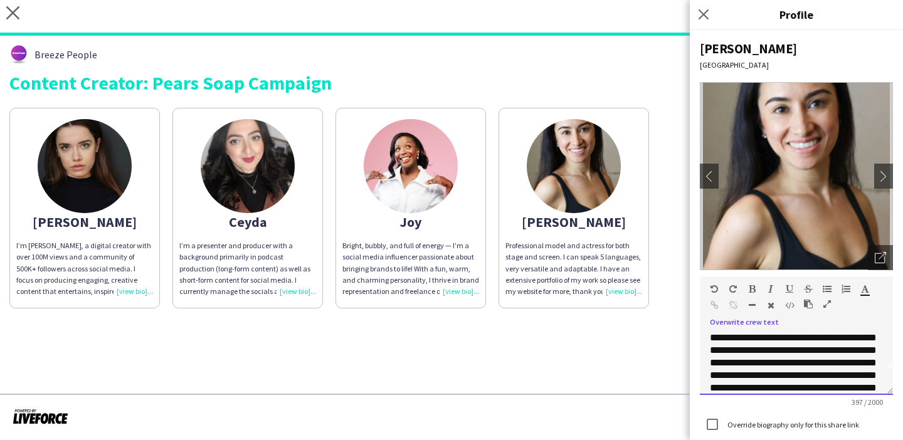
click at [879, 364] on p "**********" at bounding box center [796, 376] width 173 height 138
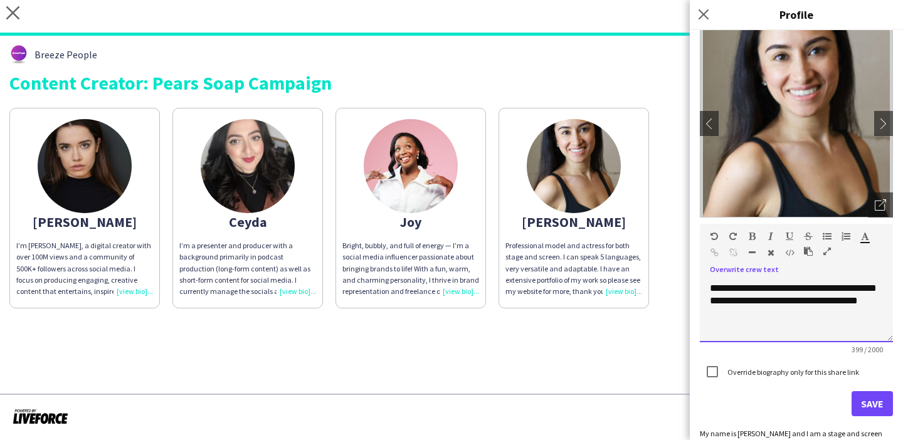
scroll to position [119, 0]
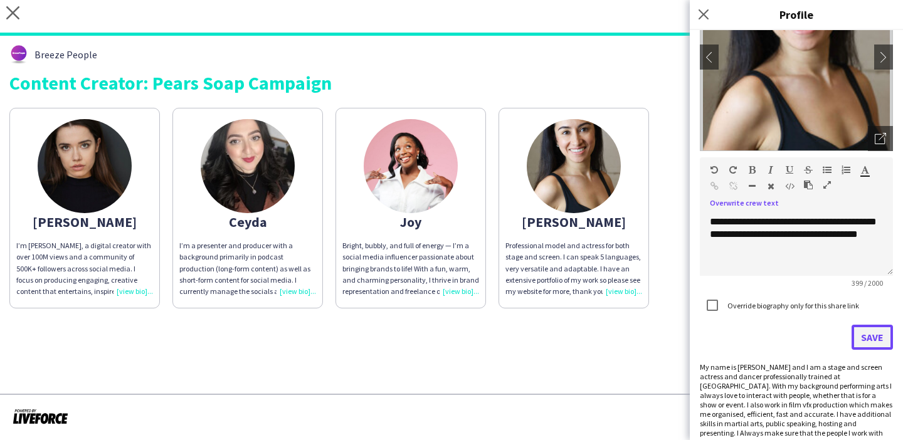
click at [873, 339] on button "Save" at bounding box center [871, 337] width 41 height 25
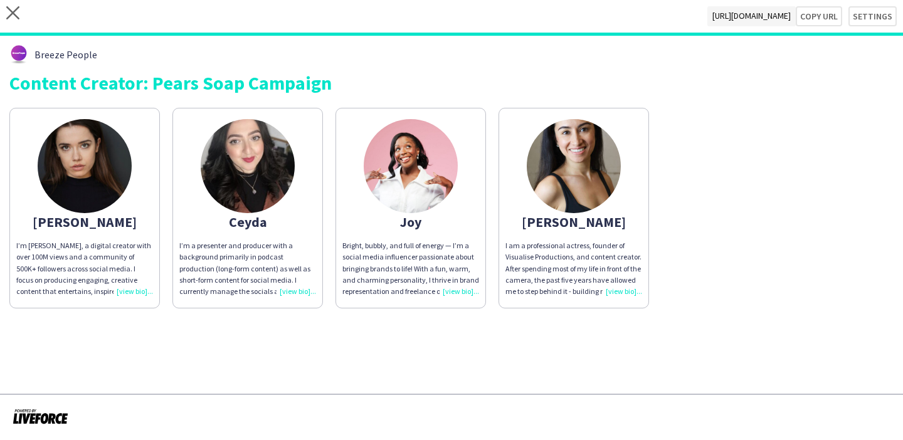
click at [621, 295] on div "I am a professional actress, founder of Visualise Productions, and content crea…" at bounding box center [573, 268] width 137 height 57
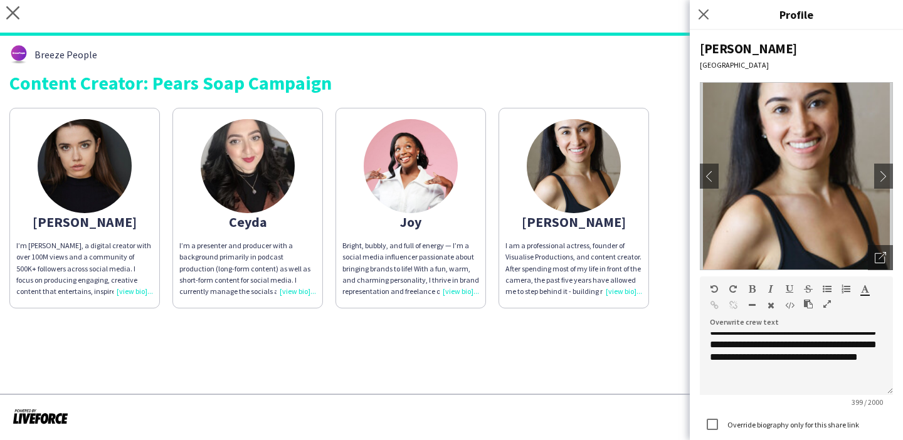
scroll to position [85, 0]
click at [585, 365] on app-share-pages "close https://admin.liveforce.co/v2/s/5b1ca0d9-ee34-4c0a-aa8d-d619a5f08612 Copy…" at bounding box center [451, 220] width 903 height 440
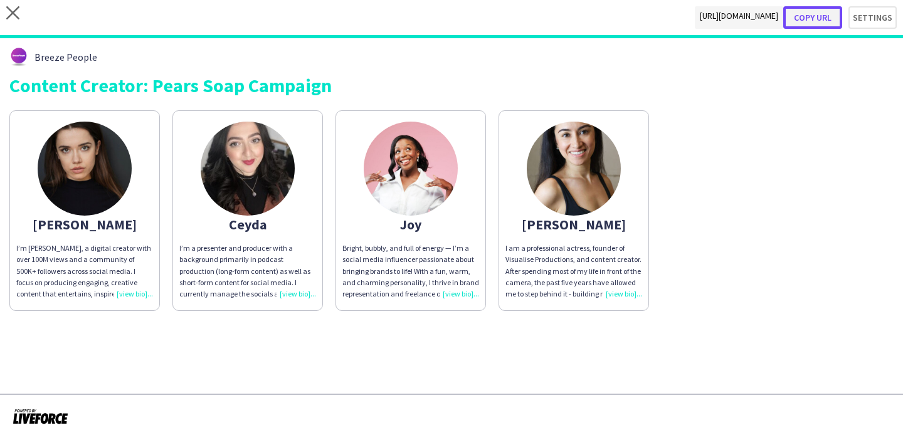
click at [828, 19] on button "Copy url" at bounding box center [812, 17] width 59 height 23
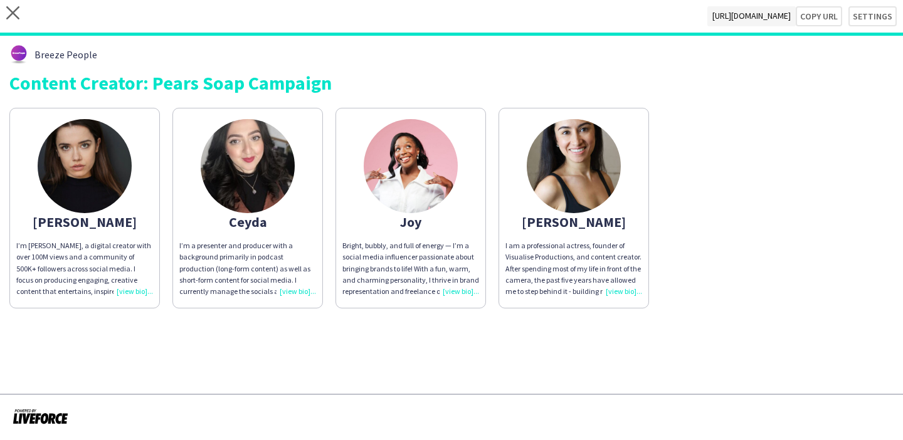
click at [403, 167] on img at bounding box center [411, 166] width 94 height 94
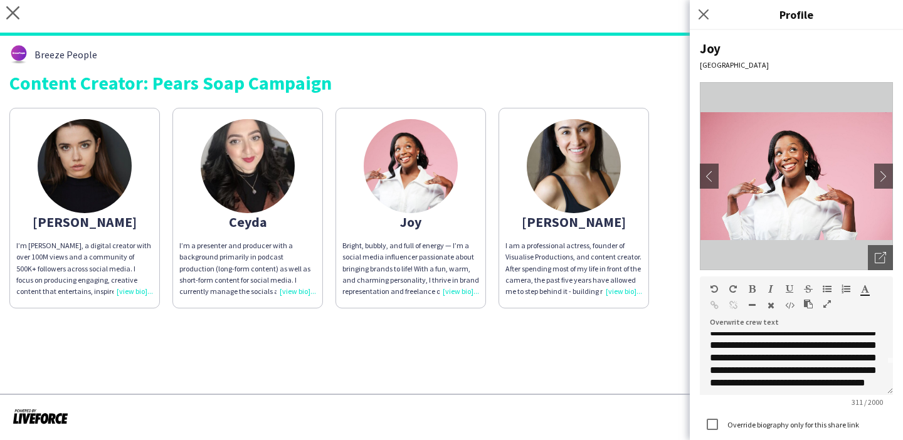
scroll to position [48, 0]
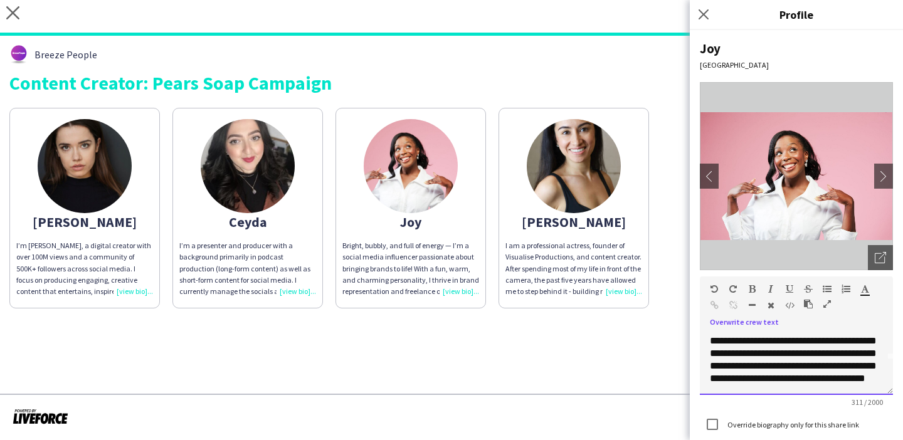
click at [865, 384] on div "**********" at bounding box center [796, 363] width 193 height 63
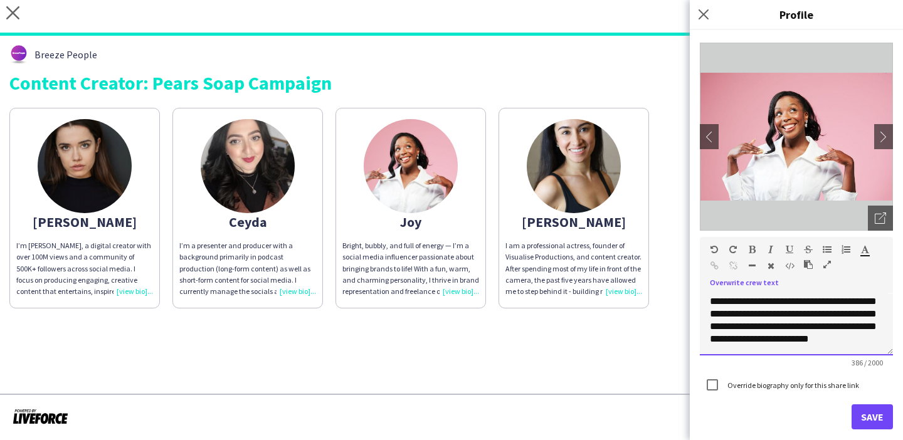
scroll to position [80, 0]
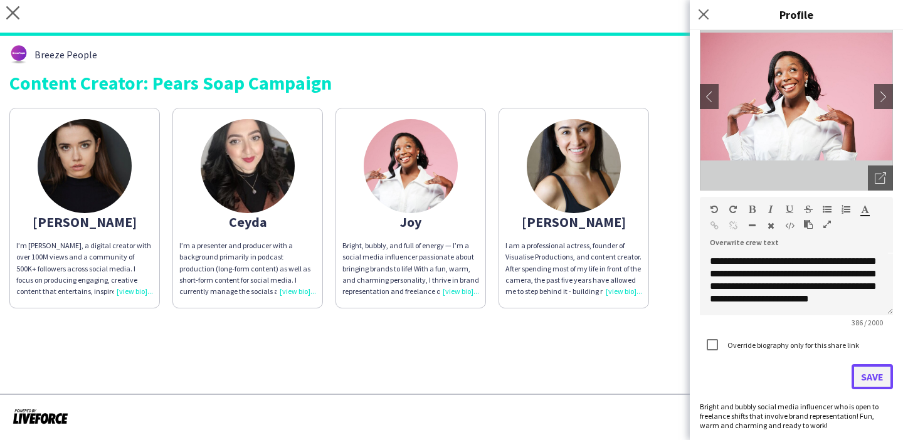
click at [856, 380] on button "Save" at bounding box center [871, 376] width 41 height 25
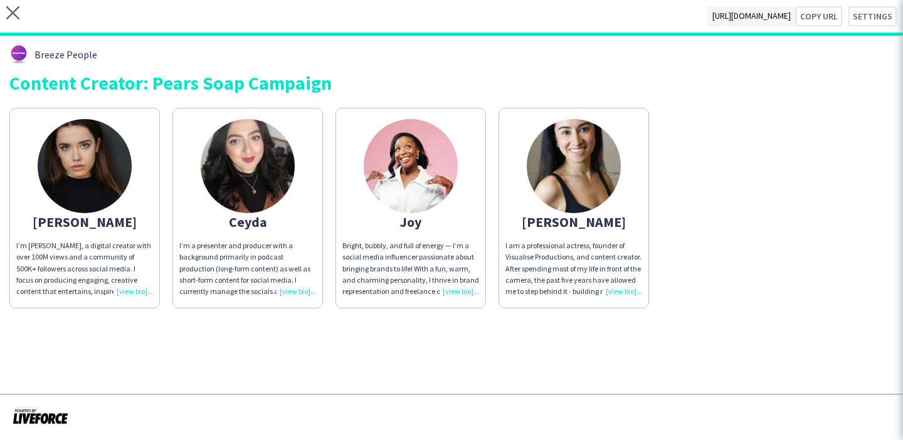
click at [557, 385] on app-share-pages "close https://admin.liveforce.co/v2/s/5b1ca0d9-ee34-4c0a-aa8d-d619a5f08612 Copy…" at bounding box center [451, 220] width 903 height 440
click at [421, 305] on app-share-pages-crew-card "Joy Bright, bubbly, and full of energy — I’m a social media influencer passiona…" at bounding box center [410, 208] width 150 height 201
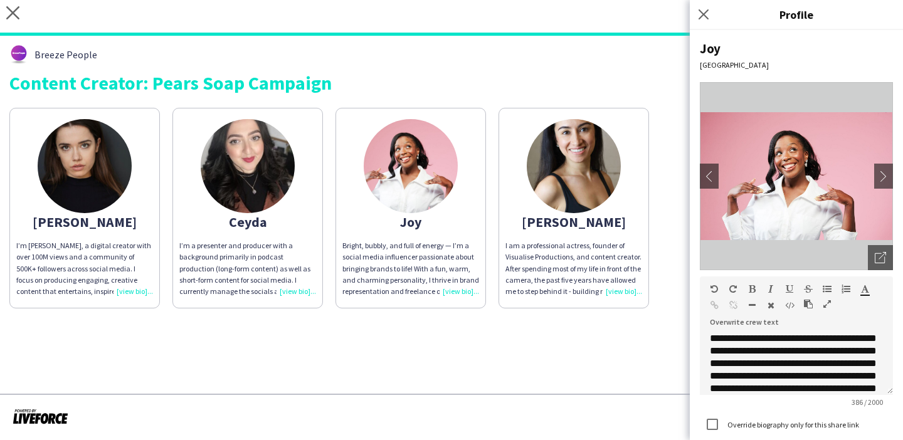
scroll to position [73, 0]
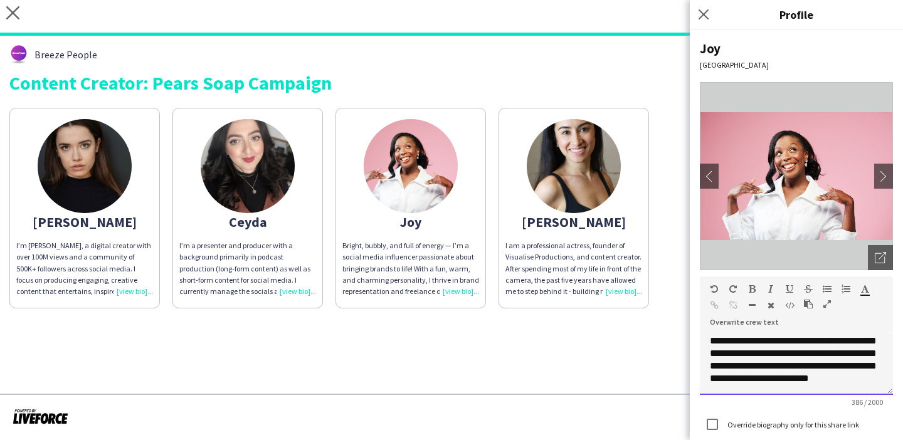
click at [805, 376] on div "**********" at bounding box center [796, 363] width 193 height 63
click at [815, 379] on div "**********" at bounding box center [796, 363] width 193 height 63
click at [646, 358] on app-share-pages "close https://admin.liveforce.co/v2/s/5b1ca0d9-ee34-4c0a-aa8d-d619a5f08612 Copy…" at bounding box center [451, 220] width 903 height 440
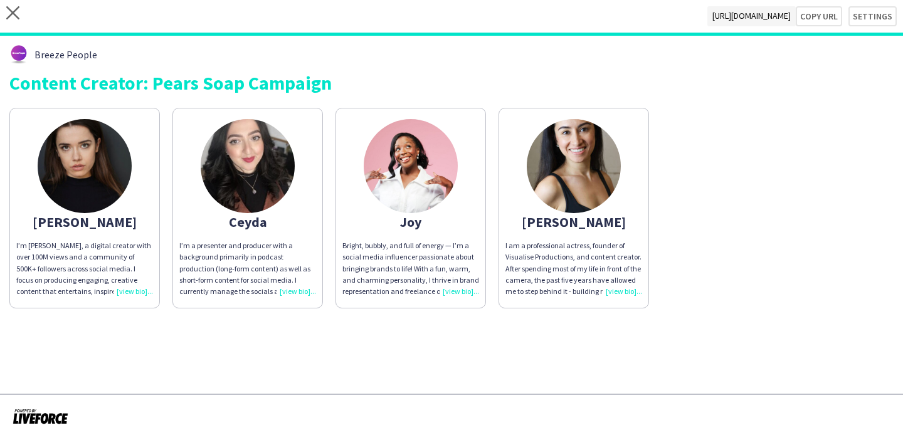
click at [458, 252] on div "Bright, bubbly, and full of energy — I’m a social media influencer passionate a…" at bounding box center [410, 268] width 137 height 57
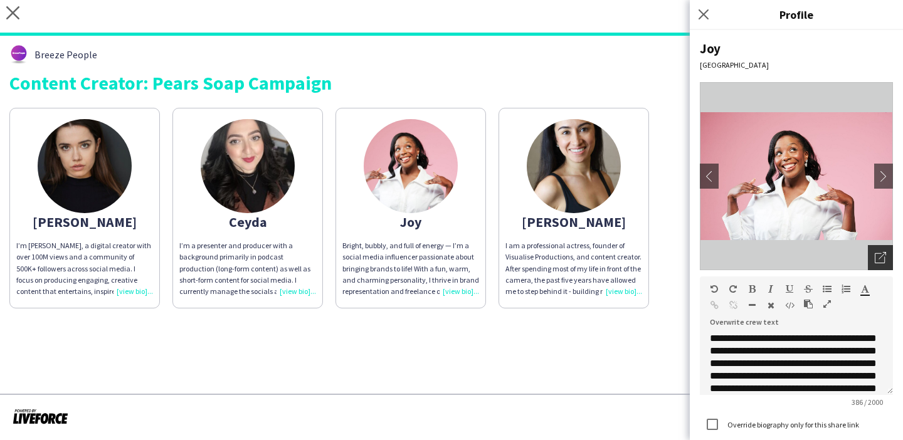
click at [874, 258] on div "Open photos pop-in" at bounding box center [880, 257] width 25 height 25
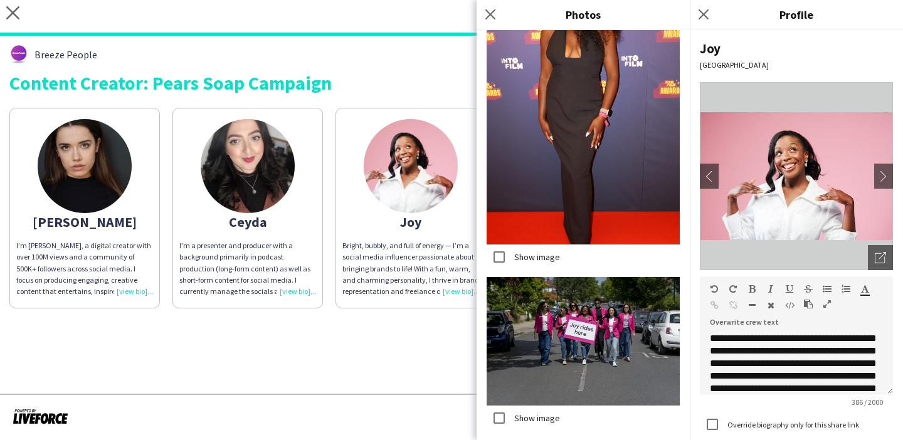
scroll to position [2162, 0]
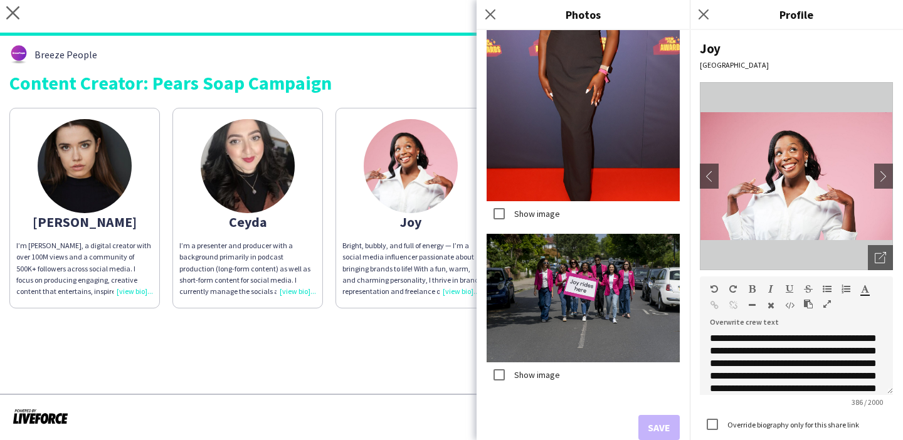
click at [368, 331] on app-share-pages "close https://admin.liveforce.co/v2/s/5b1ca0d9-ee34-4c0a-aa8d-d619a5f08612 Copy…" at bounding box center [451, 220] width 903 height 440
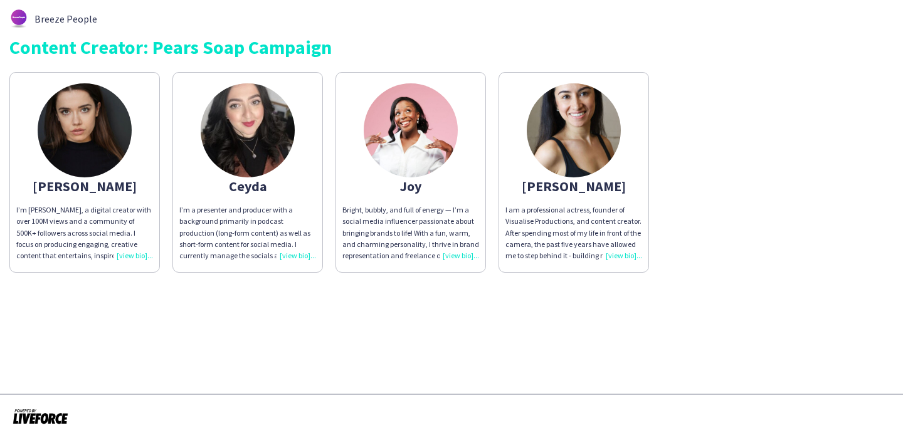
click at [291, 205] on div "I’m a presenter and producer with a background primarily in podcast production …" at bounding box center [247, 232] width 137 height 57
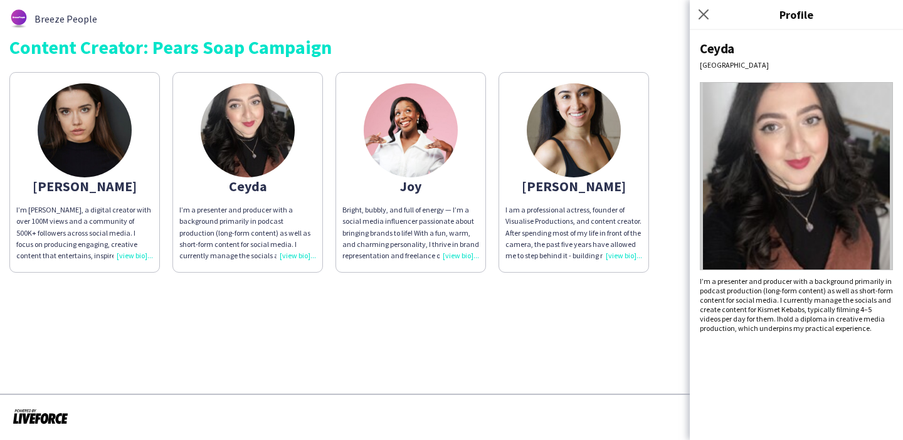
click at [291, 205] on div "I’m a presenter and producer with a background primarily in podcast production …" at bounding box center [247, 232] width 137 height 57
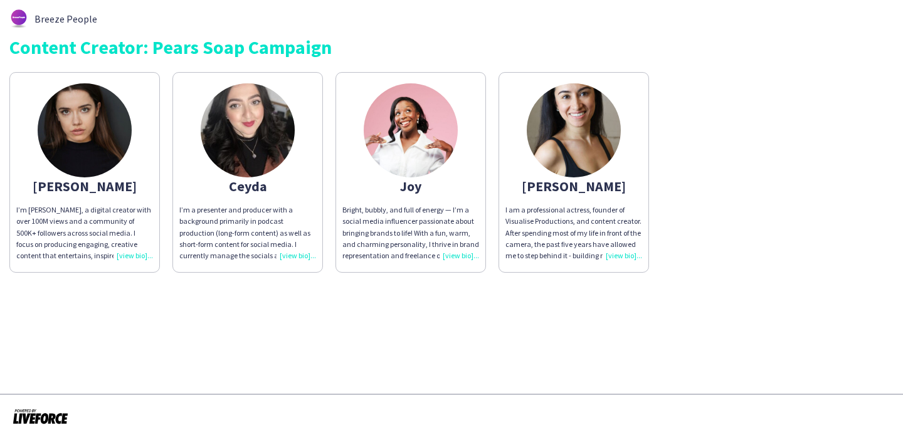
click at [451, 99] on app-share-pages-crew-card "Joy Bright, bubbly, and full of energy — I’m a social media influencer passiona…" at bounding box center [410, 172] width 150 height 201
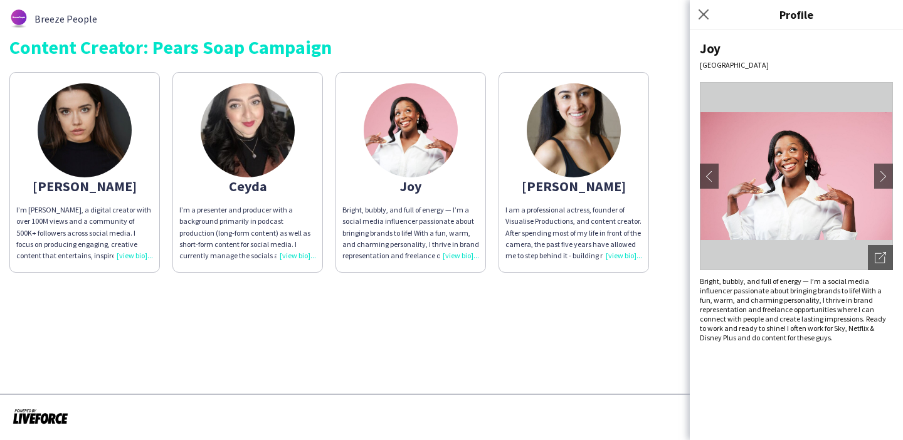
click at [820, 303] on div "Bright, bubbly, and full of energy — I’m a social media influencer passionate a…" at bounding box center [796, 309] width 193 height 66
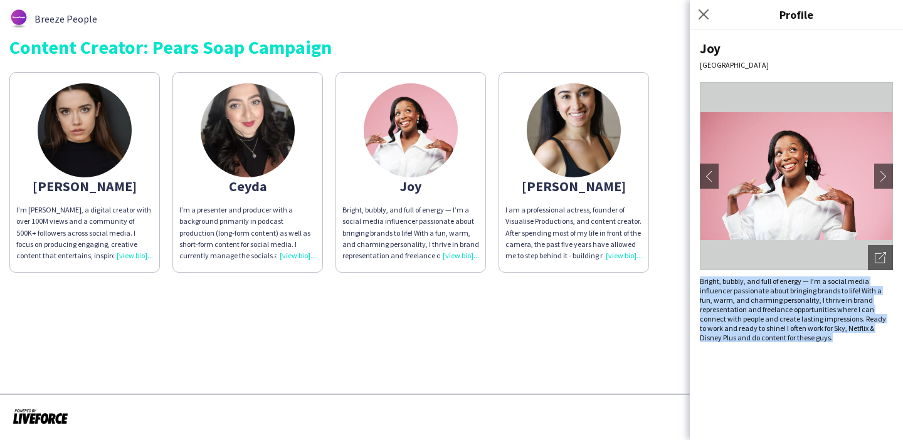
click at [820, 303] on div "Bright, bubbly, and full of energy — I’m a social media influencer passionate a…" at bounding box center [796, 309] width 193 height 66
click at [881, 181] on app-icon "chevron-right" at bounding box center [884, 176] width 18 height 11
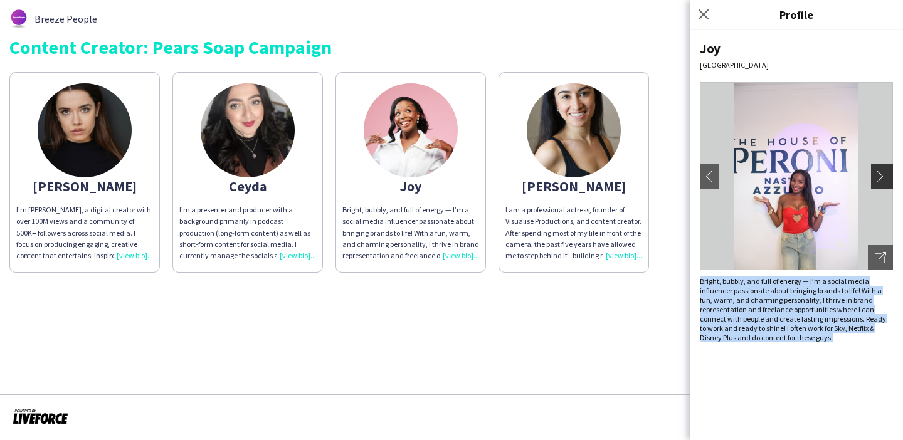
click at [881, 181] on app-icon "chevron-right" at bounding box center [884, 176] width 18 height 11
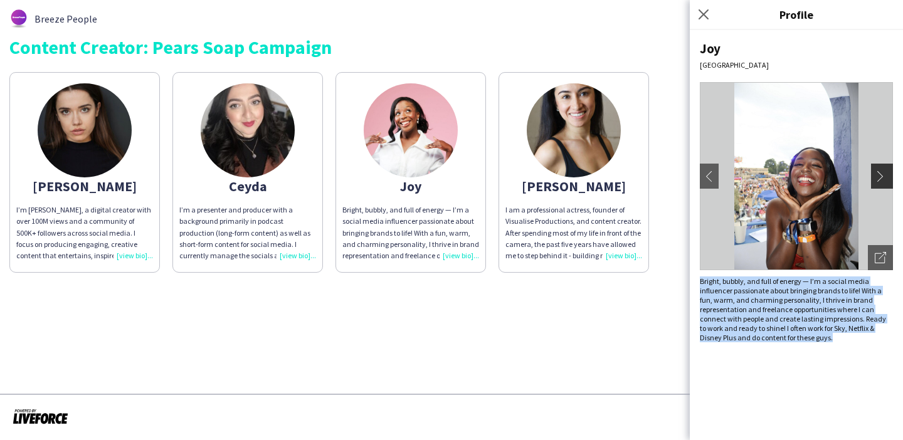
click at [881, 181] on app-icon "chevron-right" at bounding box center [884, 176] width 18 height 11
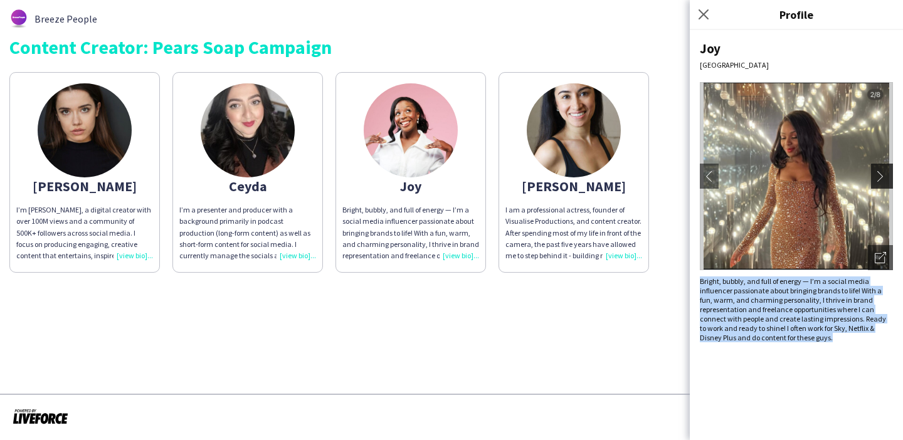
click at [881, 181] on app-icon "chevron-right" at bounding box center [884, 176] width 18 height 11
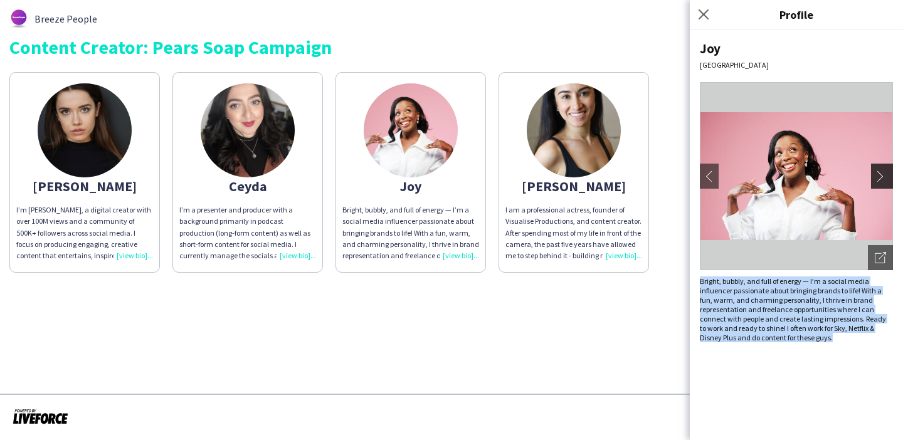
click at [881, 181] on app-icon "chevron-right" at bounding box center [884, 176] width 18 height 11
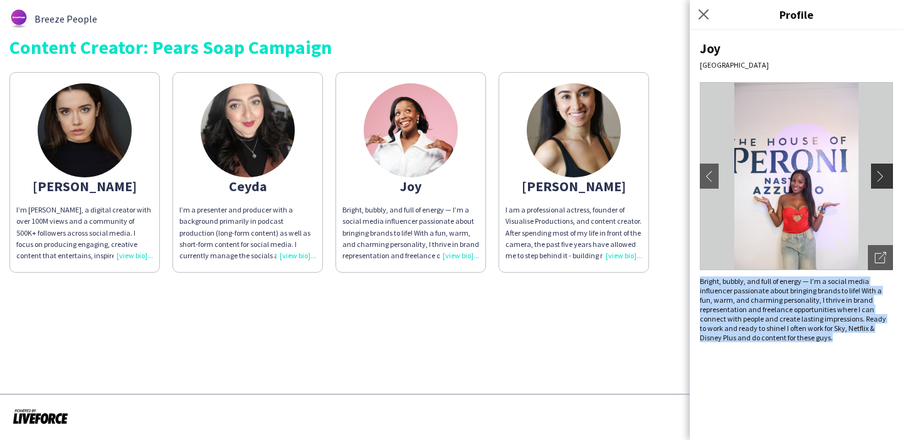
click at [881, 181] on app-icon "chevron-right" at bounding box center [884, 176] width 18 height 11
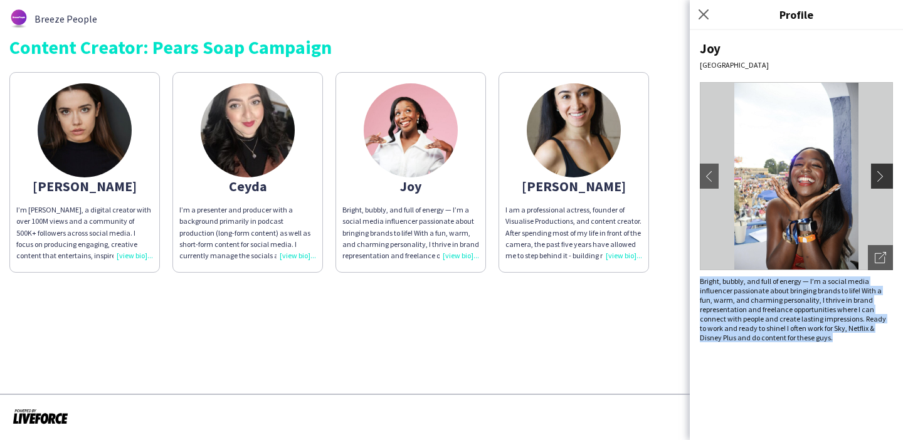
click at [881, 181] on app-icon "chevron-right" at bounding box center [884, 176] width 18 height 11
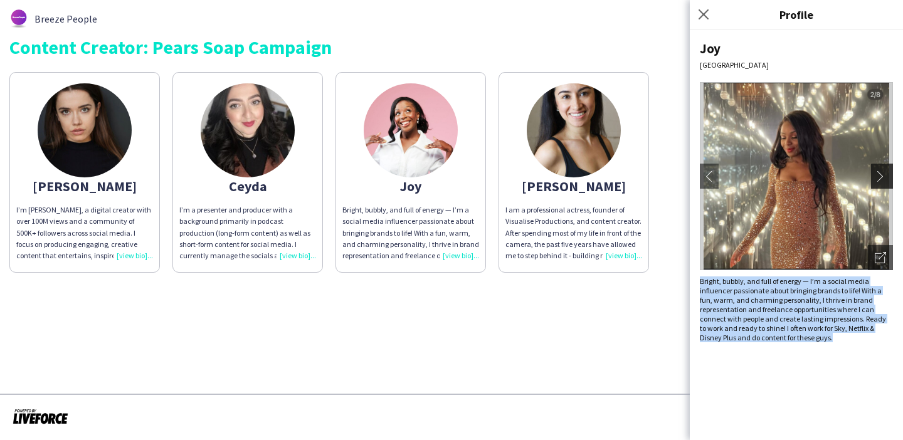
click at [881, 181] on app-icon "chevron-right" at bounding box center [884, 176] width 18 height 11
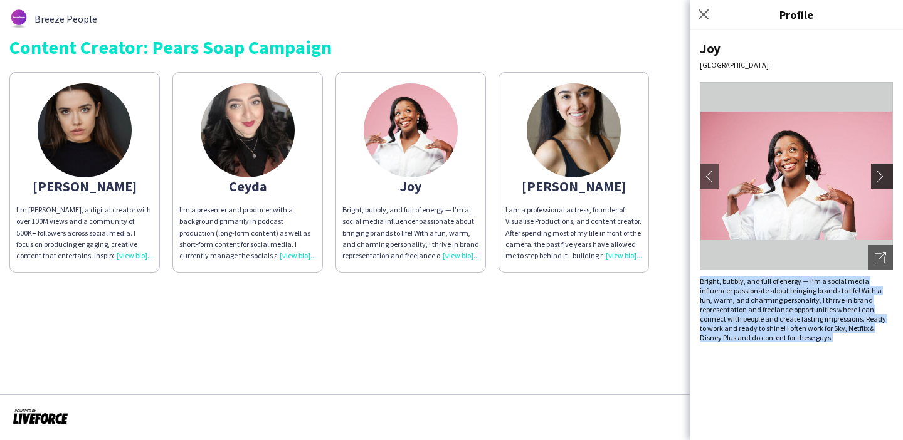
click at [881, 181] on app-icon "chevron-right" at bounding box center [884, 176] width 18 height 11
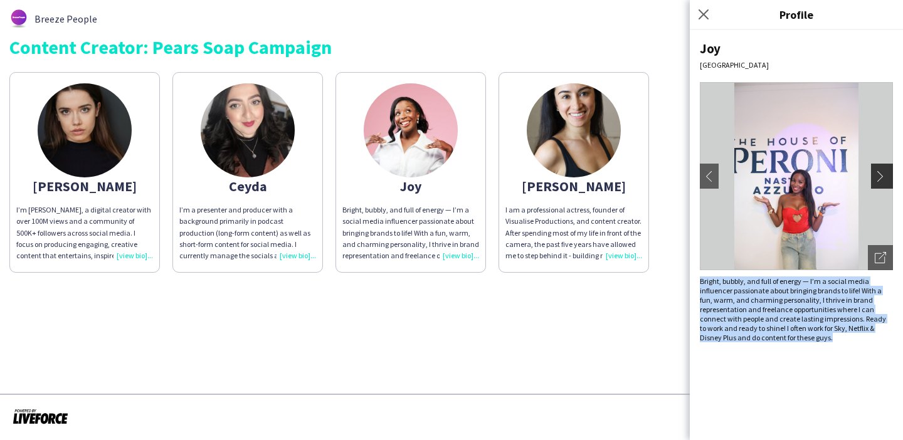
click at [881, 181] on app-icon "chevron-right" at bounding box center [884, 176] width 18 height 11
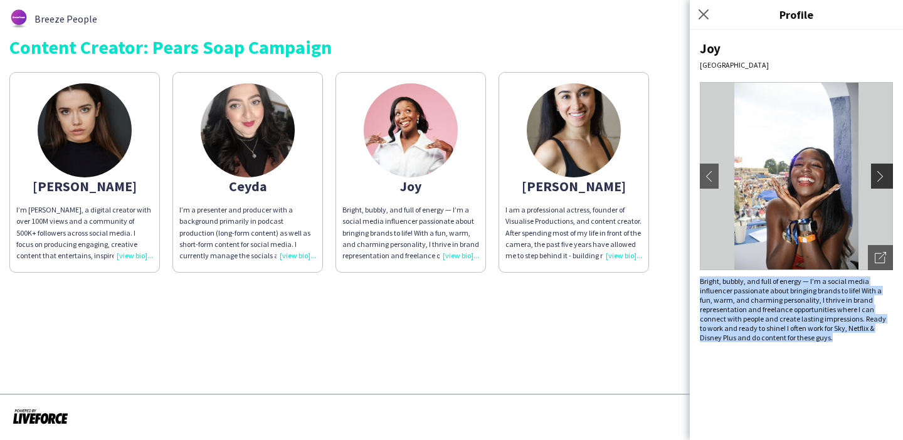
click at [881, 181] on app-icon "chevron-right" at bounding box center [884, 176] width 18 height 11
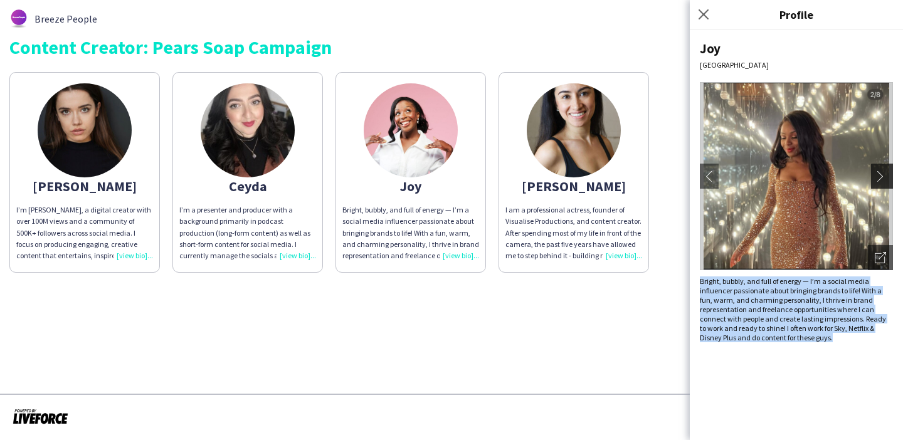
click at [881, 181] on app-icon "chevron-right" at bounding box center [884, 176] width 18 height 11
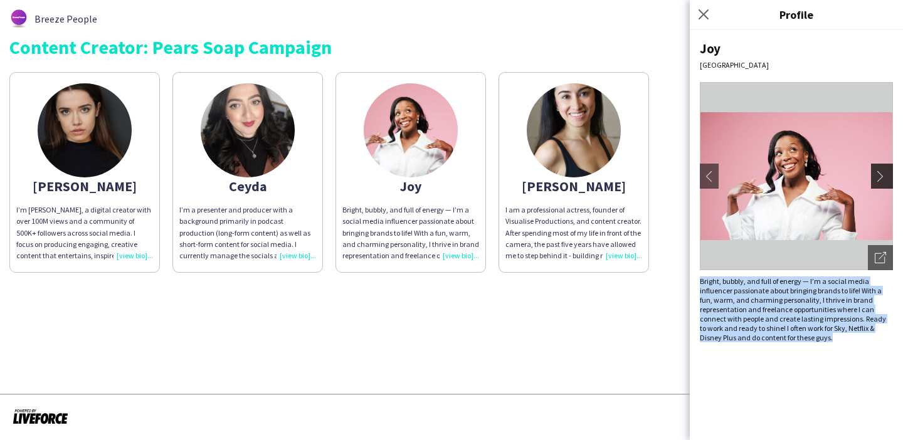
click at [881, 181] on app-icon "chevron-right" at bounding box center [884, 176] width 18 height 11
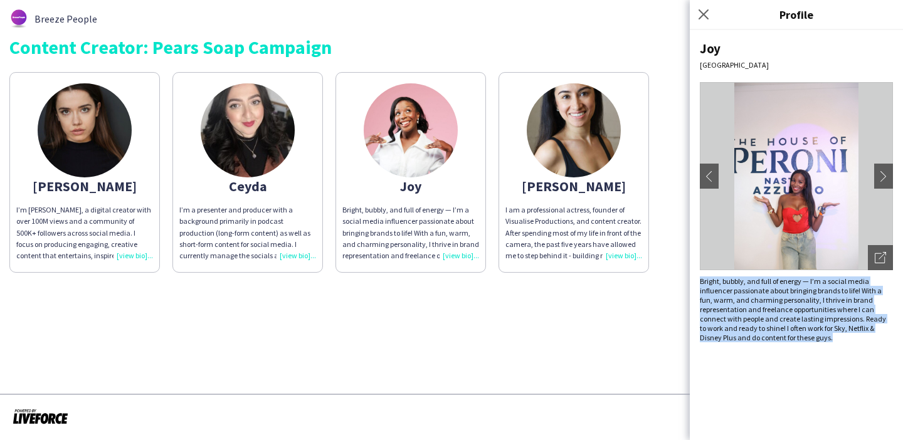
click at [839, 298] on div "Bright, bubbly, and full of energy — I’m a social media influencer passionate a…" at bounding box center [796, 309] width 193 height 66
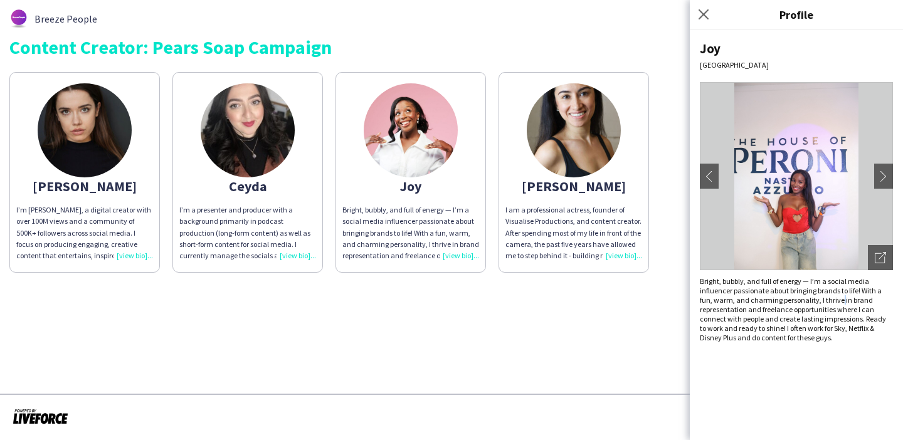
click at [839, 298] on div "Bright, bubbly, and full of energy — I’m a social media influencer passionate a…" at bounding box center [796, 309] width 193 height 66
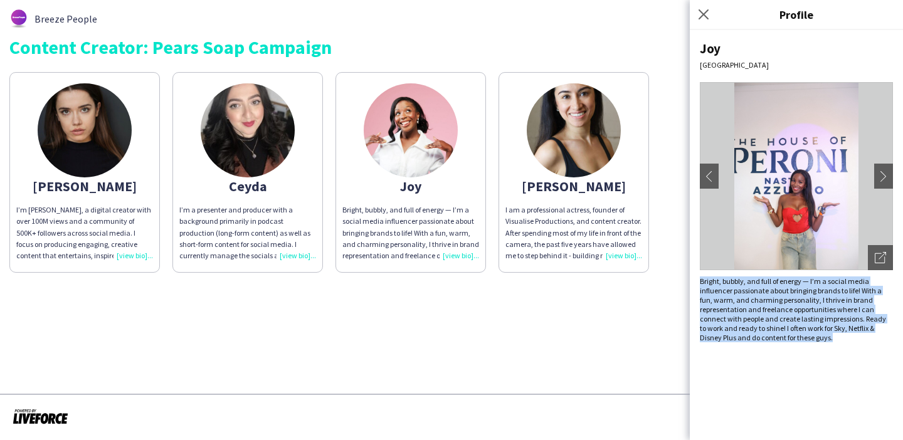
click at [839, 298] on div "Bright, bubbly, and full of energy — I’m a social media influencer passionate a…" at bounding box center [796, 309] width 193 height 66
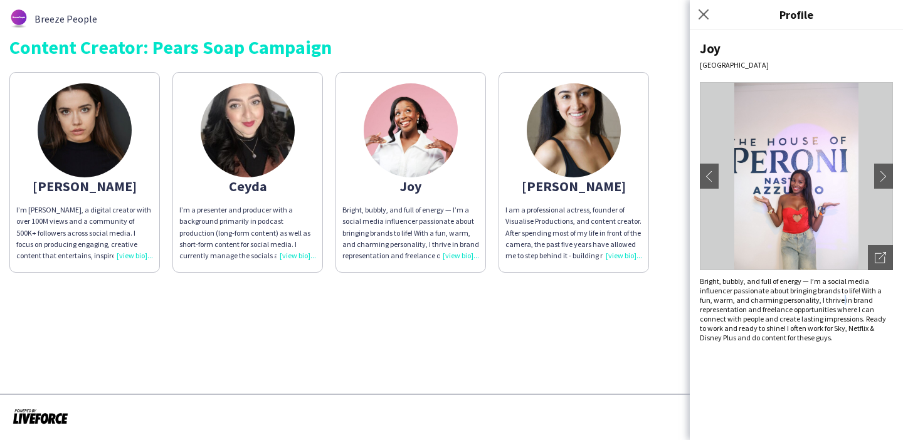
click at [839, 298] on div "Bright, bubbly, and full of energy — I’m a social media influencer passionate a…" at bounding box center [796, 309] width 193 height 66
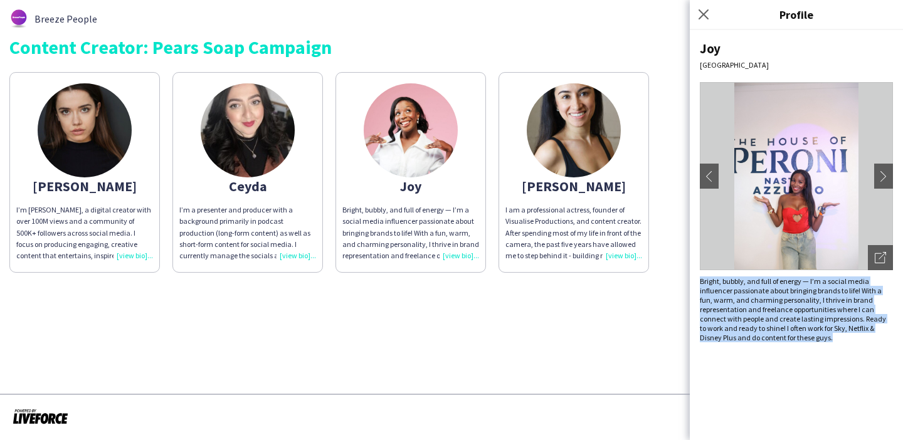
click at [839, 298] on div "Bright, bubbly, and full of energy — I’m a social media influencer passionate a…" at bounding box center [796, 309] width 193 height 66
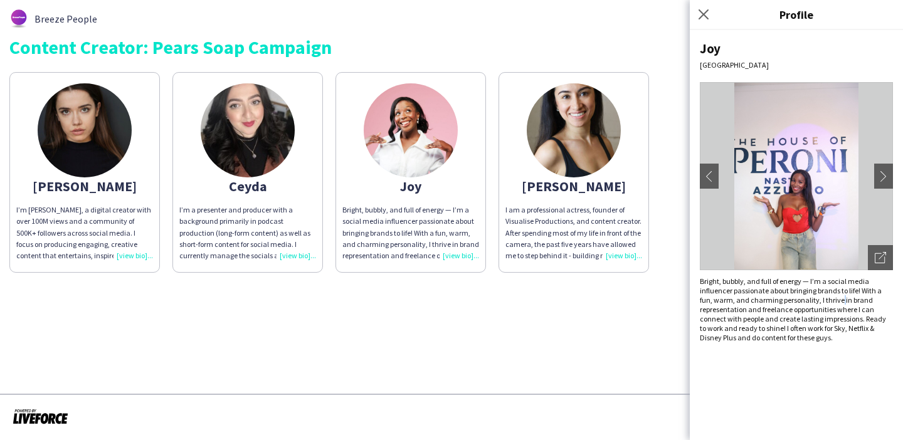
click at [839, 298] on div "Bright, bubbly, and full of energy — I’m a social media influencer passionate a…" at bounding box center [796, 309] width 193 height 66
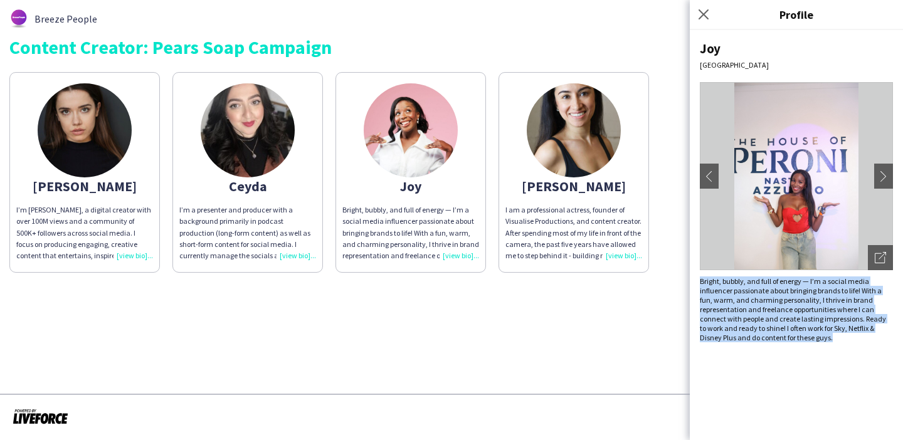
click at [839, 298] on div "Bright, bubbly, and full of energy — I’m a social media influencer passionate a…" at bounding box center [796, 309] width 193 height 66
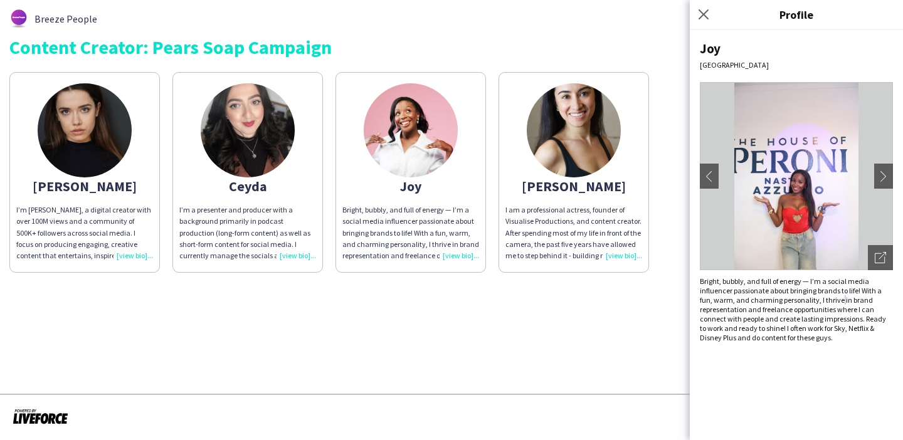
click at [839, 298] on div "Bright, bubbly, and full of energy — I’m a social media influencer passionate a…" at bounding box center [796, 309] width 193 height 66
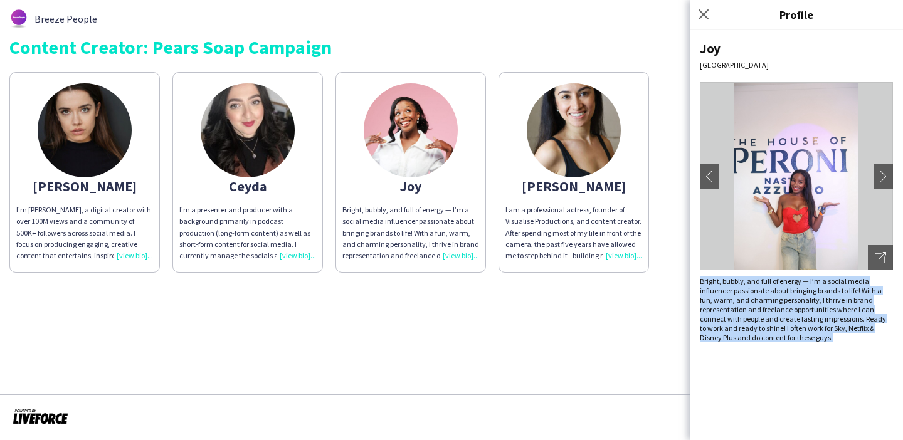
click at [839, 298] on div "Bright, bubbly, and full of energy — I’m a social media influencer passionate a…" at bounding box center [796, 309] width 193 height 66
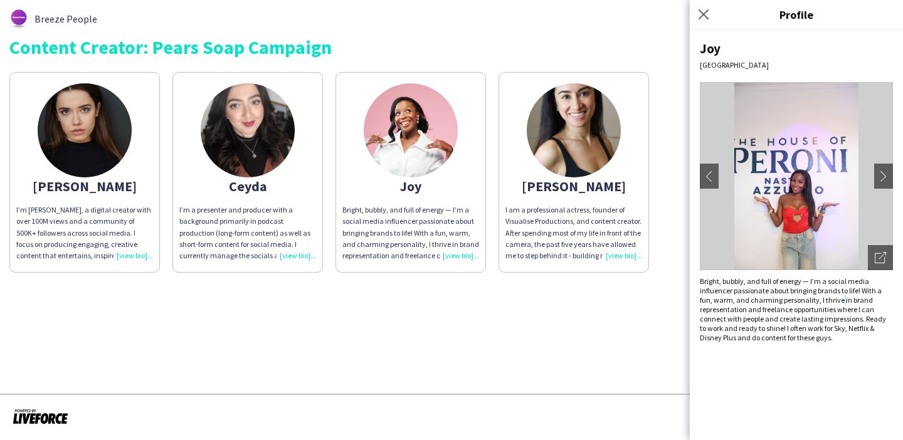
click at [839, 298] on div "Bright, bubbly, and full of energy — I’m a social media influencer passionate a…" at bounding box center [796, 309] width 193 height 66
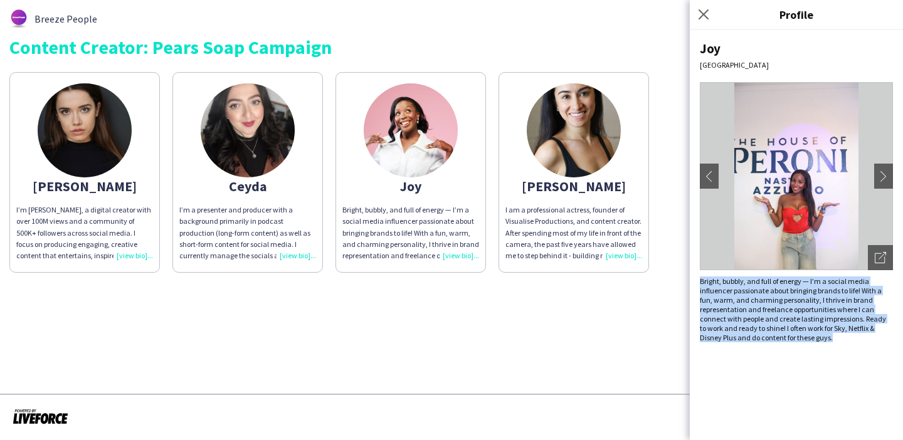
click at [839, 298] on div "Bright, bubbly, and full of energy — I’m a social media influencer passionate a…" at bounding box center [796, 309] width 193 height 66
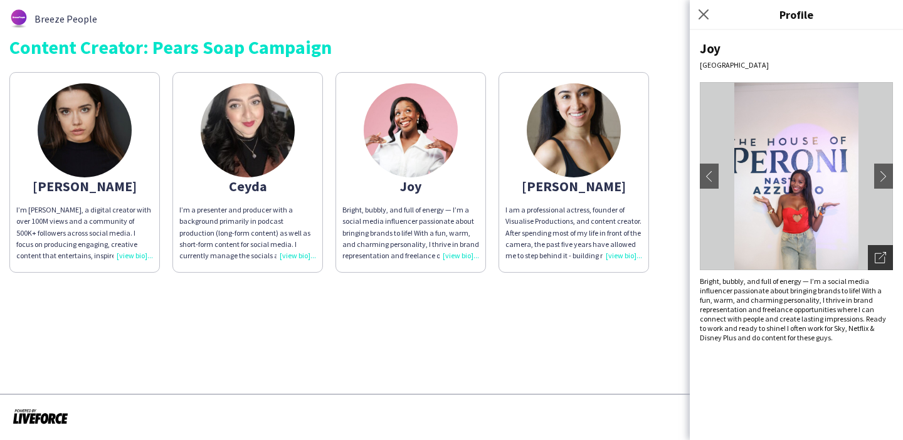
click at [877, 252] on icon "Open photos pop-in" at bounding box center [880, 257] width 11 height 11
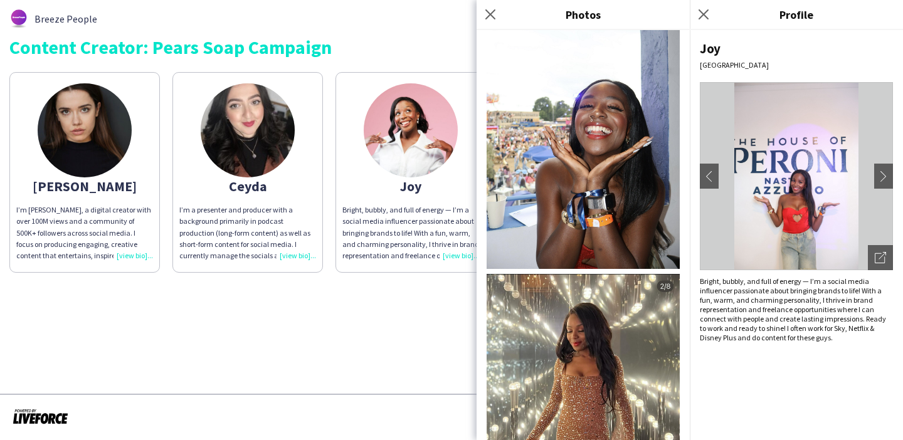
scroll to position [512, 0]
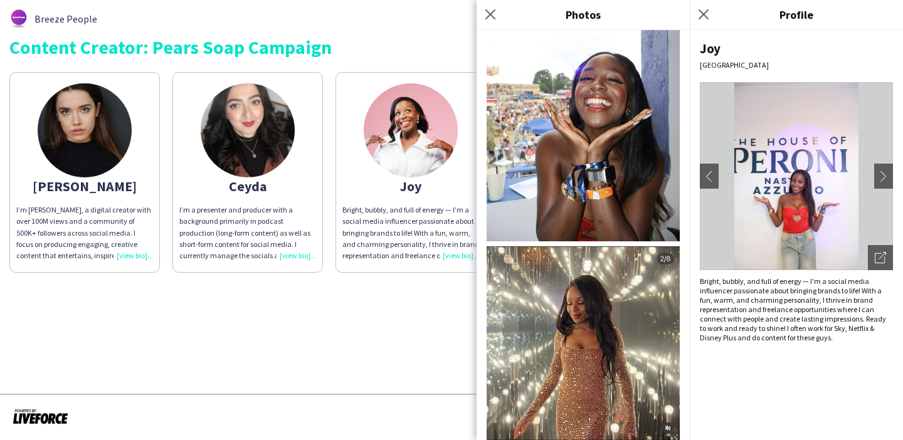
click at [438, 345] on app-share-pages "Breeze People Content Creator: Pears Soap Campaign Caroline I’m KarolkaShow, a …" at bounding box center [451, 220] width 903 height 440
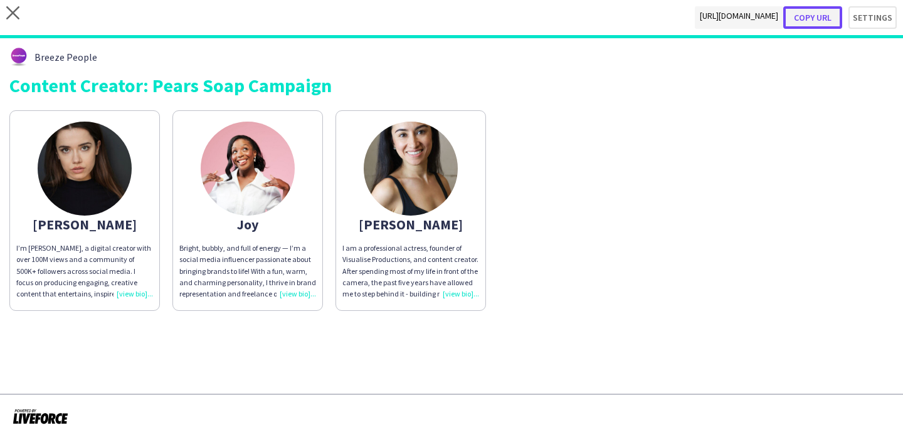
click at [816, 18] on button "Copy url" at bounding box center [812, 17] width 59 height 23
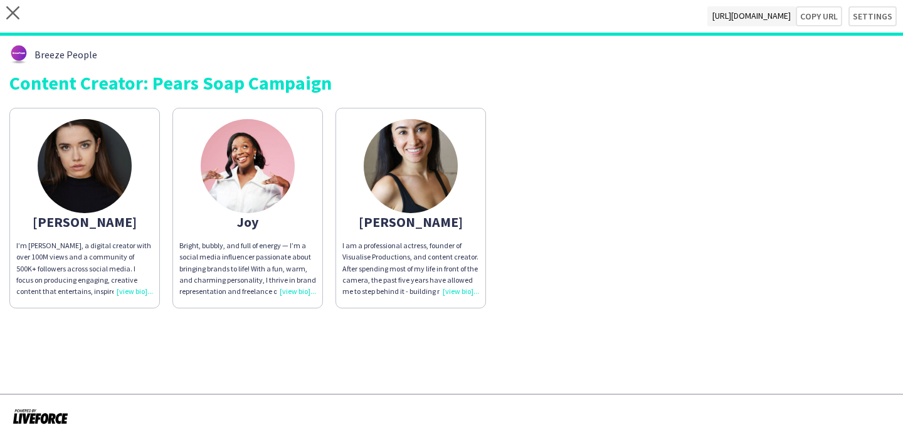
click at [265, 189] on img at bounding box center [248, 166] width 94 height 94
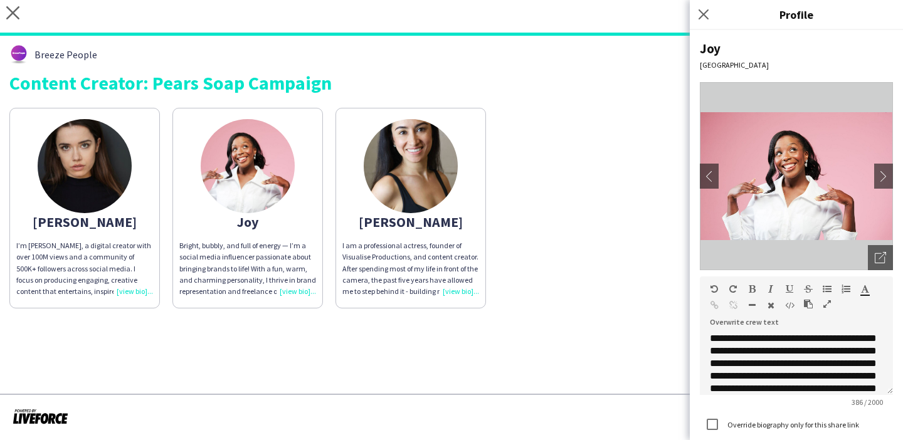
scroll to position [73, 0]
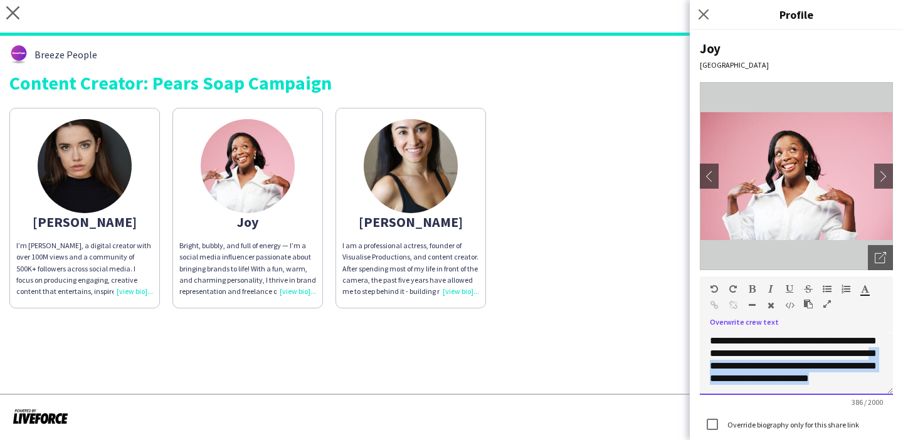
drag, startPoint x: 815, startPoint y: 382, endPoint x: 853, endPoint y: 353, distance: 47.4
click at [853, 353] on div "**********" at bounding box center [796, 363] width 193 height 63
copy div "**********"
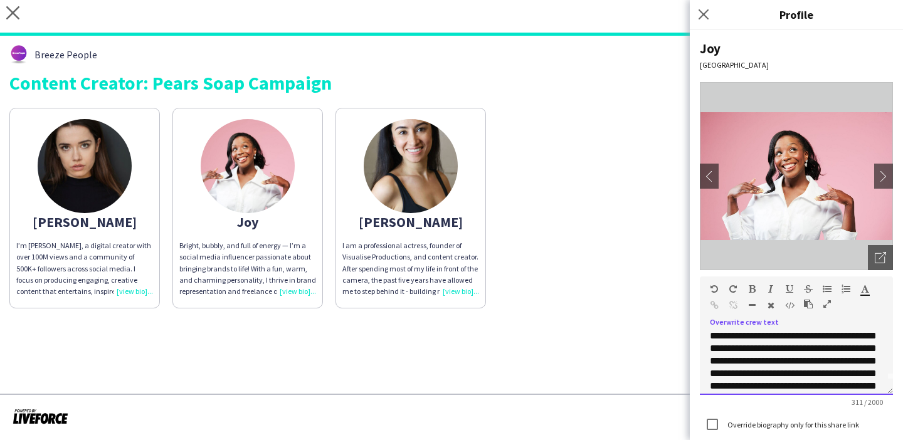
scroll to position [0, 0]
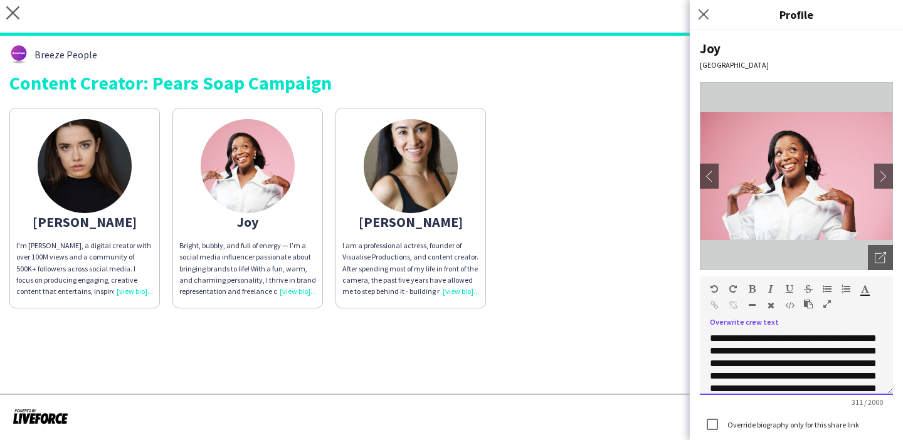
click at [810, 363] on div "**********" at bounding box center [796, 363] width 193 height 63
click at [825, 361] on div "**********" at bounding box center [796, 363] width 193 height 63
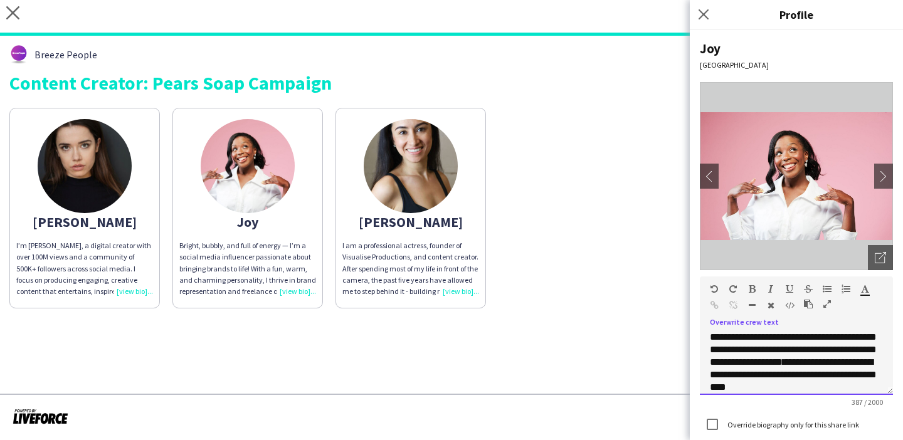
click at [823, 361] on span "**********" at bounding box center [793, 374] width 167 height 34
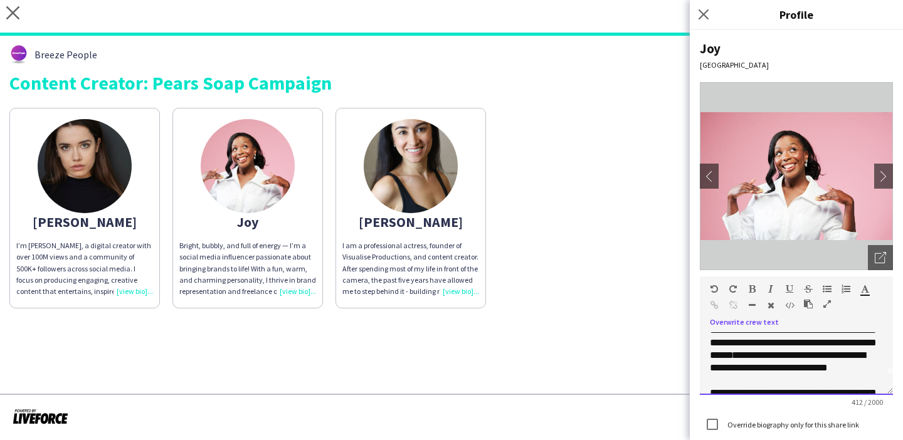
scroll to position [23, 0]
drag, startPoint x: 838, startPoint y: 374, endPoint x: 840, endPoint y: 367, distance: 7.0
click at [840, 367] on div "**********" at bounding box center [796, 363] width 193 height 63
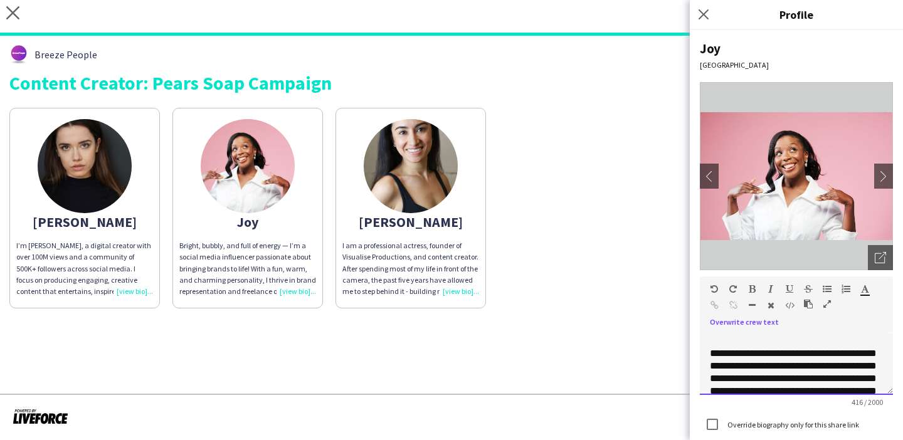
scroll to position [63, 0]
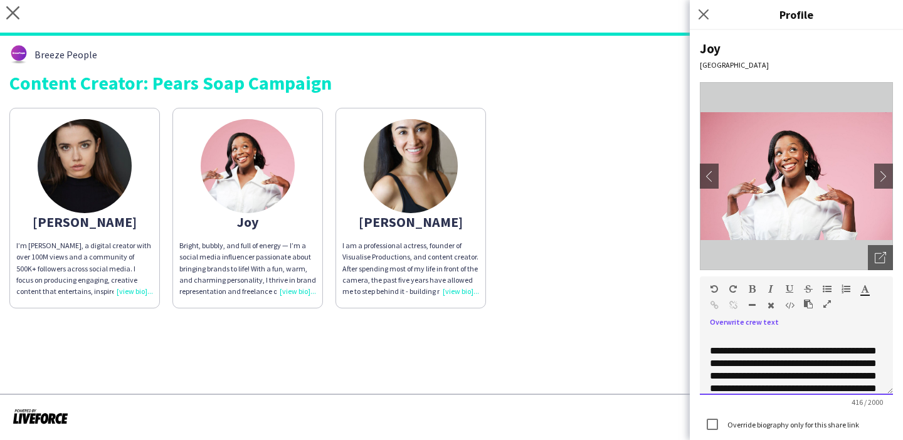
click at [710, 365] on div "**********" at bounding box center [796, 363] width 193 height 63
click at [713, 365] on div "**********" at bounding box center [796, 363] width 193 height 63
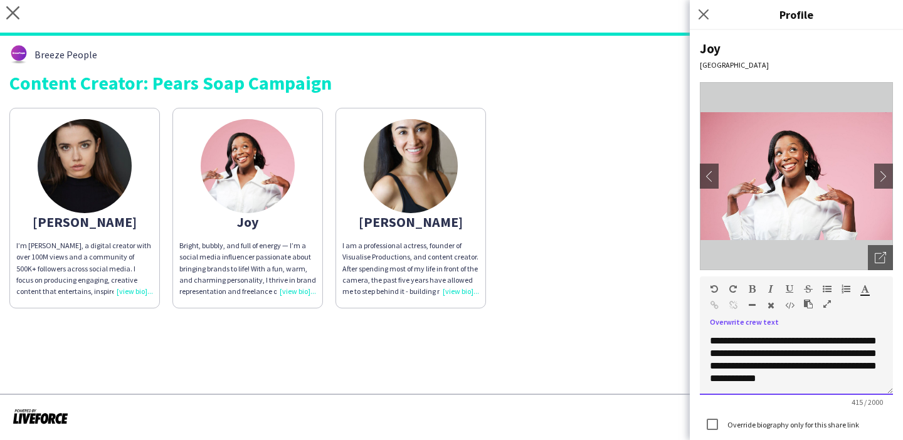
scroll to position [78, 0]
click at [836, 355] on div "**********" at bounding box center [796, 363] width 193 height 63
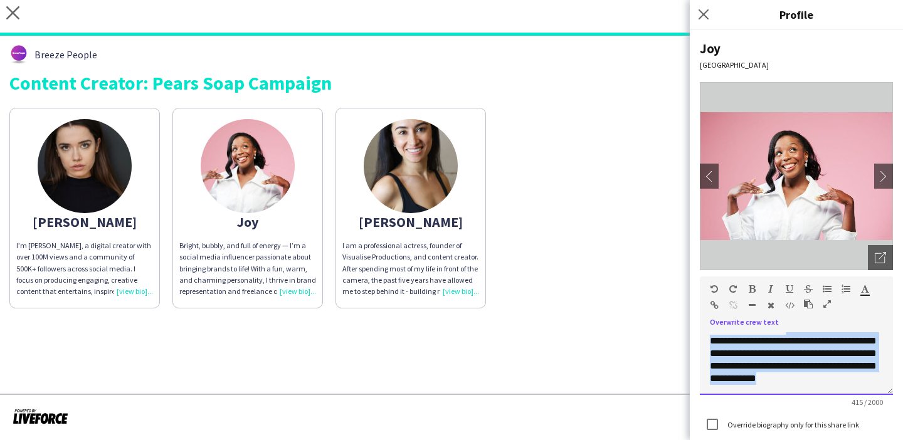
scroll to position [0, 0]
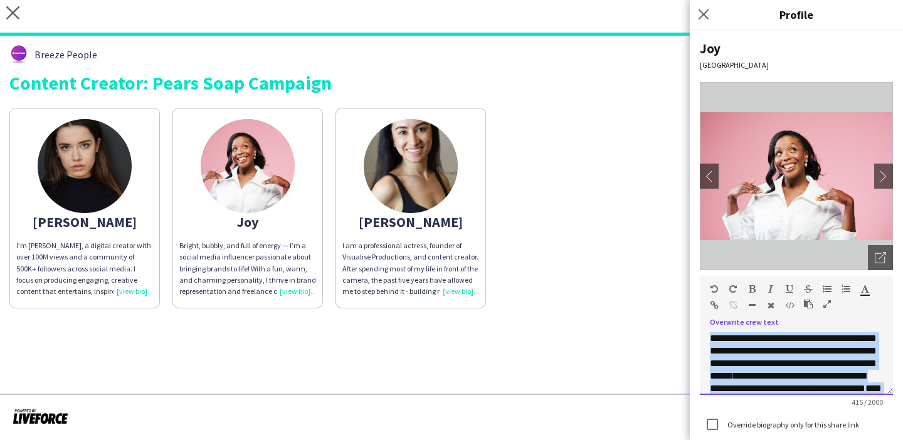
drag, startPoint x: 866, startPoint y: 384, endPoint x: 702, endPoint y: 303, distance: 182.8
click at [702, 303] on div "**********" at bounding box center [796, 335] width 193 height 118
copy div "**********"
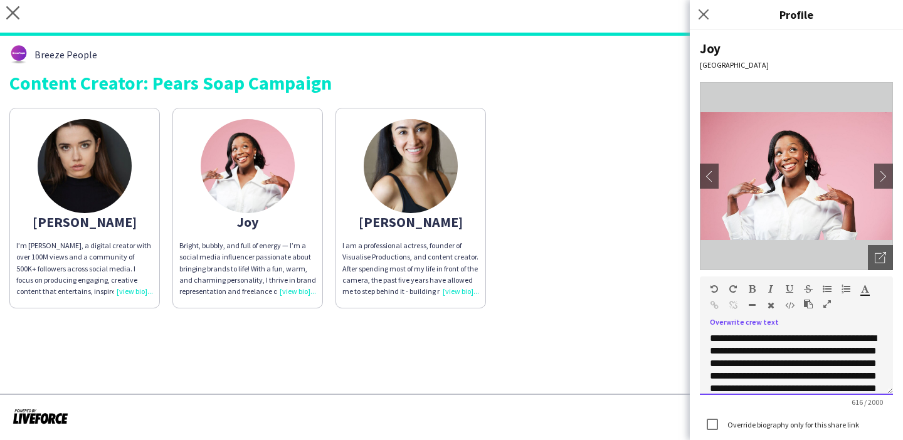
click at [724, 339] on p "**********" at bounding box center [796, 369] width 173 height 75
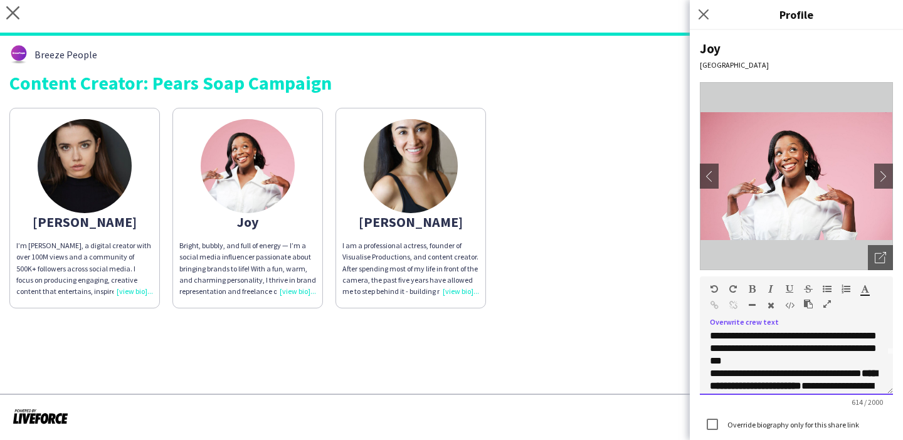
scroll to position [43, 0]
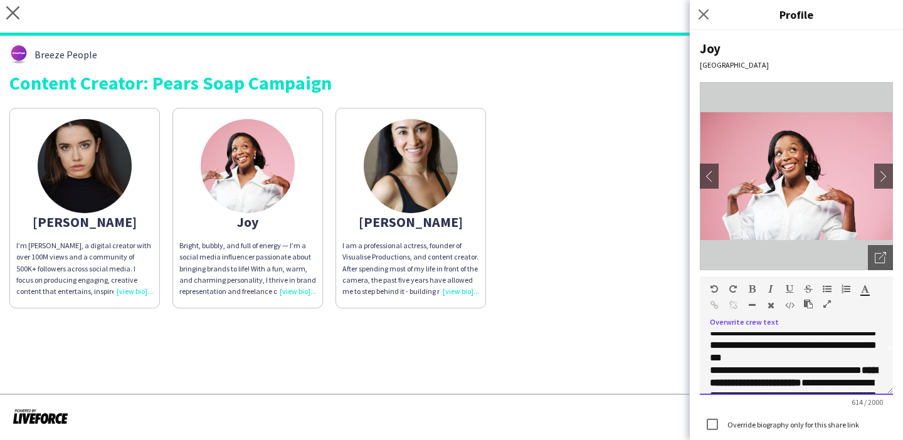
click at [710, 367] on p "**********" at bounding box center [796, 414] width 173 height 100
drag, startPoint x: 777, startPoint y: 386, endPoint x: 821, endPoint y: 370, distance: 46.8
click at [820, 370] on strong "**********" at bounding box center [765, 370] width 110 height 9
drag, startPoint x: 819, startPoint y: 370, endPoint x: 821, endPoint y: 379, distance: 8.9
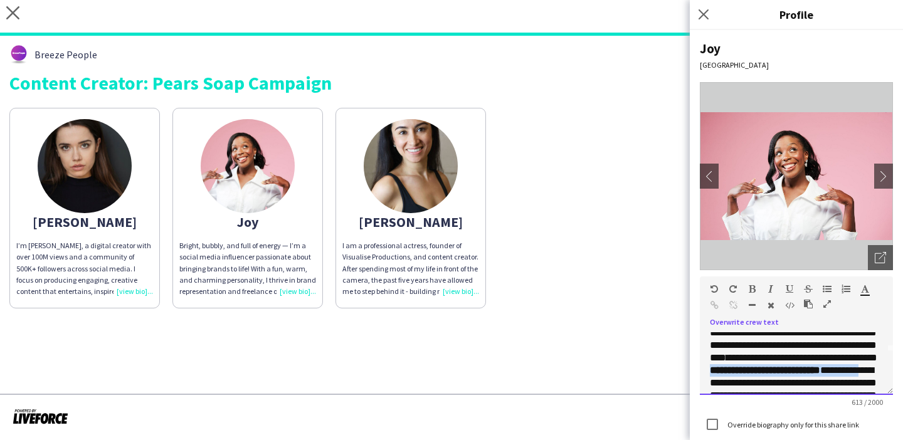
click at [821, 379] on p "**********" at bounding box center [796, 377] width 173 height 176
click at [754, 290] on icon "button" at bounding box center [752, 289] width 7 height 9
click at [774, 359] on p "**********" at bounding box center [796, 377] width 173 height 176
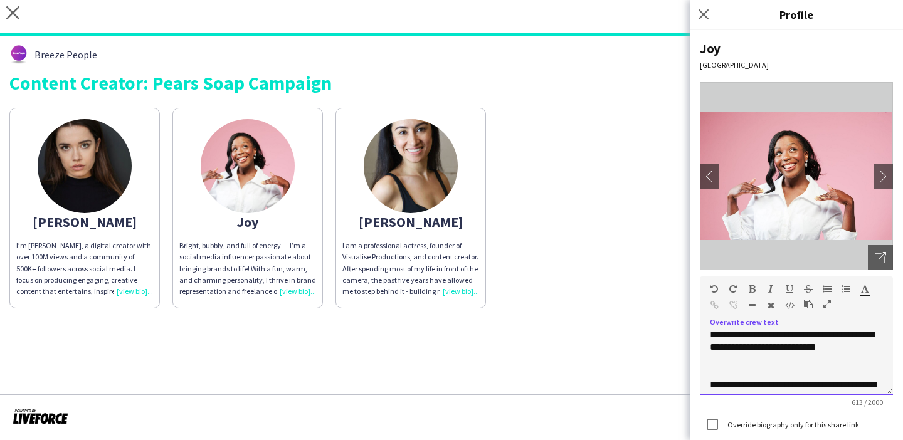
scroll to position [133, 0]
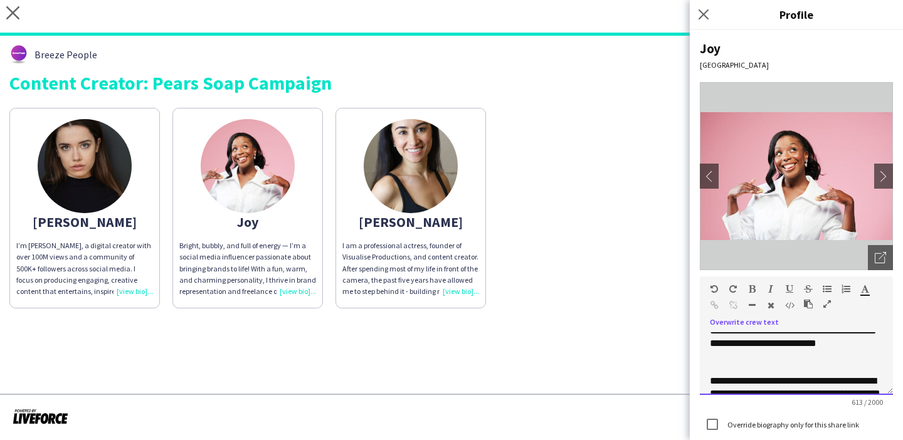
click at [711, 381] on p "**********" at bounding box center [796, 394] width 173 height 38
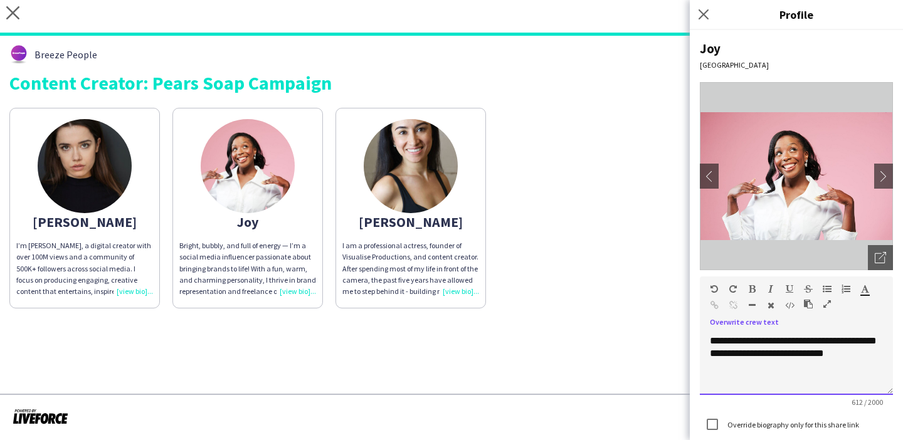
scroll to position [80, 0]
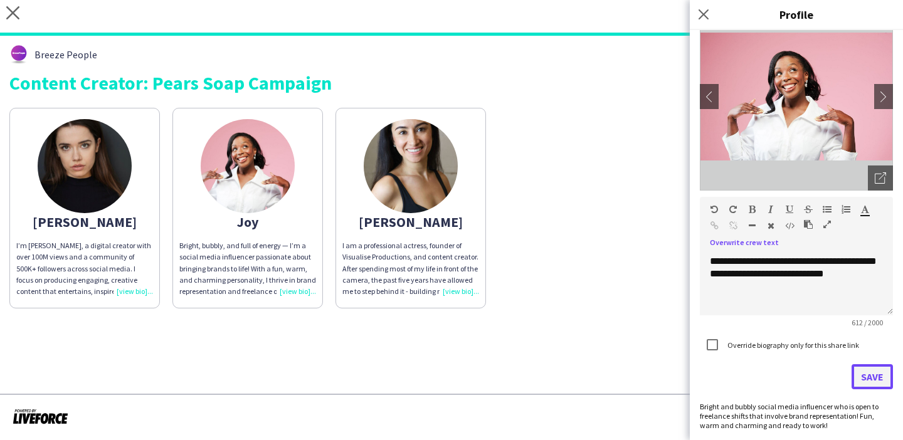
click at [873, 372] on button "Save" at bounding box center [871, 376] width 41 height 25
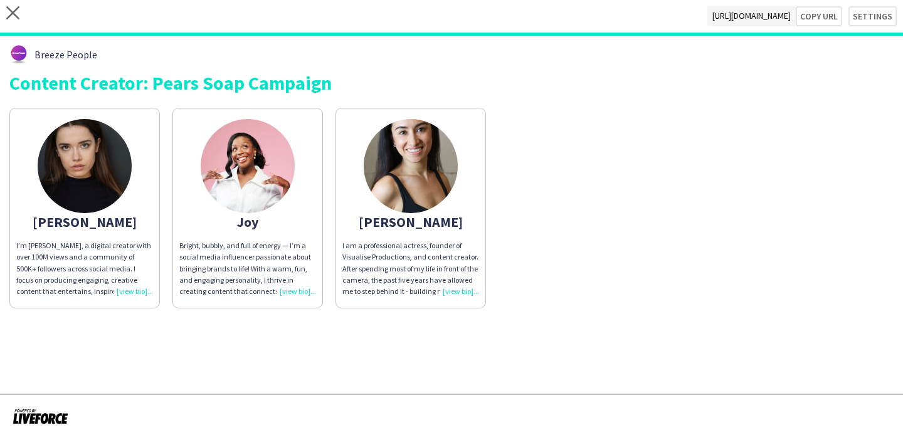
click at [539, 305] on div "[PERSON_NAME]’m [PERSON_NAME], a digital creator with over 100M views and a com…" at bounding box center [451, 205] width 884 height 207
click at [286, 259] on p "Bright, bubbly, and full of energy — I’m a social media influencer passionate a…" at bounding box center [247, 268] width 137 height 57
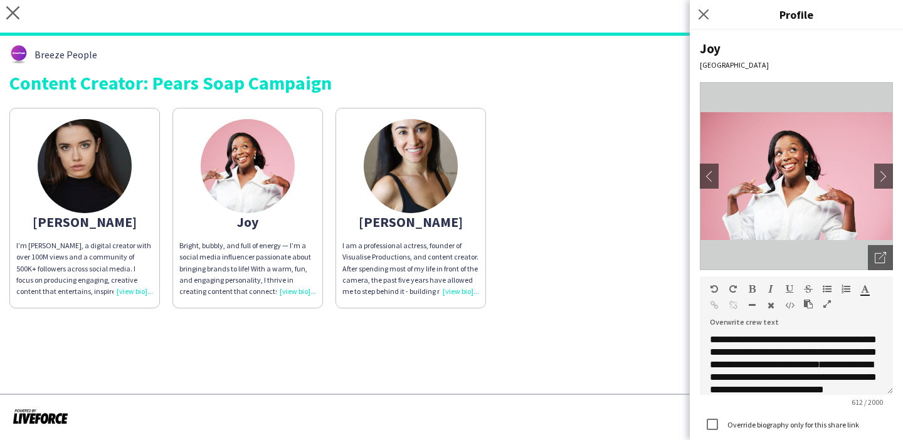
scroll to position [148, 0]
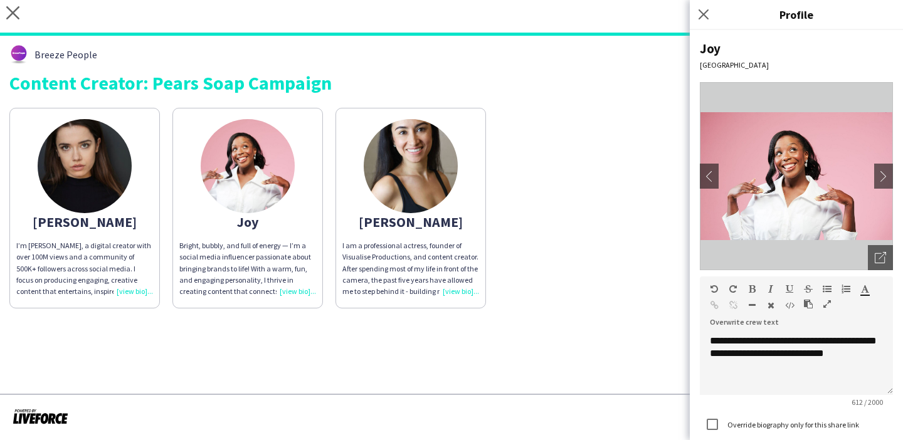
click at [594, 246] on div "[PERSON_NAME]’m [PERSON_NAME], a digital creator with over 100M views and a com…" at bounding box center [451, 205] width 884 height 207
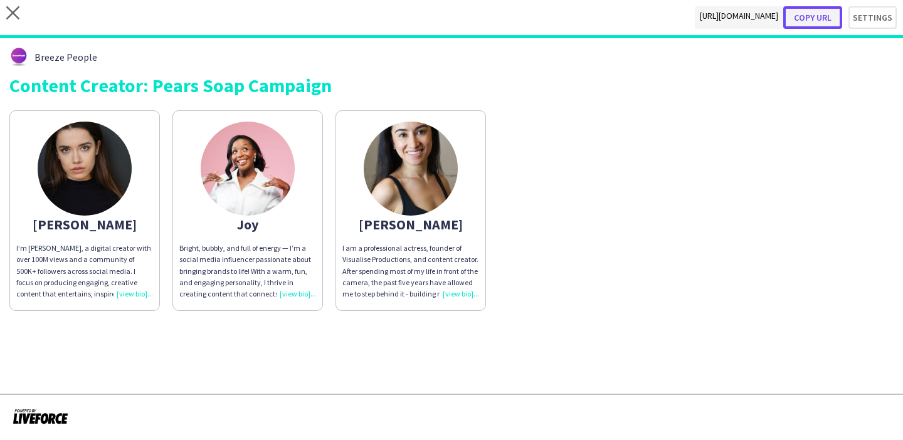
click at [826, 15] on button "Copy url" at bounding box center [812, 17] width 59 height 23
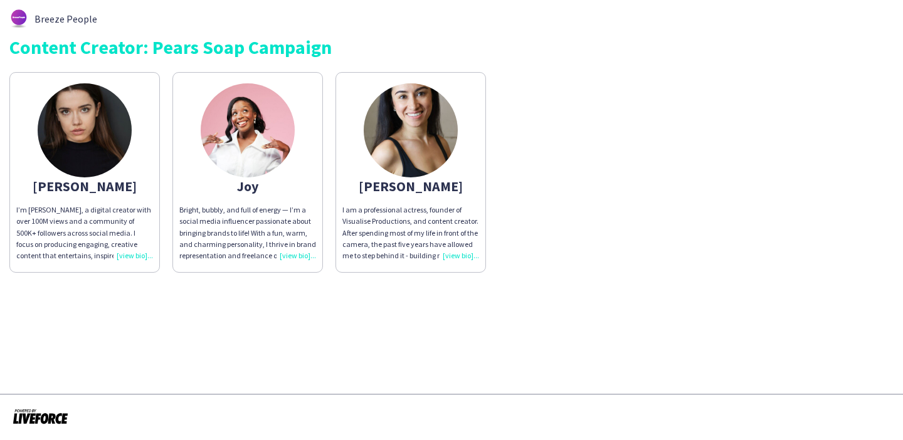
click at [265, 233] on div "Bright, bubbly, and full of energy — I’m a social media influencer passionate a…" at bounding box center [247, 232] width 137 height 57
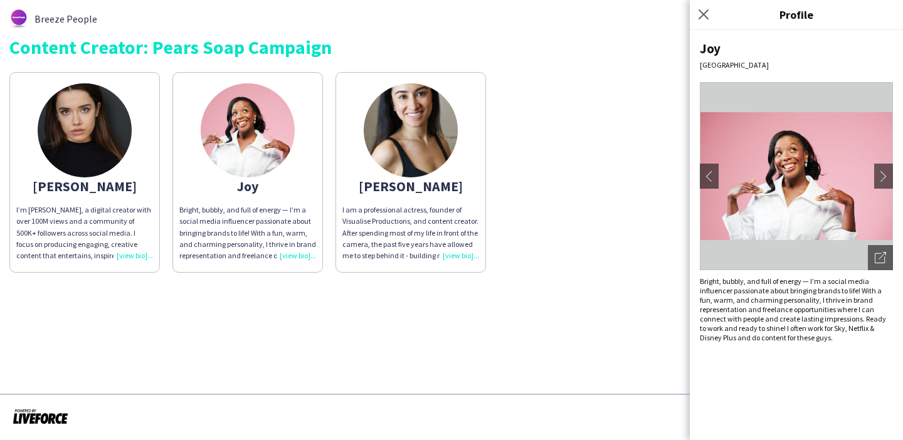
click at [590, 273] on div "Breeze People Content Creator: Pears Soap Campaign [PERSON_NAME]’m [PERSON_NAME…" at bounding box center [451, 141] width 903 height 282
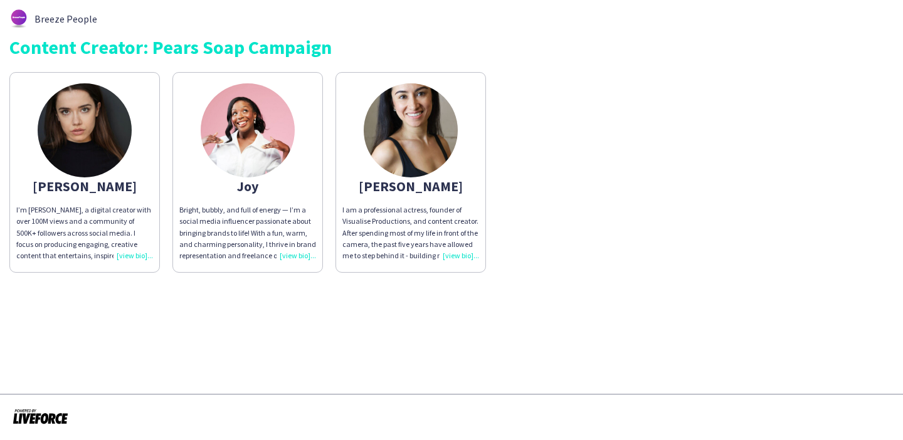
click at [447, 199] on app-share-pages-crew-card "[PERSON_NAME] am a professional actress, founder of Visualise Productions, and …" at bounding box center [410, 172] width 150 height 201
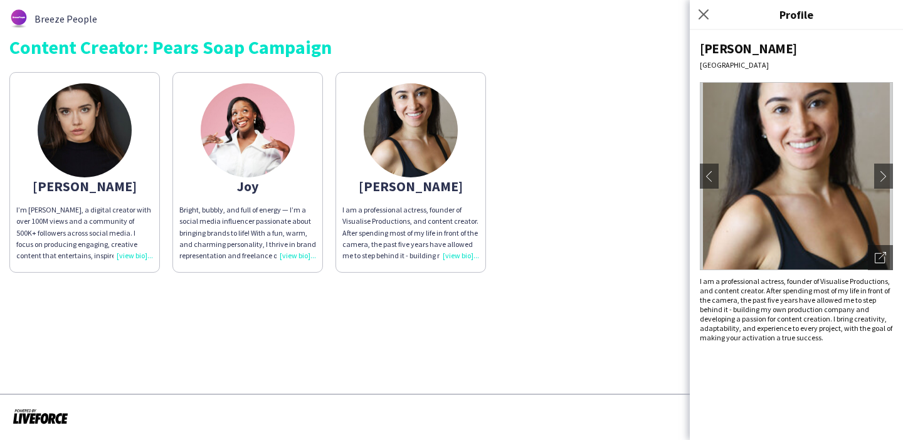
click at [619, 203] on div "[PERSON_NAME]’m [PERSON_NAME], a digital creator with over 100M views and a com…" at bounding box center [451, 169] width 884 height 207
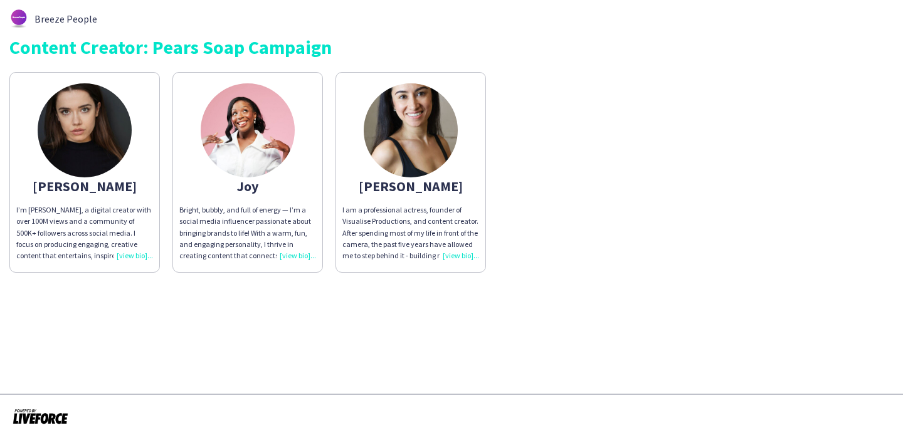
click at [278, 177] on app-share-pages-crew-card "[PERSON_NAME], bubbly, and full of energy — I’m a social media influencer passi…" at bounding box center [247, 172] width 150 height 201
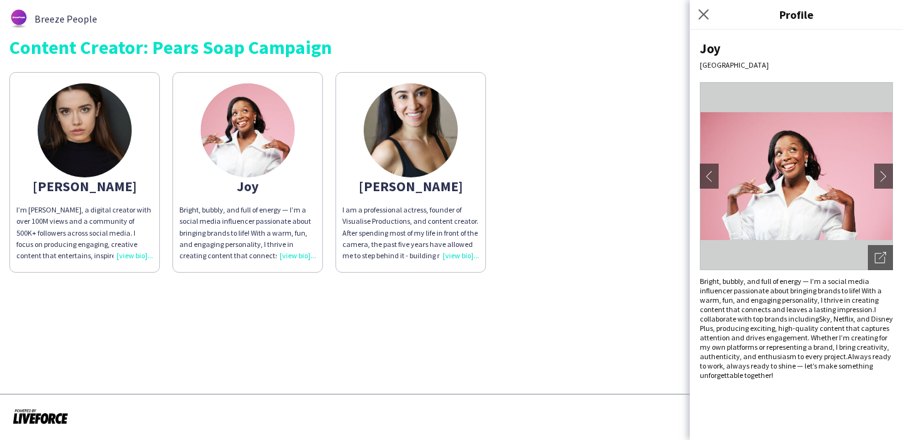
click at [814, 355] on span ", producing exciting, high-quality content that captures attention and drives e…" at bounding box center [794, 343] width 189 height 38
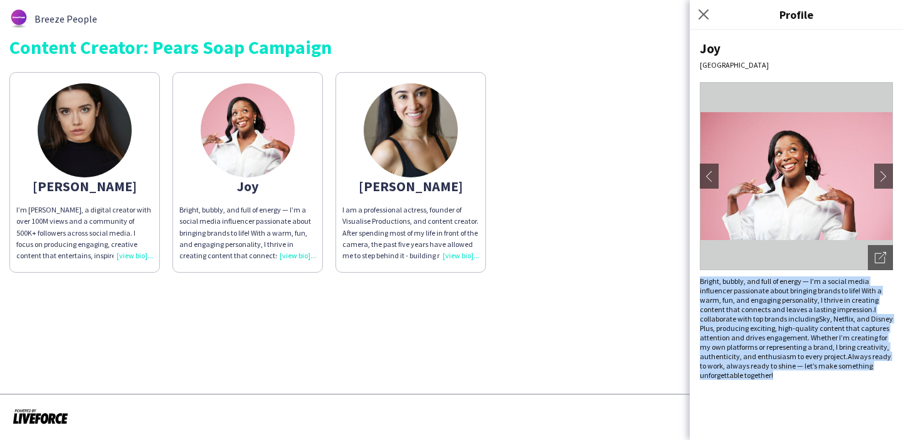
click at [814, 355] on span ", producing exciting, high-quality content that captures attention and drives e…" at bounding box center [794, 343] width 189 height 38
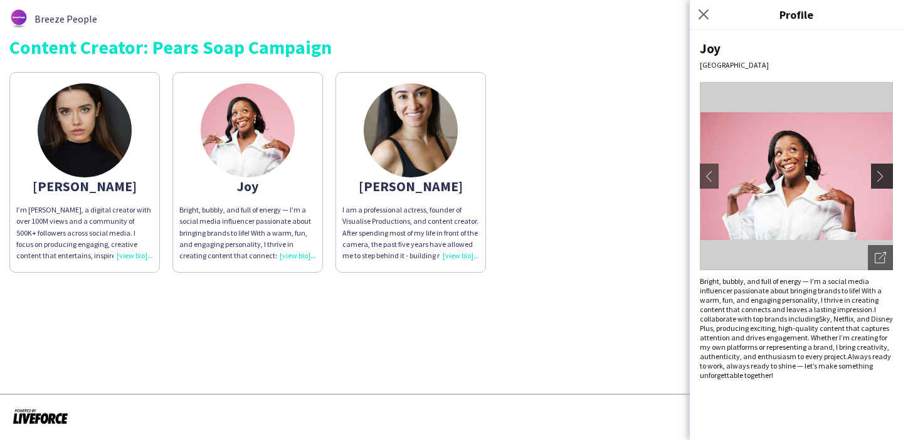
click at [878, 179] on app-icon "chevron-right" at bounding box center [884, 176] width 18 height 11
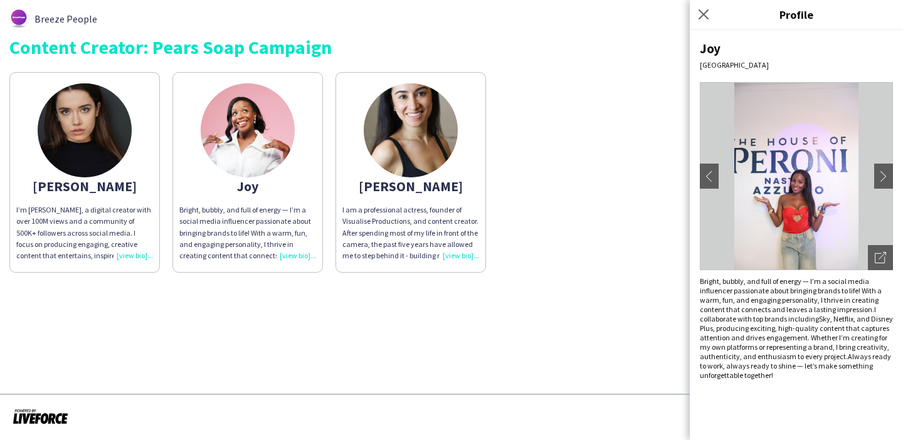
click at [434, 181] on div "[PERSON_NAME]" at bounding box center [410, 186] width 137 height 11
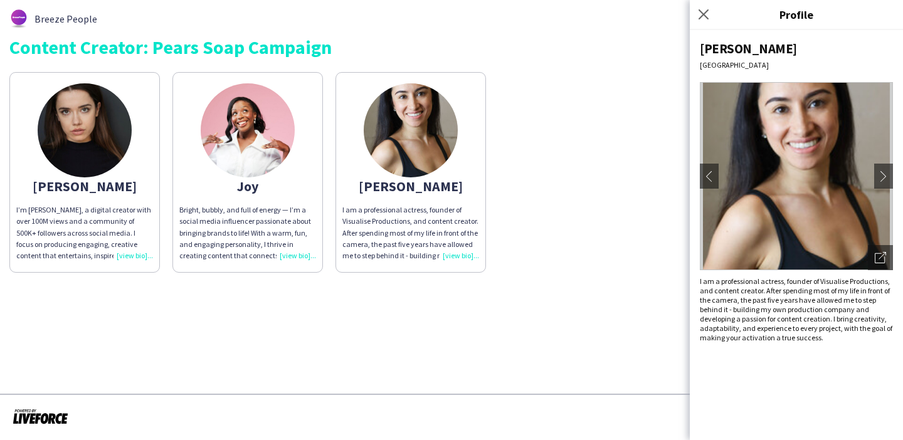
click at [516, 178] on div "[PERSON_NAME]’m [PERSON_NAME], a digital creator with over 100M views and a com…" at bounding box center [451, 169] width 884 height 207
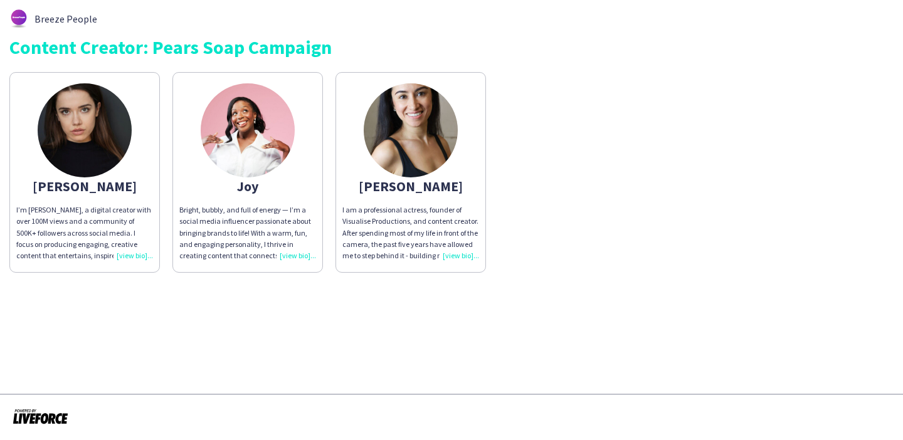
click at [290, 194] on app-share-pages-crew-card "[PERSON_NAME], bubbly, and full of energy — I’m a social media influencer passi…" at bounding box center [247, 172] width 150 height 201
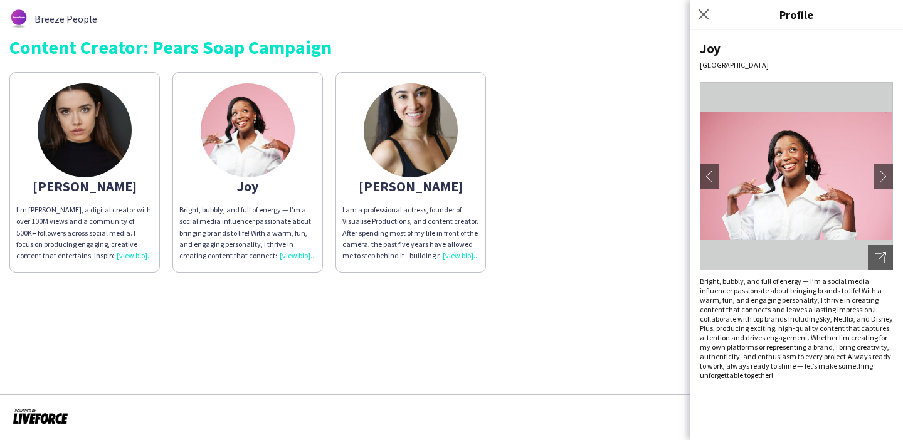
click at [369, 209] on p "I am a professional actress, founder of Visualise Productions, and content crea…" at bounding box center [410, 232] width 137 height 57
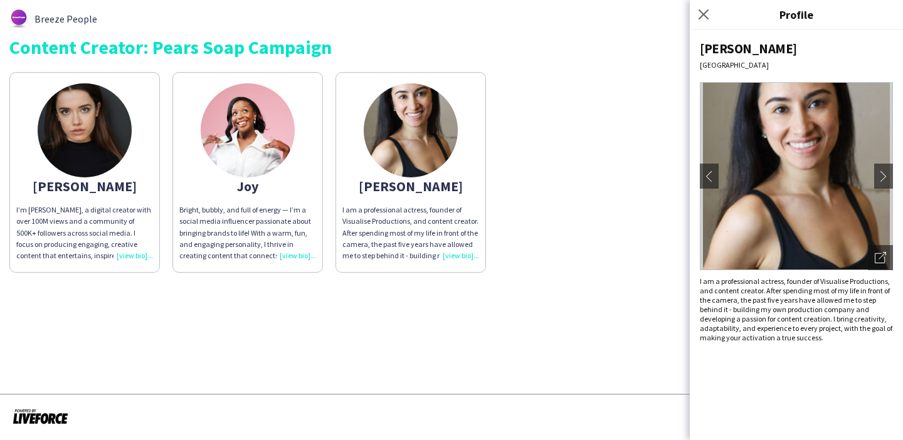
click at [137, 162] on app-share-pages-crew-card "[PERSON_NAME]’m [PERSON_NAME], a digital creator with over 100M views and a com…" at bounding box center [84, 172] width 150 height 201
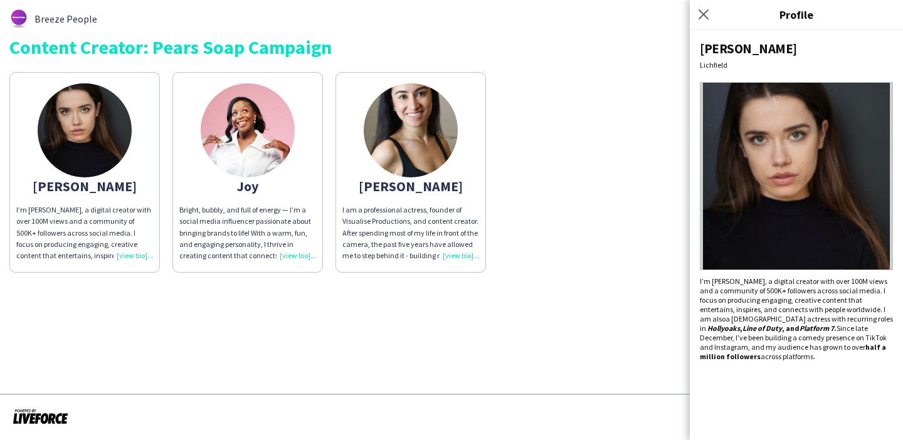
click at [776, 306] on span "I’m [PERSON_NAME], a digital creator with over 100M views and a community of 50…" at bounding box center [793, 299] width 187 height 47
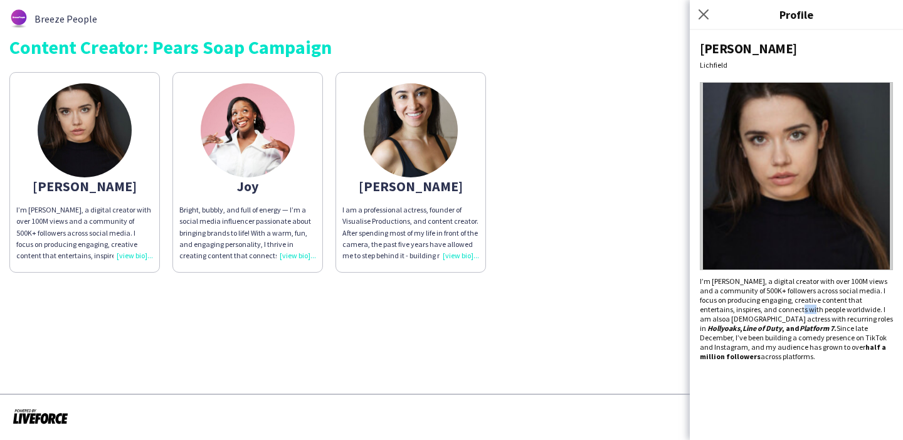
click at [776, 306] on span "I’m [PERSON_NAME], a digital creator with over 100M views and a community of 50…" at bounding box center [793, 299] width 187 height 47
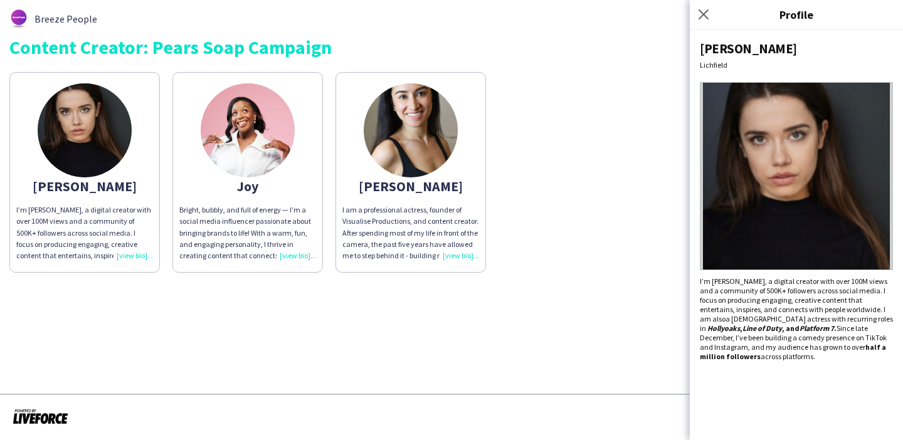
click at [611, 196] on div "[PERSON_NAME]’m [PERSON_NAME], a digital creator with over 100M views and a com…" at bounding box center [451, 169] width 884 height 207
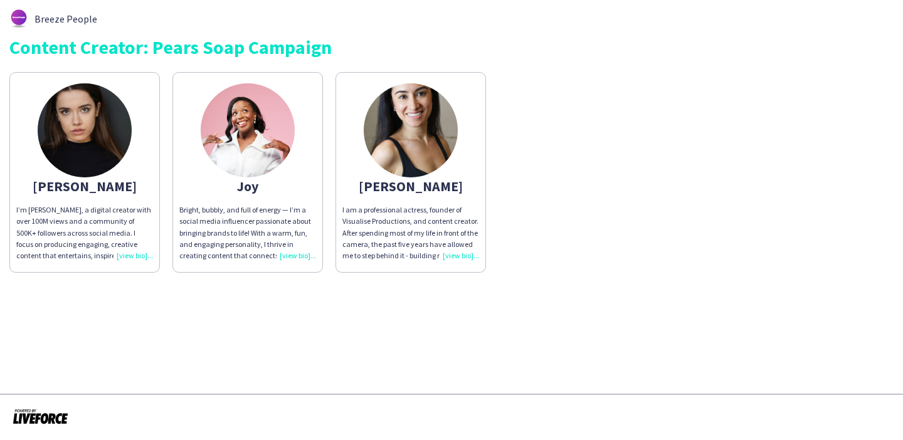
click at [134, 164] on app-share-pages-crew-card "[PERSON_NAME]’m [PERSON_NAME], a digital creator with over 100M views and a com…" at bounding box center [84, 172] width 150 height 201
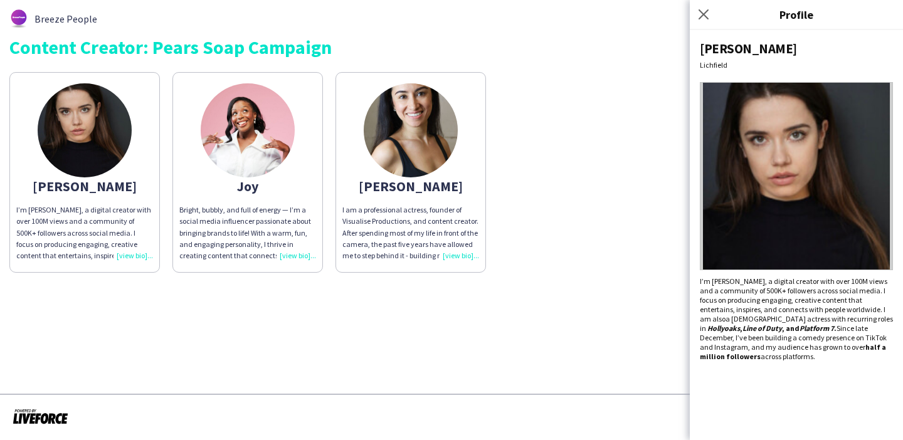
click at [381, 204] on app-share-pages-crew-card "[PERSON_NAME] am a professional actress, founder of Visualise Productions, and …" at bounding box center [410, 172] width 150 height 201
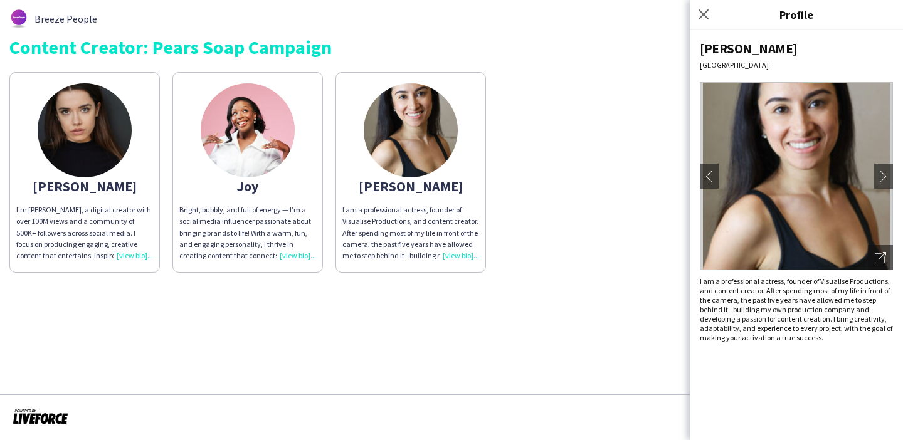
click at [766, 291] on p "I am a professional actress, founder of Visualise Productions, and content crea…" at bounding box center [796, 309] width 193 height 66
click at [766, 303] on p "I am a professional actress, founder of Visualise Productions, and content crea…" at bounding box center [796, 309] width 193 height 66
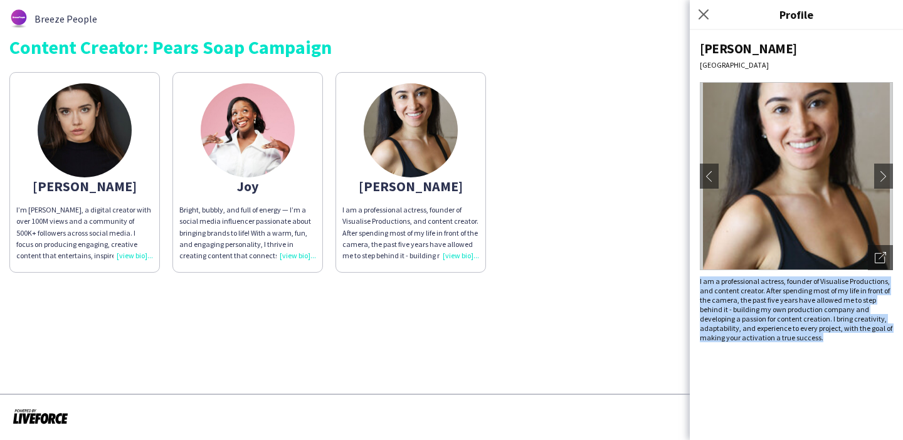
click at [766, 303] on p "I am a professional actress, founder of Visualise Productions, and content crea…" at bounding box center [796, 309] width 193 height 66
click at [267, 159] on img at bounding box center [248, 130] width 94 height 94
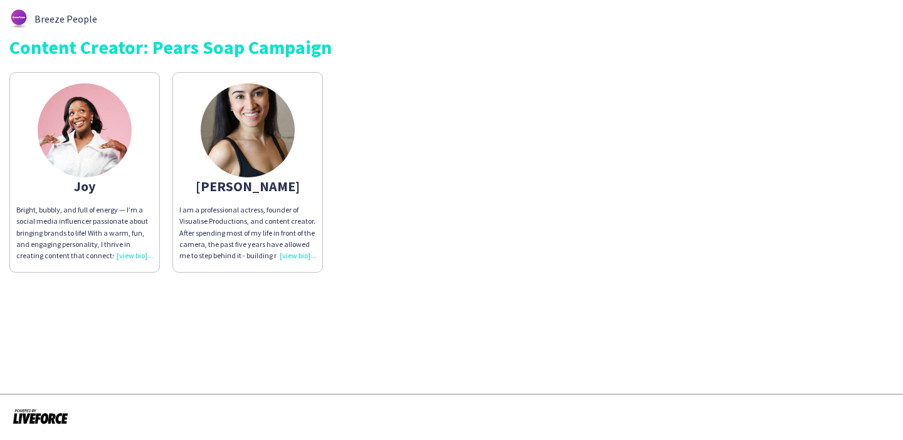
click at [269, 188] on div "[PERSON_NAME]" at bounding box center [247, 186] width 137 height 11
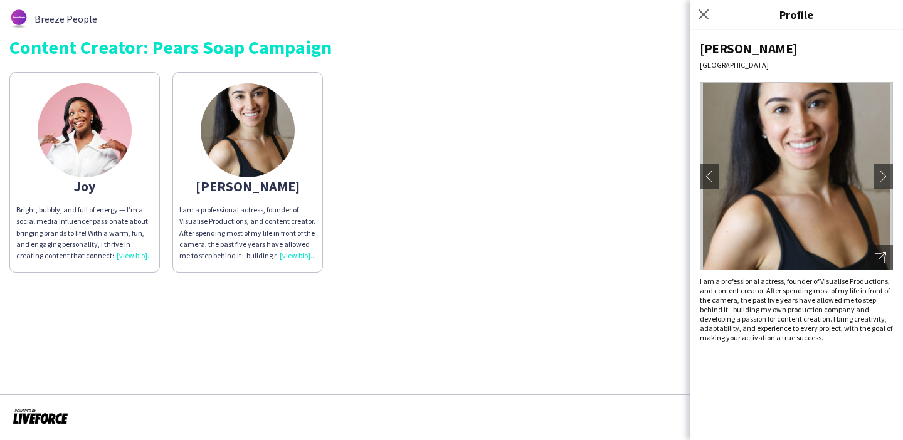
click at [369, 137] on div "[PERSON_NAME], bubbly, and full of energy — I’m a social media influencer passi…" at bounding box center [451, 169] width 884 height 207
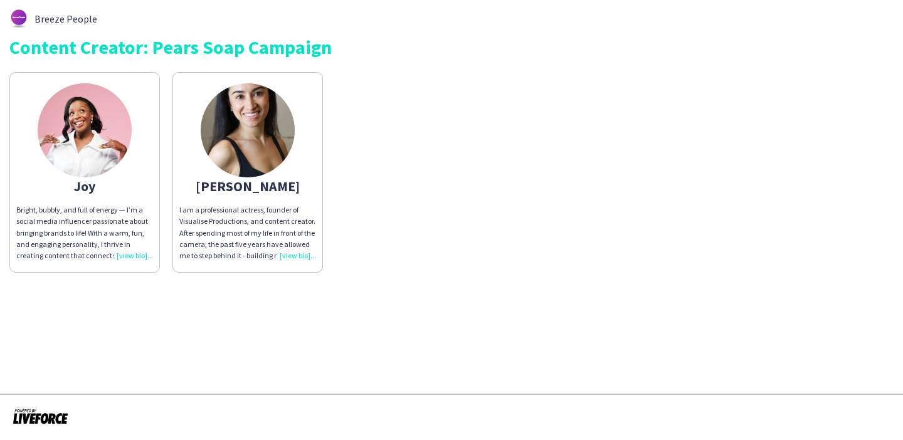
click at [60, 204] on p "Bright, bubbly, and full of energy — I’m a social media influencer passionate a…" at bounding box center [84, 232] width 137 height 57
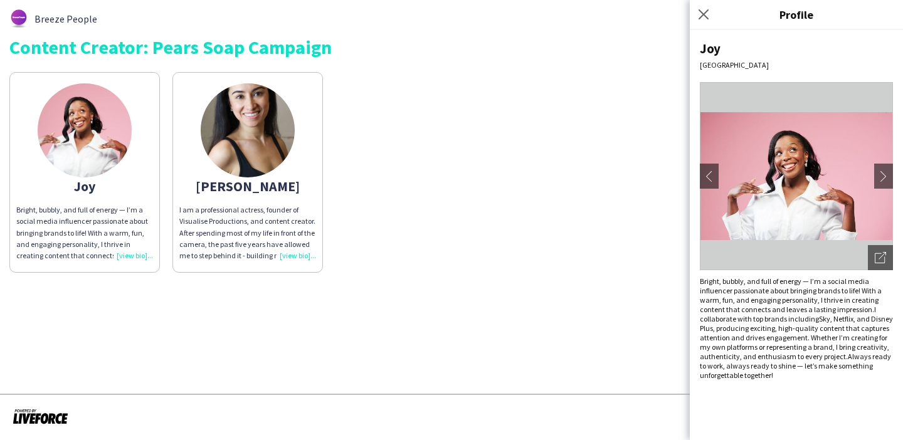
click at [754, 322] on span "I collaborate with top brands including" at bounding box center [788, 314] width 176 height 19
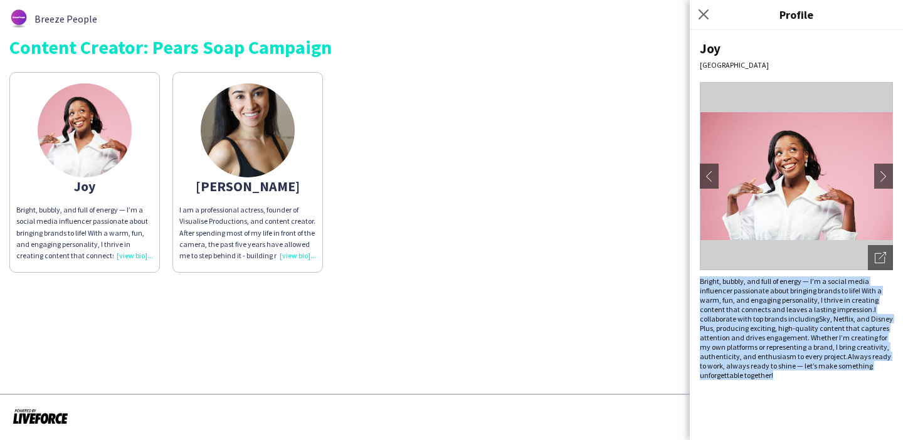
click at [754, 322] on span "I collaborate with top brands including" at bounding box center [788, 314] width 176 height 19
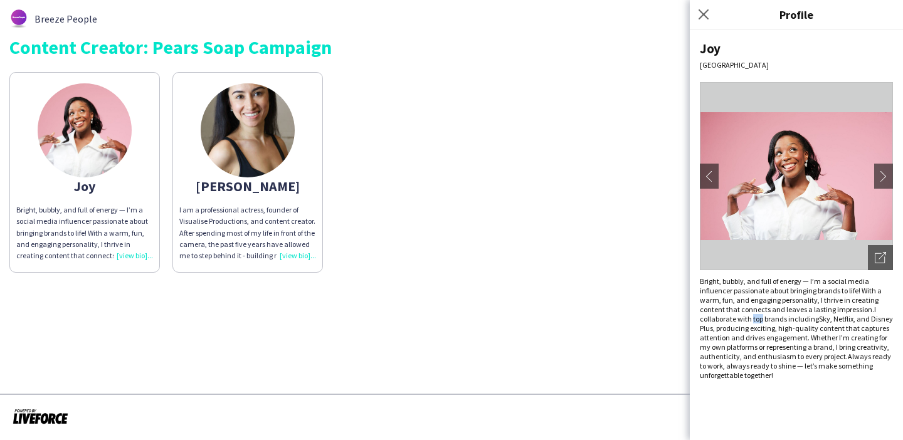
click at [754, 322] on span "I collaborate with top brands including" at bounding box center [788, 314] width 176 height 19
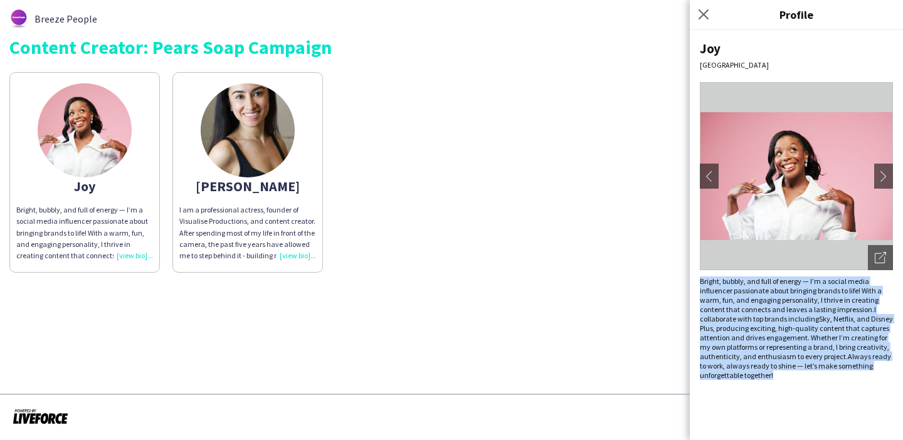
click at [754, 322] on span "I collaborate with top brands including" at bounding box center [788, 314] width 176 height 19
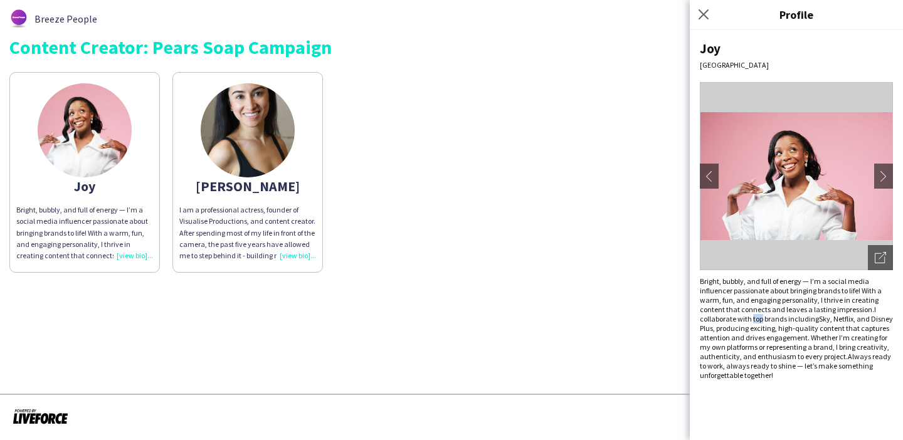
click at [754, 322] on span "I collaborate with top brands including" at bounding box center [788, 314] width 176 height 19
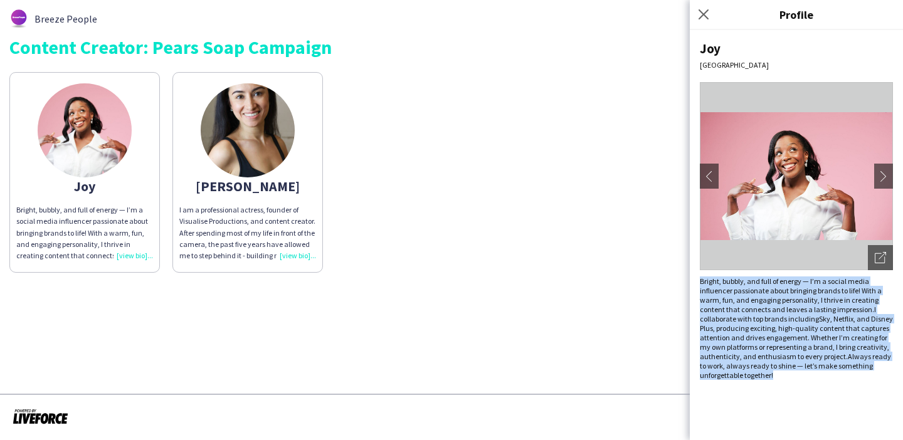
click at [754, 322] on span "I collaborate with top brands including" at bounding box center [788, 314] width 176 height 19
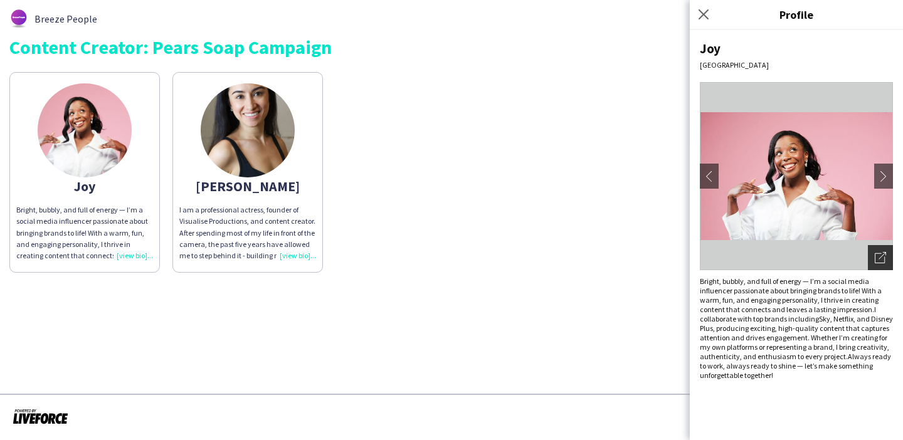
click at [869, 250] on div "Open photos pop-in" at bounding box center [880, 257] width 25 height 25
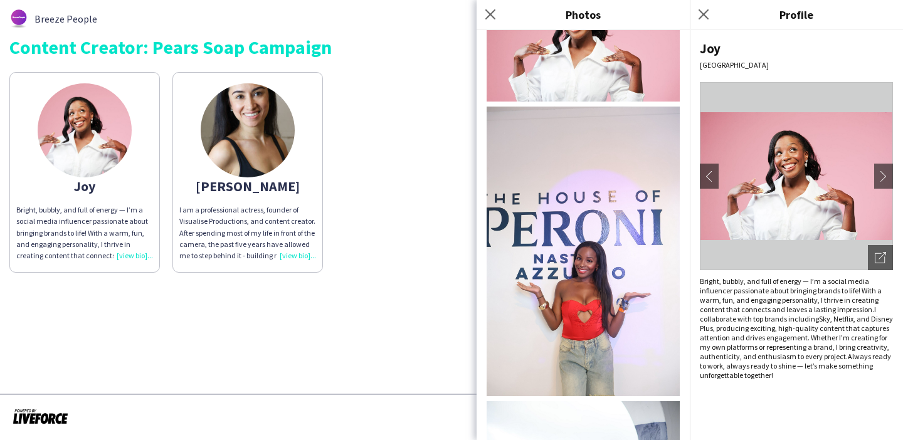
scroll to position [48, 0]
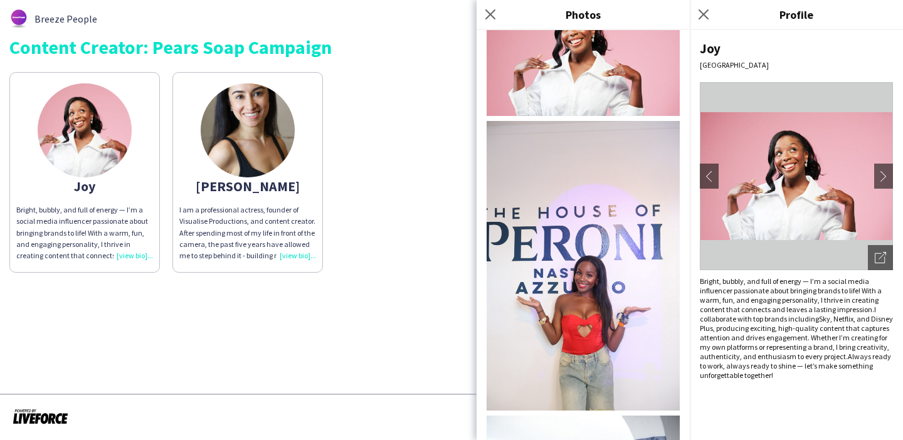
click at [302, 167] on app-share-pages-crew-card "[PERSON_NAME] am a professional actress, founder of Visualise Productions, and …" at bounding box center [247, 172] width 150 height 201
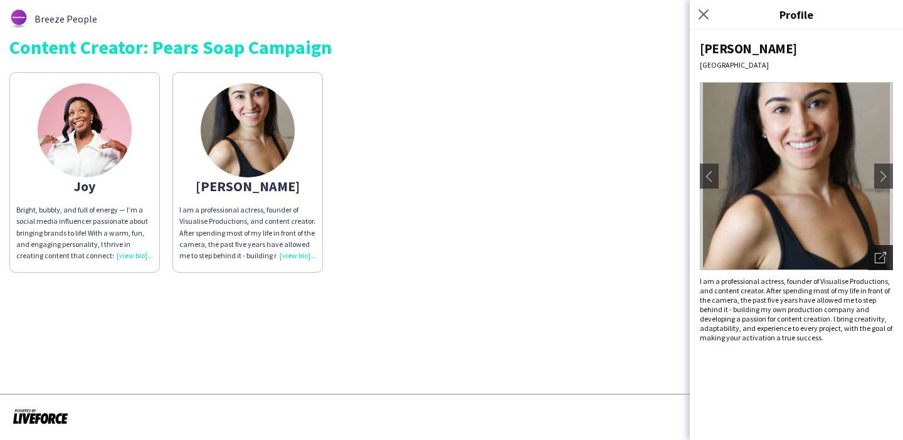
click at [887, 260] on div "Open photos pop-in" at bounding box center [880, 257] width 25 height 25
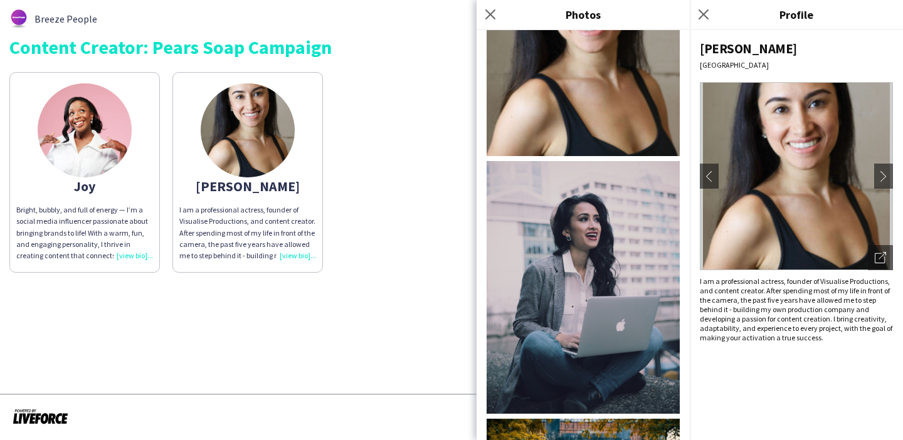
scroll to position [0, 0]
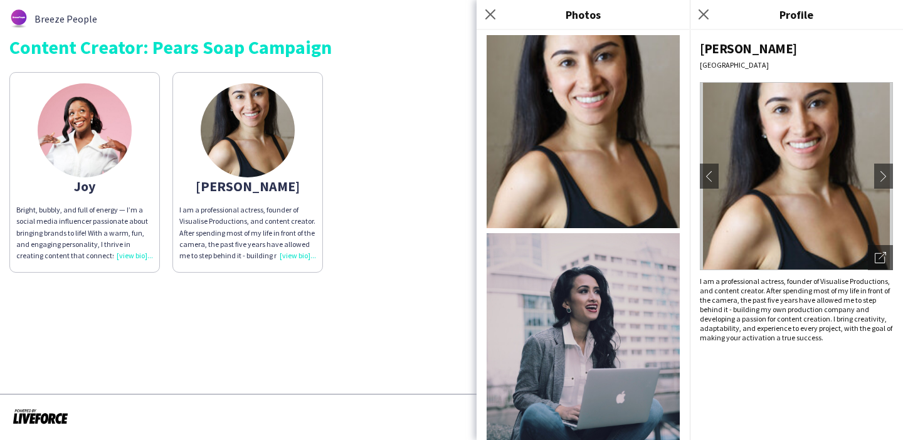
click at [399, 254] on div "[PERSON_NAME], bubbly, and full of energy — I’m a social media influencer passi…" at bounding box center [451, 169] width 884 height 207
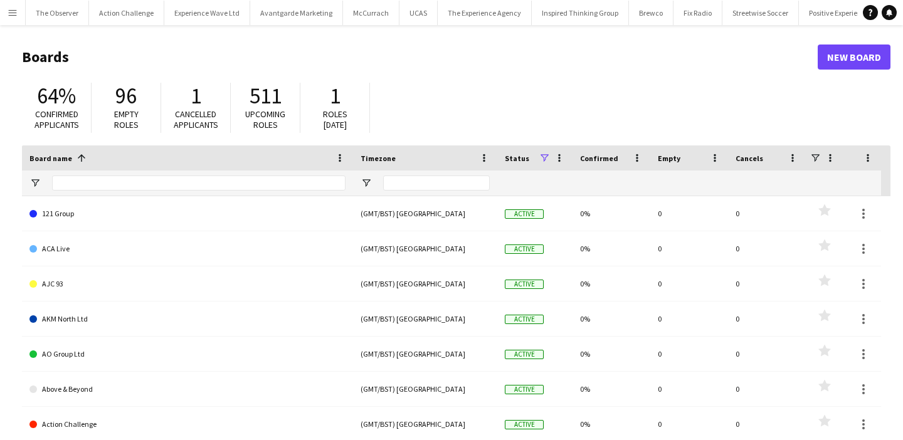
click at [4, 17] on button "Menu" at bounding box center [12, 12] width 25 height 25
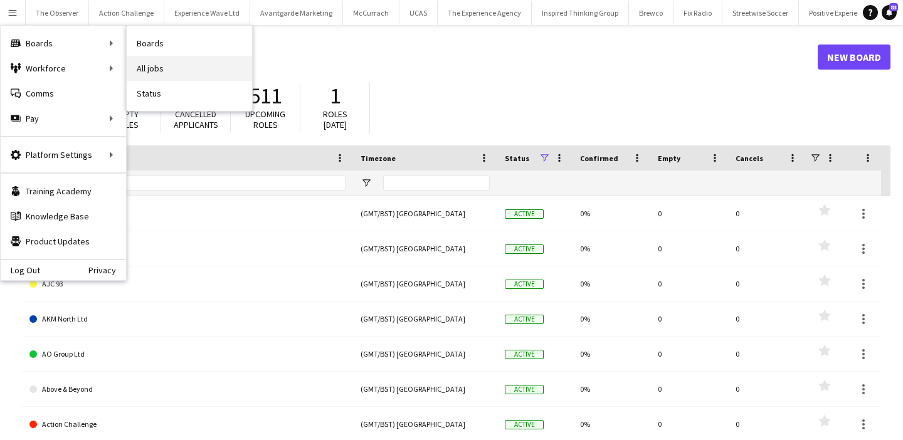
click at [155, 56] on link "All jobs" at bounding box center [189, 68] width 125 height 25
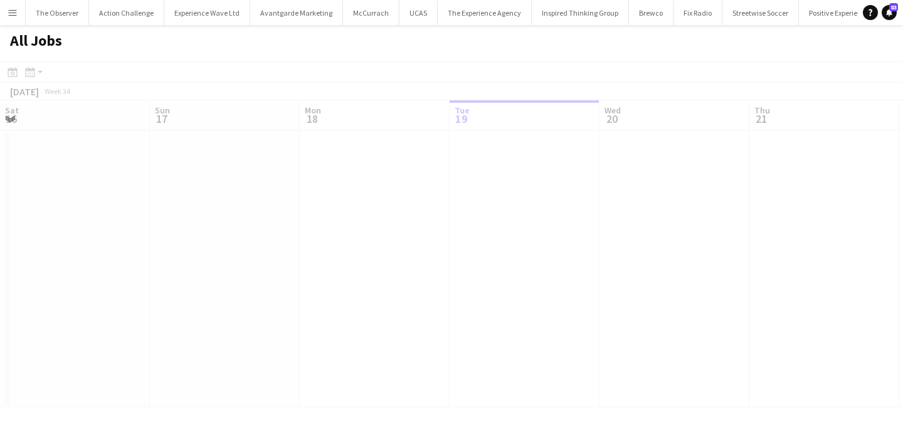
scroll to position [0, 300]
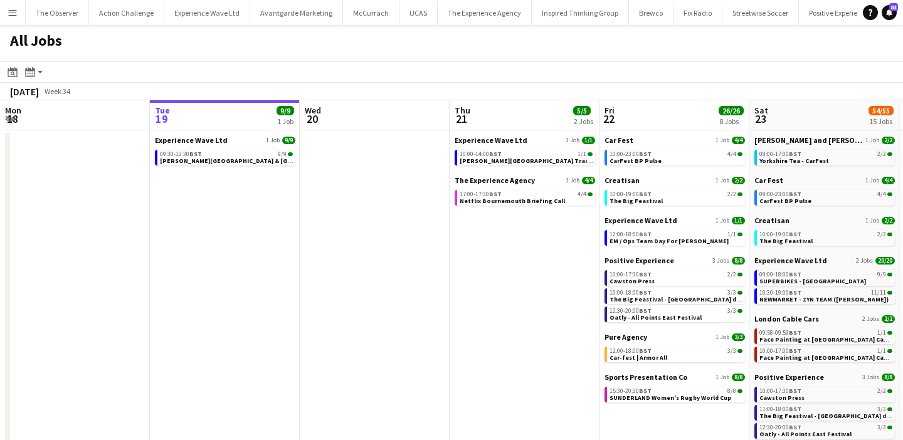
click at [13, 11] on app-icon "Menu" at bounding box center [13, 13] width 10 height 10
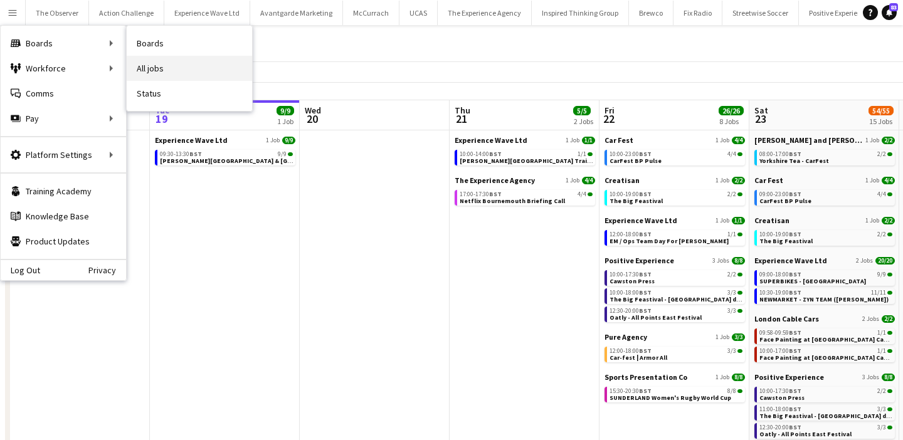
click at [198, 71] on link "All jobs" at bounding box center [189, 68] width 125 height 25
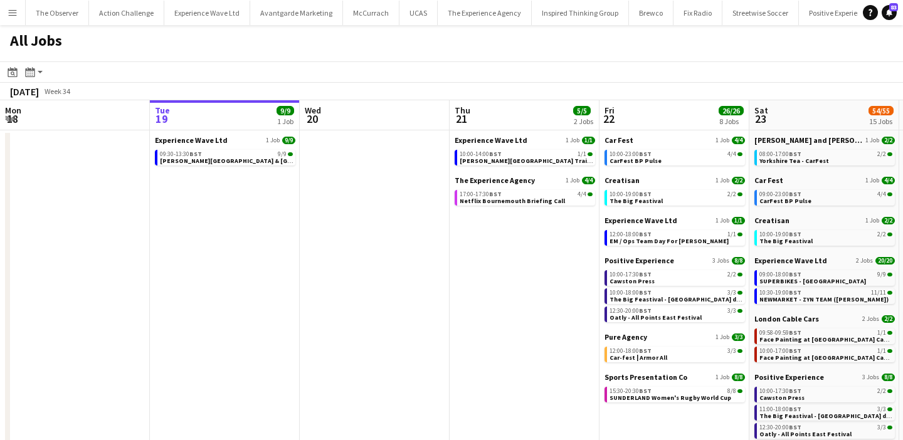
click at [17, 6] on button "Menu" at bounding box center [12, 12] width 25 height 25
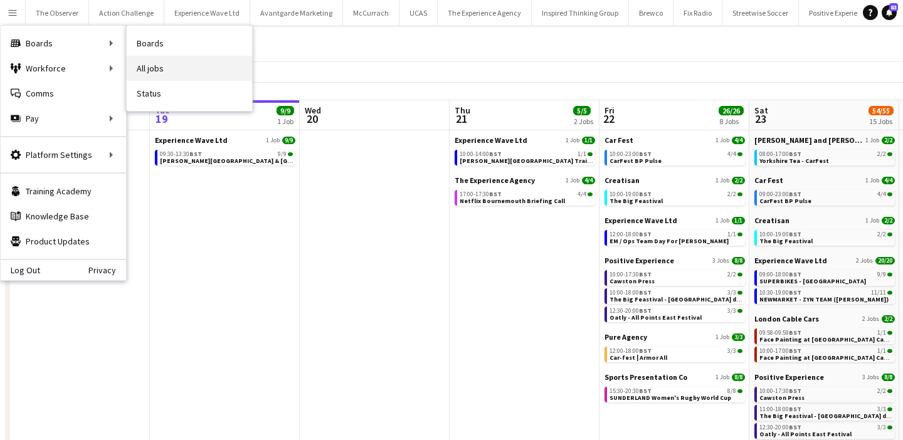
click at [149, 68] on link "All jobs" at bounding box center [189, 68] width 125 height 25
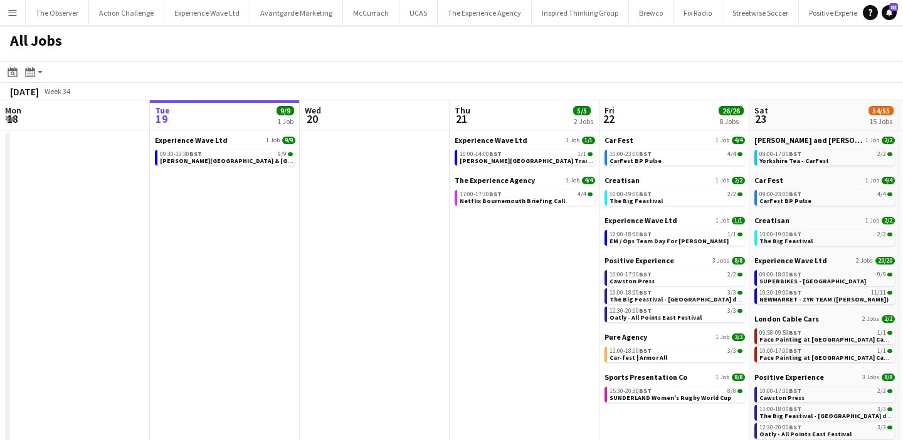
click at [8, 4] on button "Menu" at bounding box center [12, 12] width 25 height 25
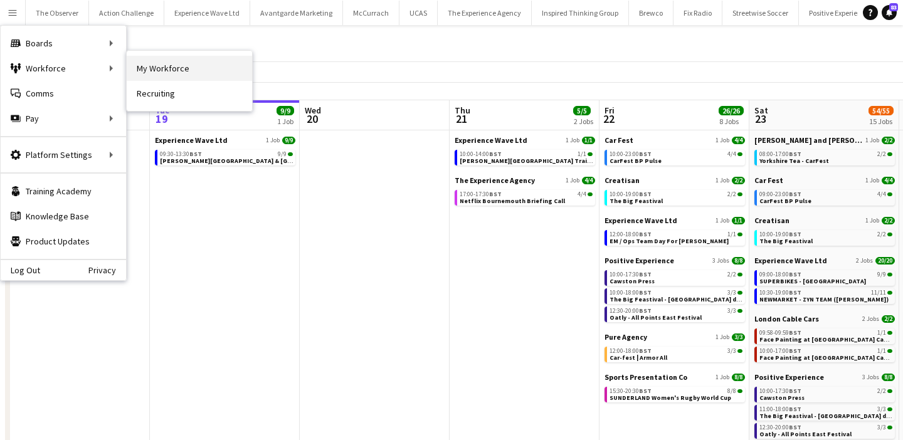
click at [154, 75] on link "My Workforce" at bounding box center [189, 68] width 125 height 25
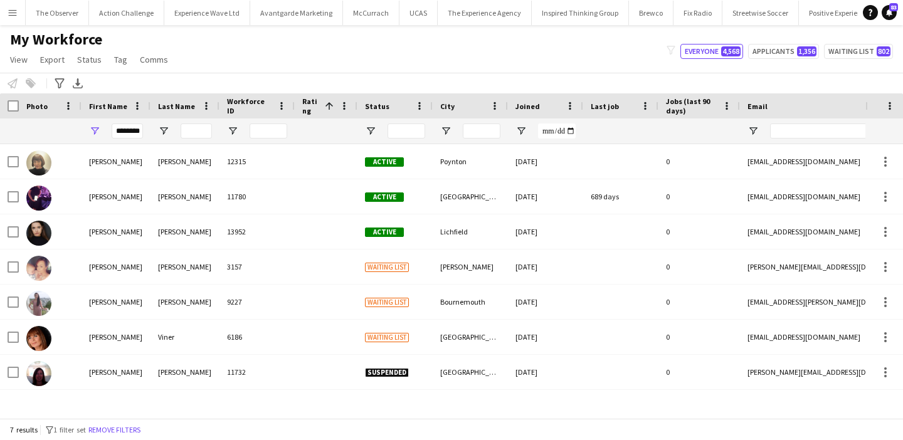
click at [122, 428] on button "Remove filters" at bounding box center [114, 430] width 57 height 14
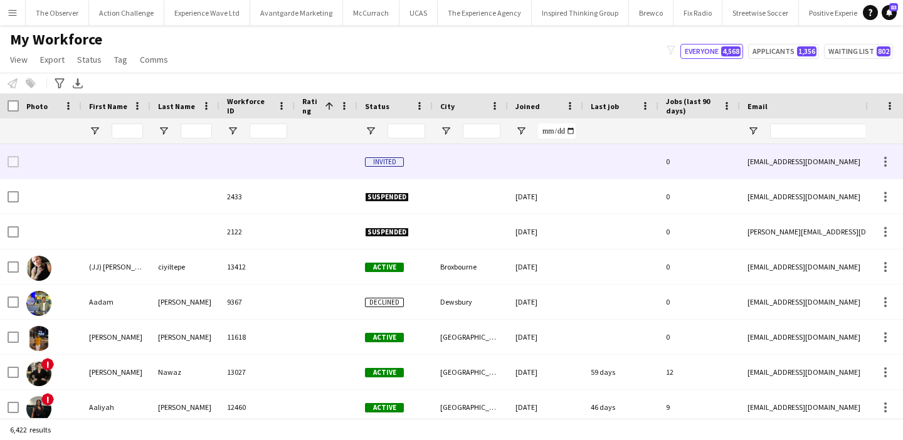
click at [776, 145] on div "[EMAIL_ADDRESS][DOMAIN_NAME]" at bounding box center [865, 161] width 251 height 34
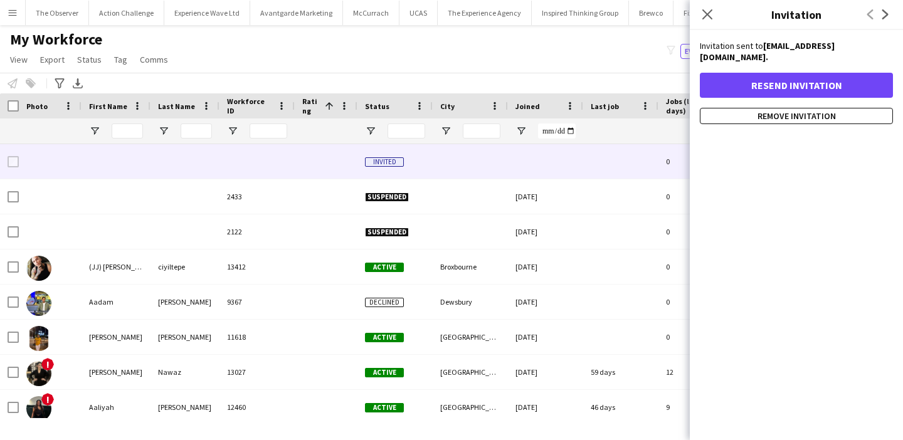
click at [790, 132] on div "Invitation sent to [EMAIL_ADDRESS][DOMAIN_NAME]. Resend invitation Remove invit…" at bounding box center [796, 235] width 213 height 410
click at [642, 82] on div "Notify workforce Add to tag Select at least one crew to tag him or her. Advance…" at bounding box center [451, 83] width 903 height 21
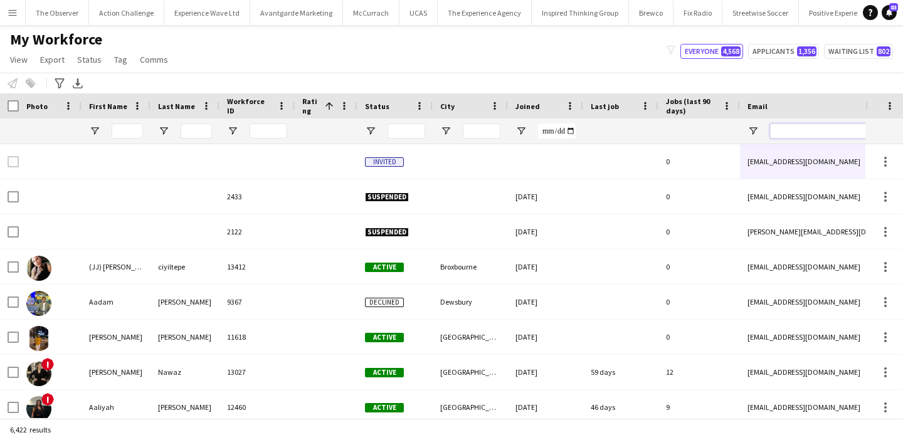
click at [787, 134] on input "Email Filter Input" at bounding box center [876, 131] width 213 height 15
paste input "**********"
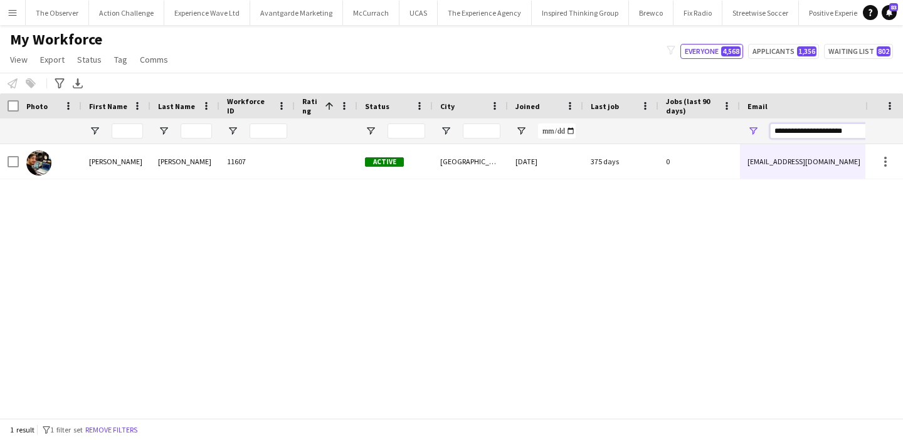
type input "**********"
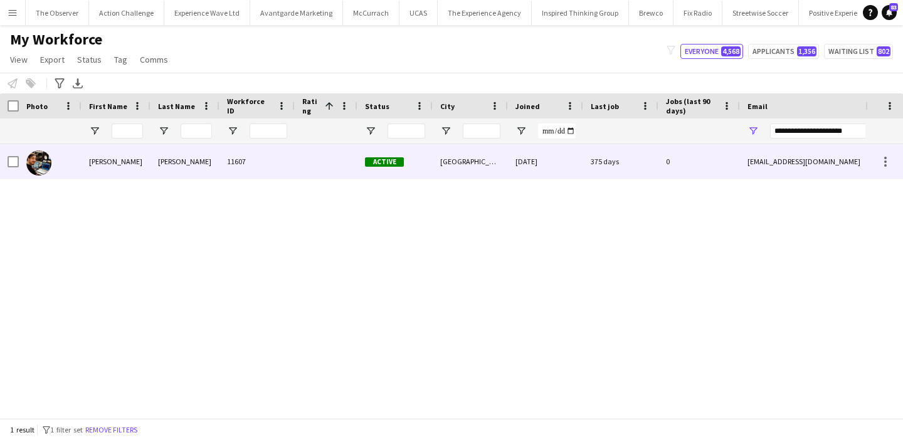
click at [752, 155] on div "[EMAIL_ADDRESS][DOMAIN_NAME]" at bounding box center [865, 161] width 251 height 34
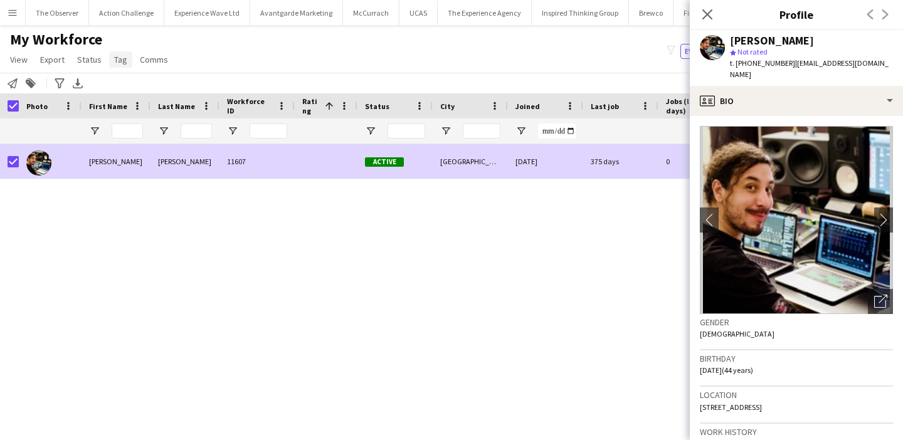
click at [122, 58] on span "Tag" at bounding box center [120, 59] width 13 height 11
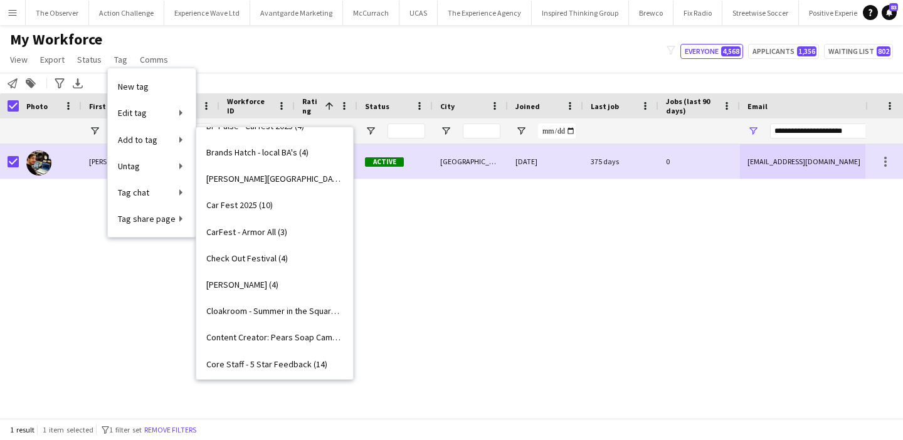
scroll to position [338, 0]
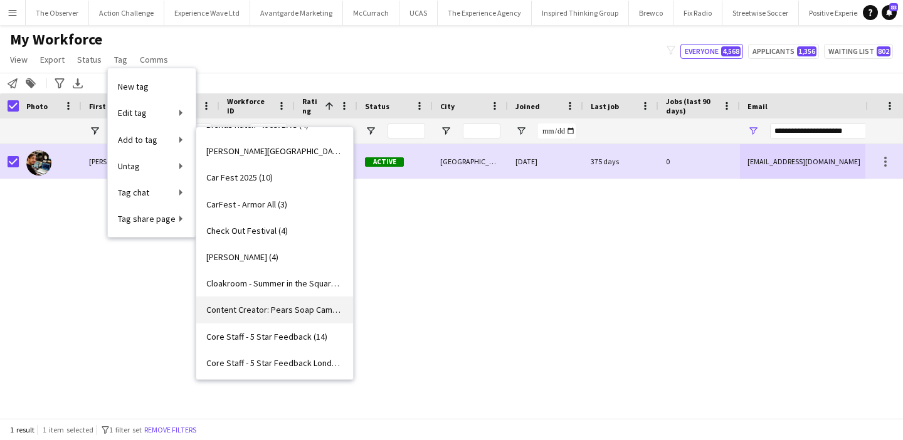
click at [267, 305] on span "Content Creator: Pears Soap Campaign (2)" at bounding box center [274, 309] width 137 height 11
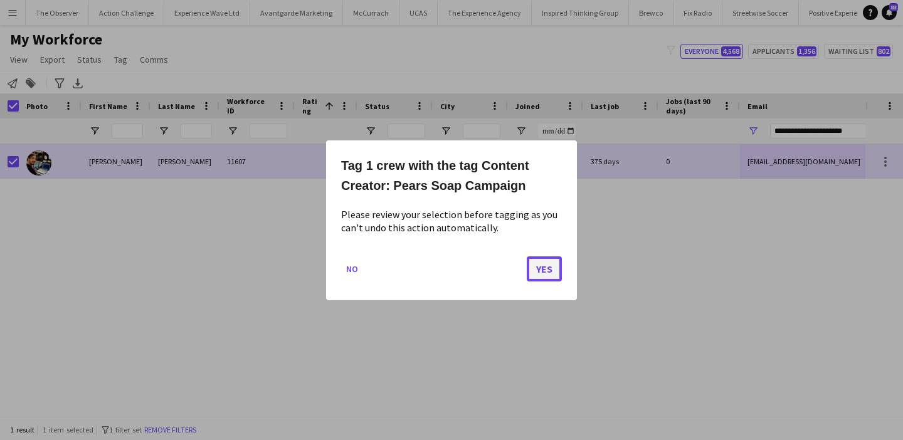
click at [546, 275] on button "Yes" at bounding box center [544, 268] width 35 height 25
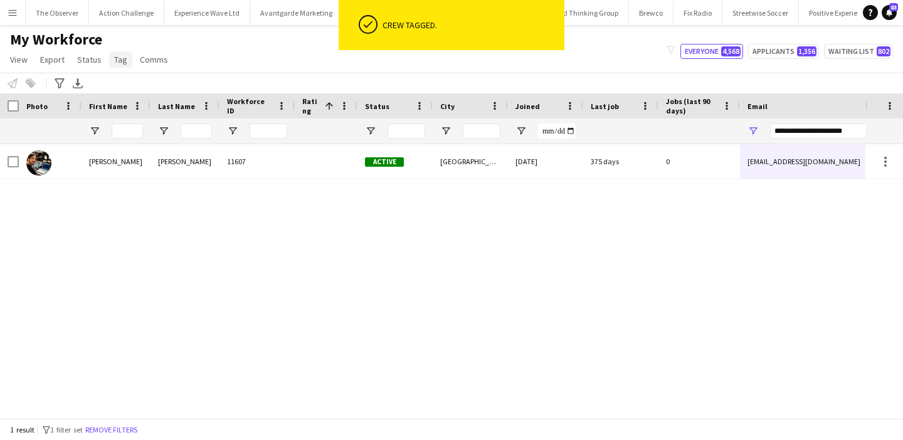
click at [111, 56] on link "Tag" at bounding box center [120, 59] width 23 height 16
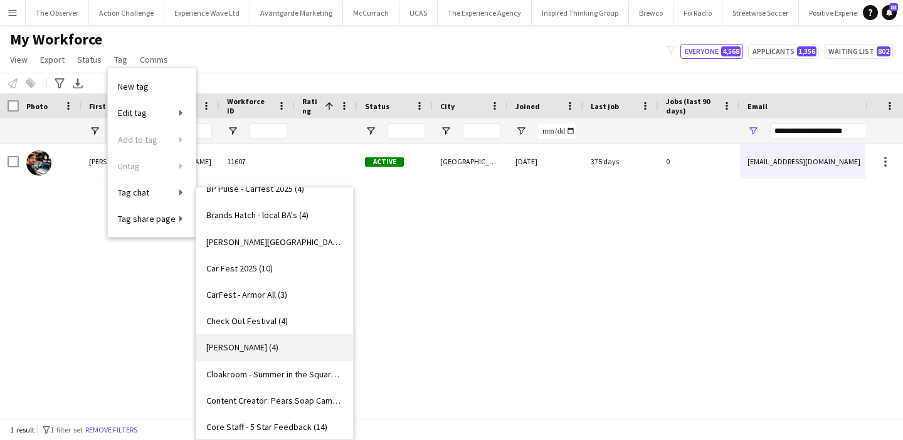
scroll to position [327, 0]
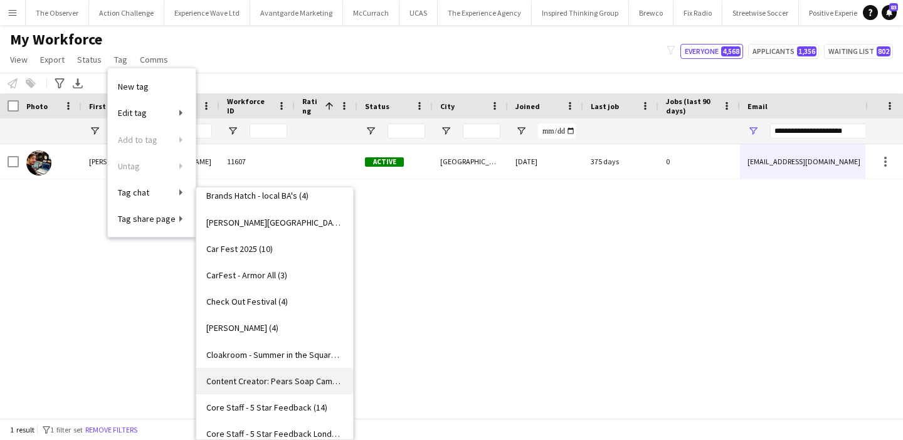
click at [303, 373] on link "Content Creator: Pears Soap Campaign (3)" at bounding box center [274, 381] width 157 height 26
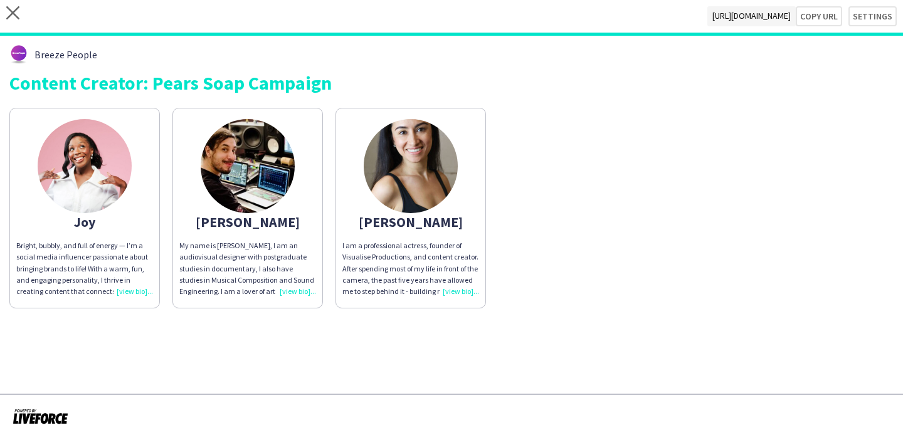
click at [275, 255] on div "My name is [PERSON_NAME], I am an audiovisual designer with postgraduate studie…" at bounding box center [247, 268] width 137 height 57
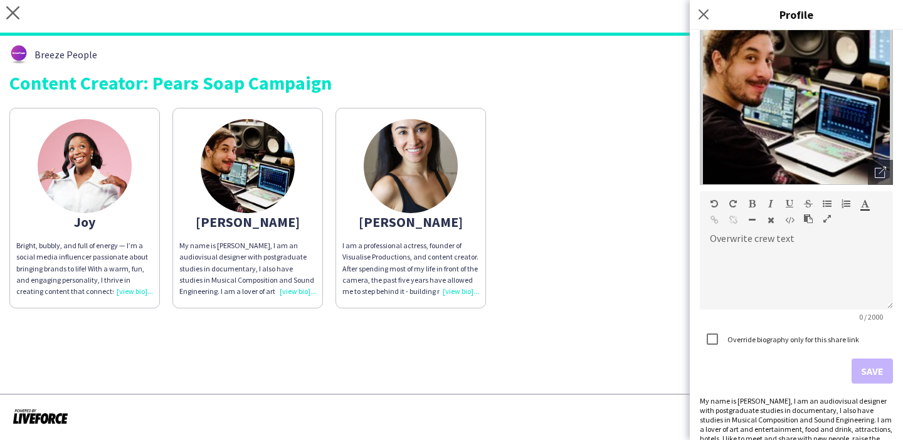
scroll to position [117, 0]
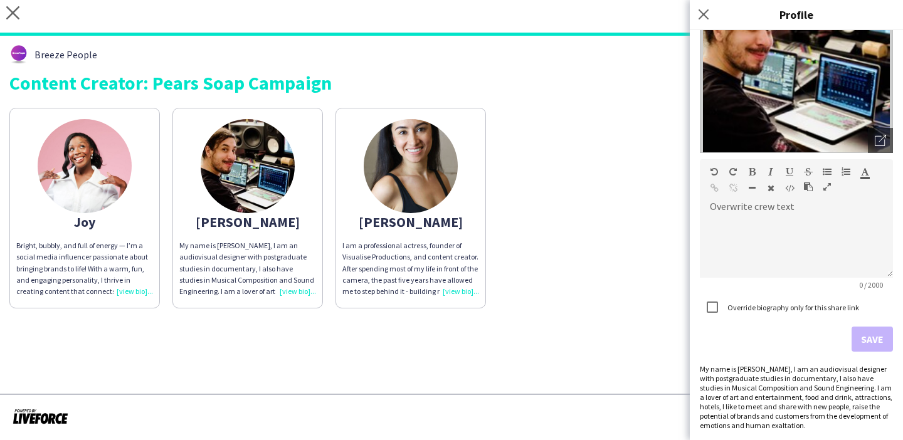
click at [808, 391] on div "My name is [PERSON_NAME], I am an audiovisual designer with postgraduate studie…" at bounding box center [796, 397] width 193 height 66
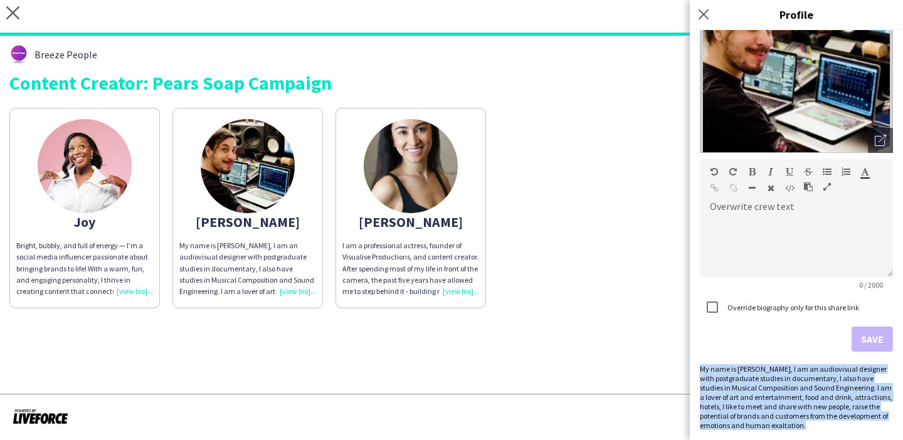
click at [808, 391] on div "My name is [PERSON_NAME], I am an audiovisual designer with postgraduate studie…" at bounding box center [796, 397] width 193 height 66
copy div "My name is [PERSON_NAME], I am an audiovisual designer with postgraduate studie…"
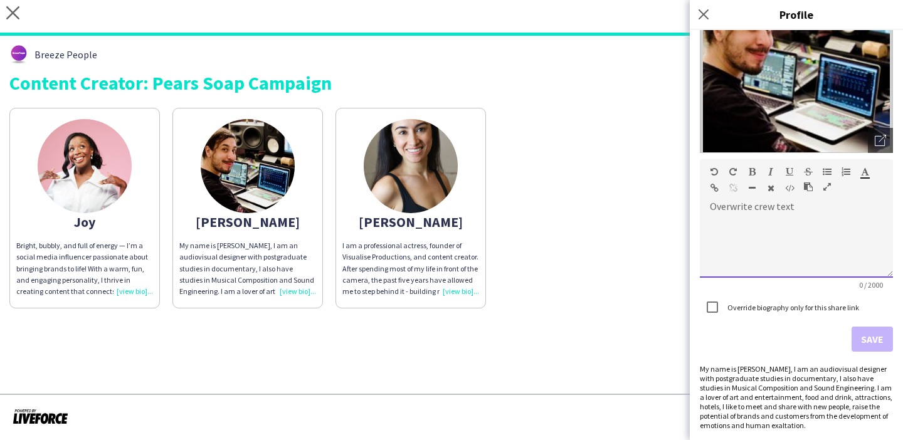
click at [766, 256] on div at bounding box center [796, 246] width 193 height 63
paste div
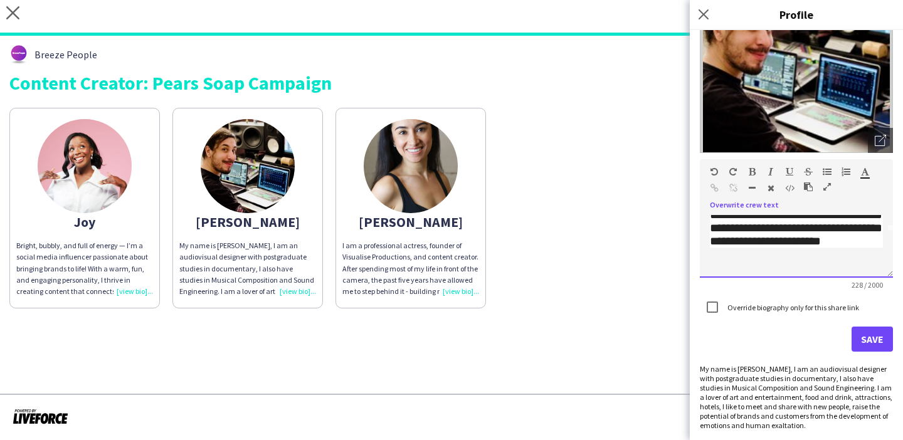
scroll to position [65, 0]
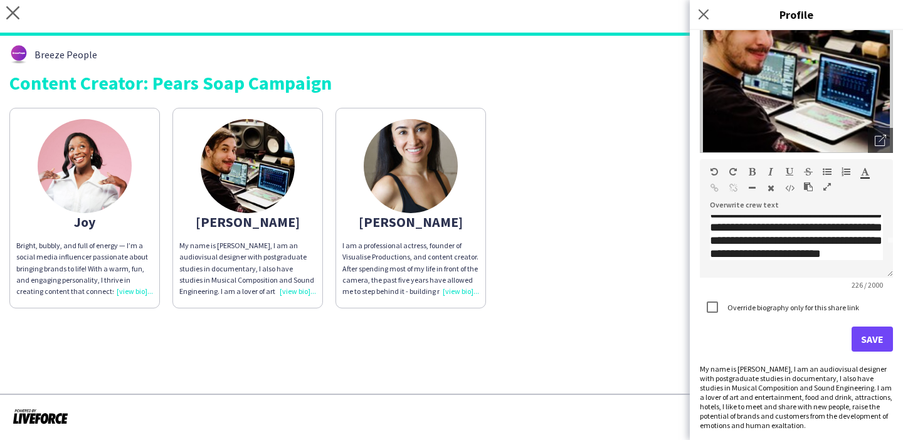
click at [795, 378] on div "My name is [PERSON_NAME], I am an audiovisual designer with postgraduate studie…" at bounding box center [796, 397] width 193 height 66
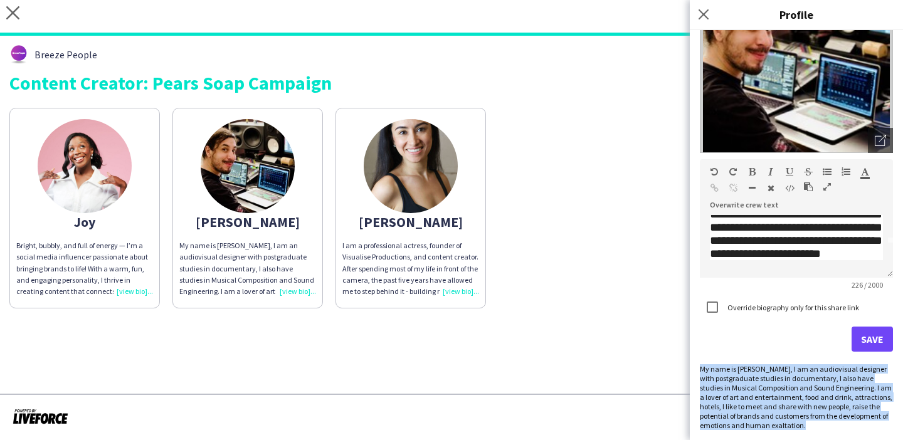
click at [795, 378] on div "My name is [PERSON_NAME], I am an audiovisual designer with postgraduate studie…" at bounding box center [796, 397] width 193 height 66
copy div "My name is [PERSON_NAME], I am an audiovisual designer with postgraduate studie…"
click at [838, 436] on div "**********" at bounding box center [796, 235] width 213 height 410
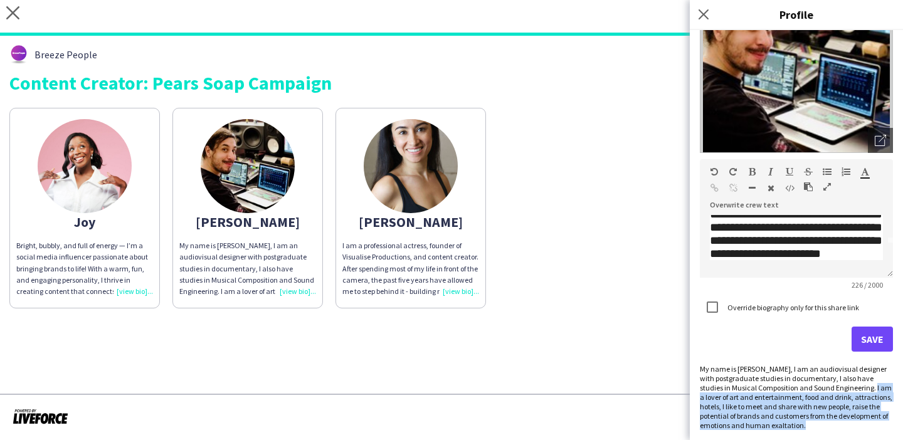
drag, startPoint x: 842, startPoint y: 428, endPoint x: 844, endPoint y: 391, distance: 37.7
click at [844, 391] on div "My name is [PERSON_NAME], I am an audiovisual designer with postgraduate studie…" at bounding box center [796, 397] width 193 height 66
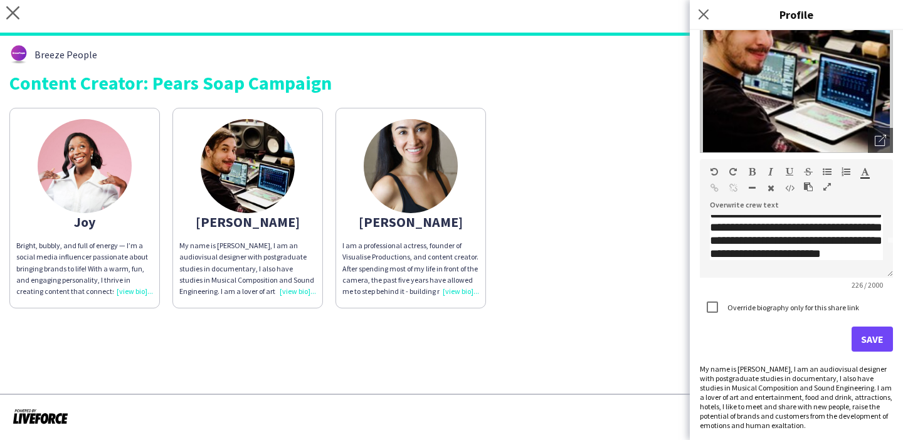
click at [842, 389] on div "My name is [PERSON_NAME], I am an audiovisual designer with postgraduate studie…" at bounding box center [796, 397] width 193 height 66
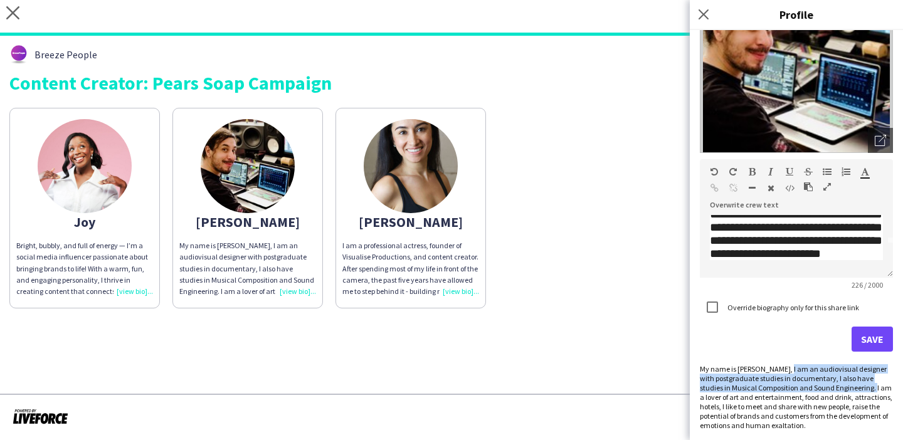
drag, startPoint x: 842, startPoint y: 389, endPoint x: 782, endPoint y: 370, distance: 63.2
click at [782, 370] on div "My name is [PERSON_NAME], I am an audiovisual designer with postgraduate studie…" at bounding box center [796, 397] width 193 height 66
copy div "I am an audiovisual designer with postgraduate studies in documentary, I also h…"
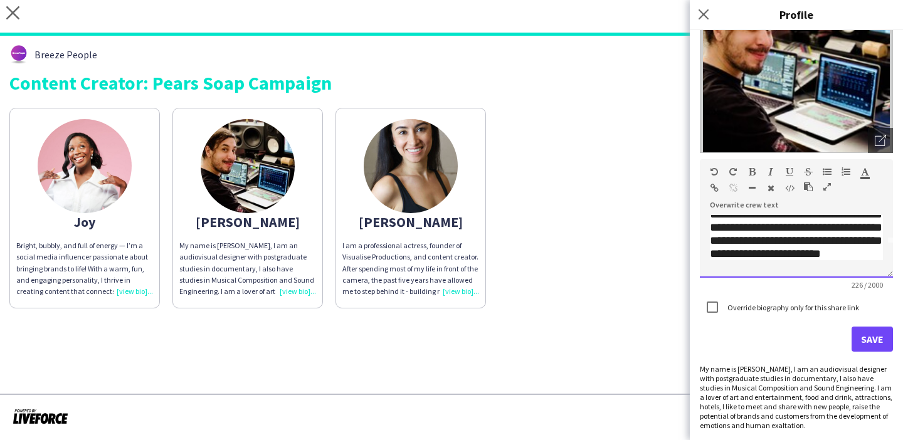
click at [814, 245] on span "**********" at bounding box center [796, 221] width 172 height 78
click at [814, 253] on p "**********" at bounding box center [796, 220] width 173 height 79
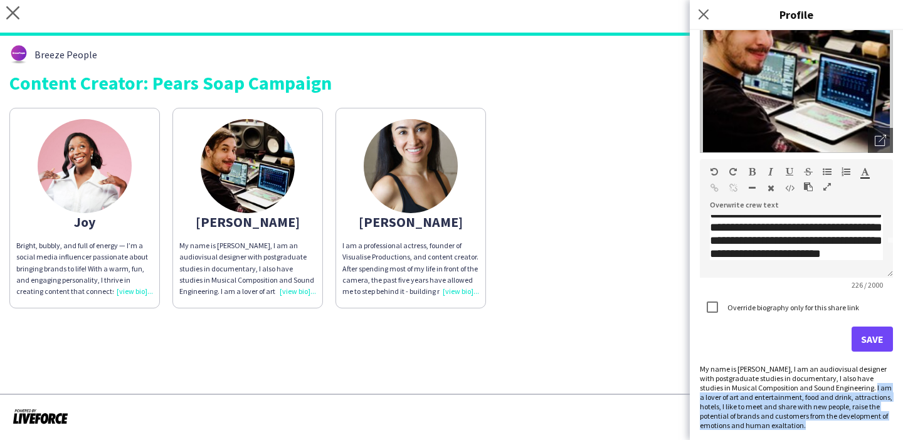
drag, startPoint x: 838, startPoint y: 428, endPoint x: 843, endPoint y: 390, distance: 38.0
click at [843, 390] on div "My name is [PERSON_NAME], I am an audiovisual designer with postgraduate studie…" at bounding box center [796, 397] width 193 height 66
copy div "I am a lover of art and entertainment, food and drink, attractions, hotels, I l…"
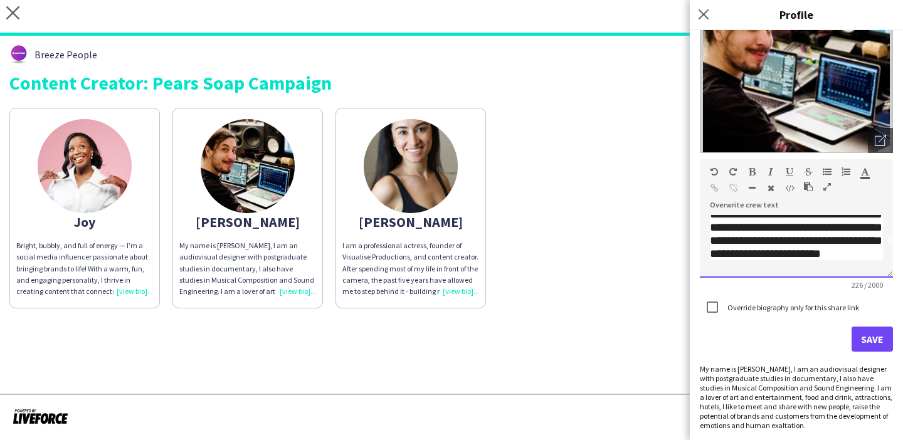
click at [844, 261] on div "**********" at bounding box center [796, 246] width 193 height 63
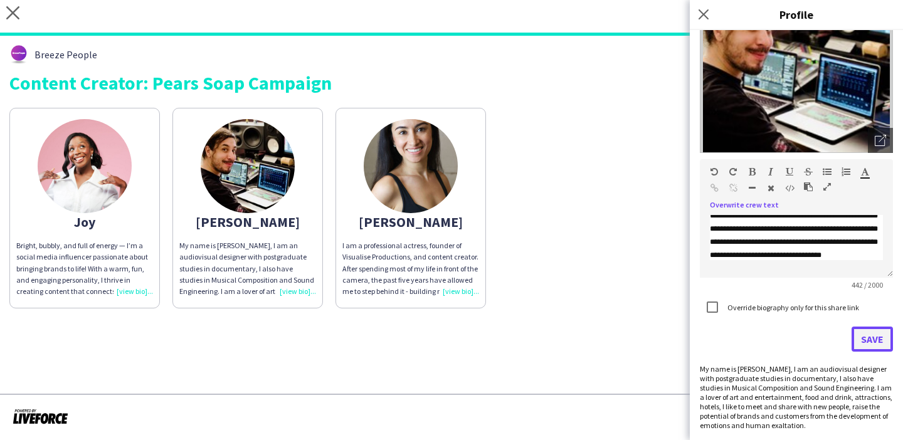
click at [870, 342] on button "Save" at bounding box center [871, 339] width 41 height 25
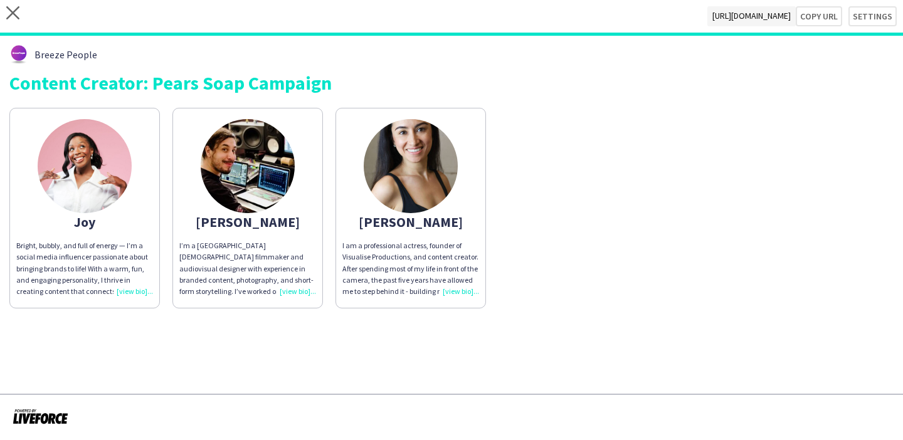
click at [609, 313] on div "Breeze People Content Creator: Pears Soap Campaign [PERSON_NAME], bubbly, and f…" at bounding box center [451, 177] width 903 height 282
click at [307, 294] on div "I’m a [GEOGRAPHIC_DATA][DEMOGRAPHIC_DATA] filmmaker and audiovisual designer wi…" at bounding box center [247, 268] width 137 height 57
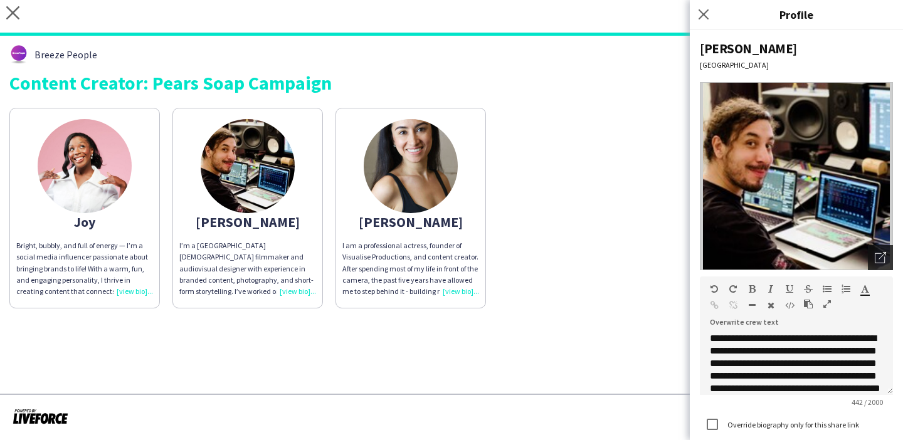
click at [880, 258] on icon at bounding box center [882, 256] width 8 height 8
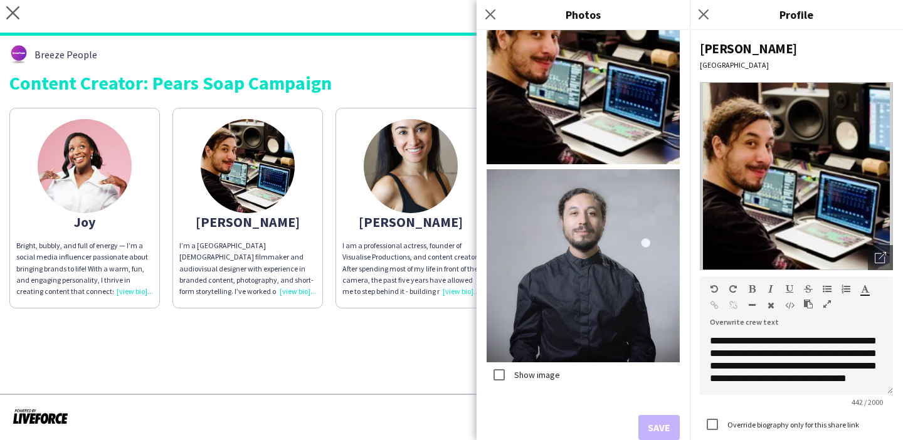
scroll to position [98, 0]
click at [398, 353] on app-share-pages "close [URL][DOMAIN_NAME] Copy url Settings Breeze People Content Creator: Pears…" at bounding box center [451, 220] width 903 height 440
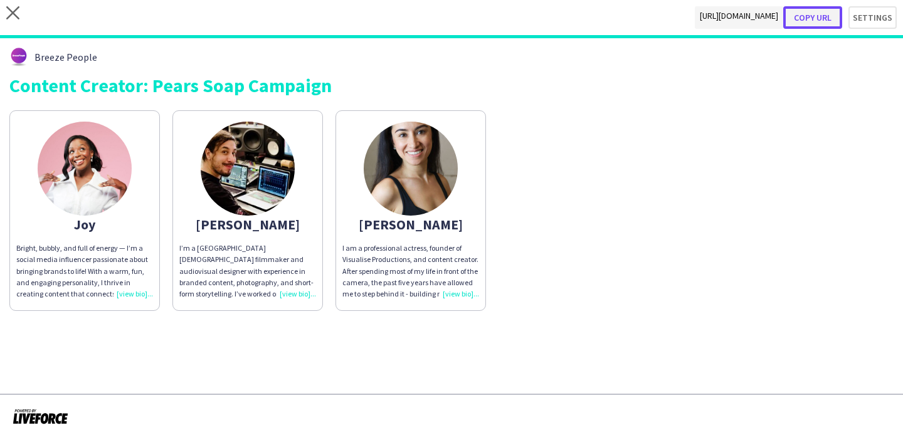
click at [824, 17] on button "Copy url" at bounding box center [812, 17] width 59 height 23
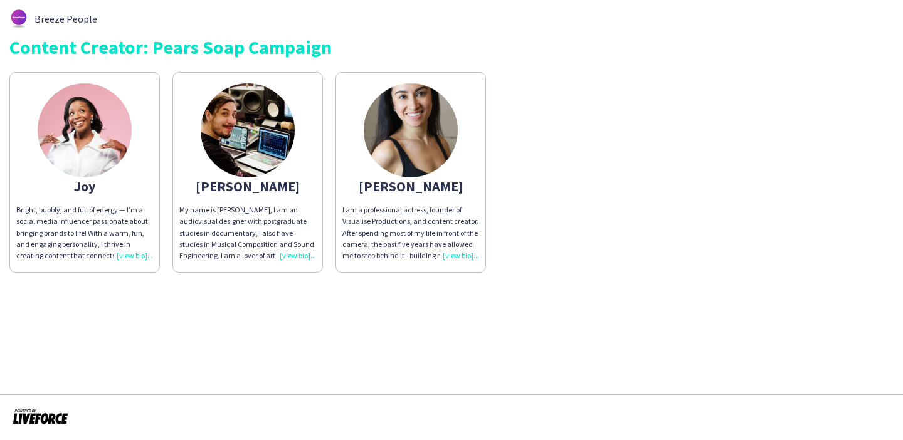
click at [304, 189] on div "[PERSON_NAME]" at bounding box center [247, 186] width 137 height 11
click at [287, 208] on span "I’m a [GEOGRAPHIC_DATA][DEMOGRAPHIC_DATA] filmmaker and audiovisual designer wi…" at bounding box center [246, 244] width 134 height 78
click at [295, 170] on app-share-pages-crew-card "[PERSON_NAME]’m a [GEOGRAPHIC_DATA][DEMOGRAPHIC_DATA] filmmaker and audiovisual…" at bounding box center [247, 172] width 150 height 201
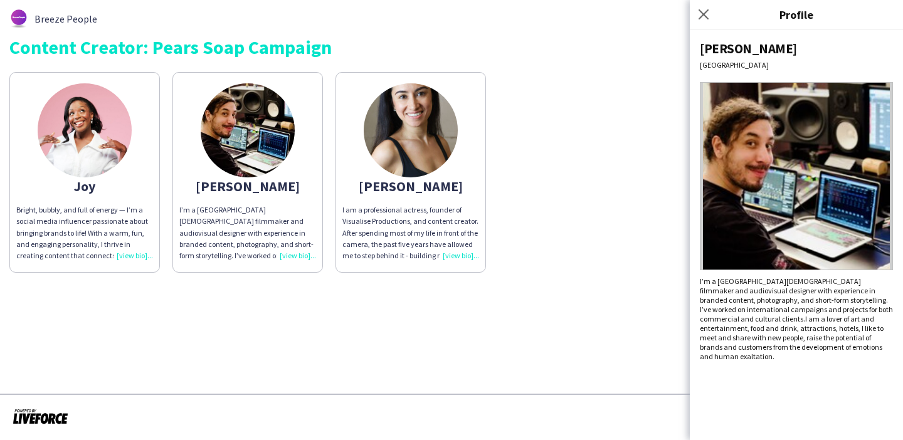
click at [295, 170] on app-share-pages-crew-card "[PERSON_NAME]’m a [GEOGRAPHIC_DATA][DEMOGRAPHIC_DATA] filmmaker and audiovisual…" at bounding box center [247, 172] width 150 height 201
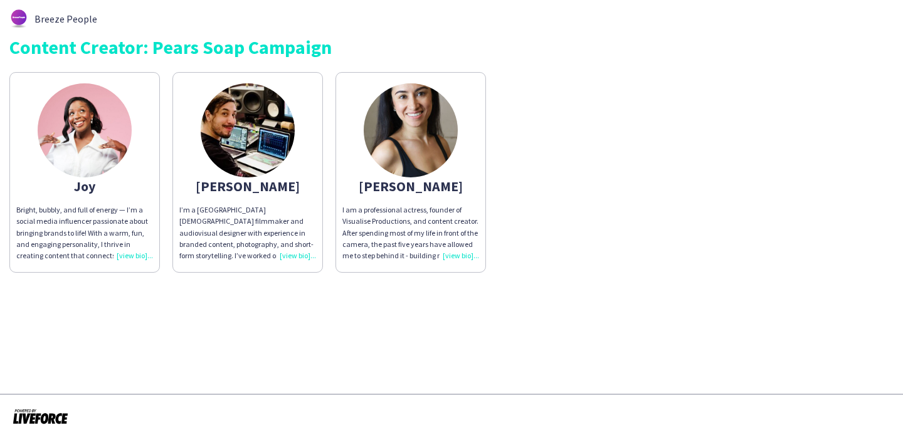
click at [335, 303] on app-share-pages "Breeze People Content Creator: Pears Soap Campaign [PERSON_NAME], bubbly, and f…" at bounding box center [451, 220] width 903 height 440
click at [404, 208] on p "I am a professional actress, founder of Visualise Productions, and content crea…" at bounding box center [410, 232] width 137 height 57
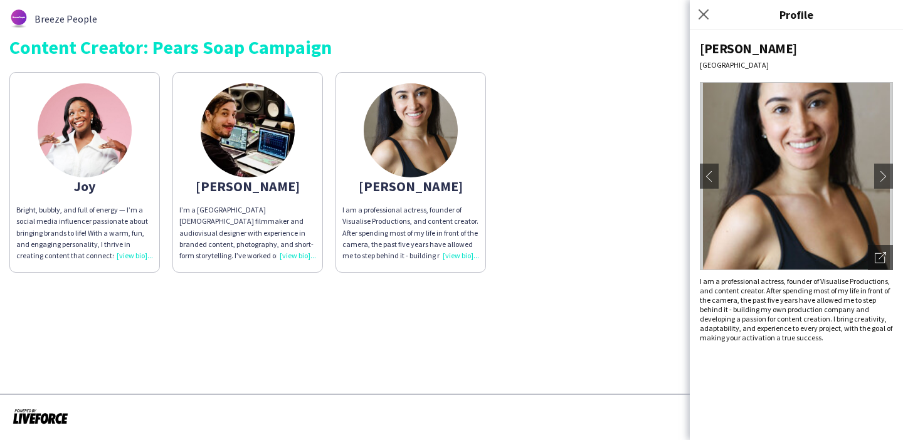
click at [398, 312] on app-share-pages "Breeze People Content Creator: Pears Soap Campaign [PERSON_NAME], bubbly, and f…" at bounding box center [451, 220] width 903 height 440
